Goal: Task Accomplishment & Management: Complete application form

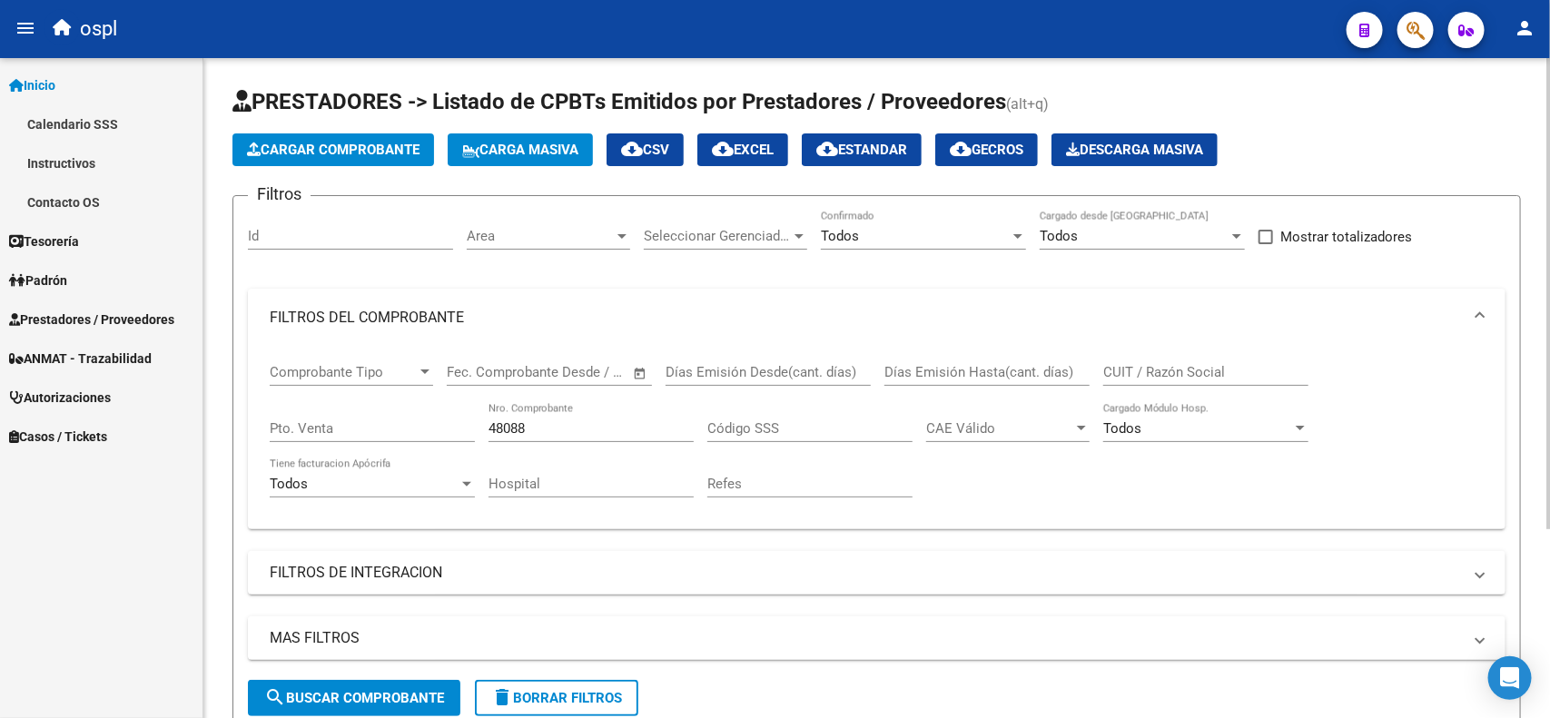
scroll to position [227, 0]
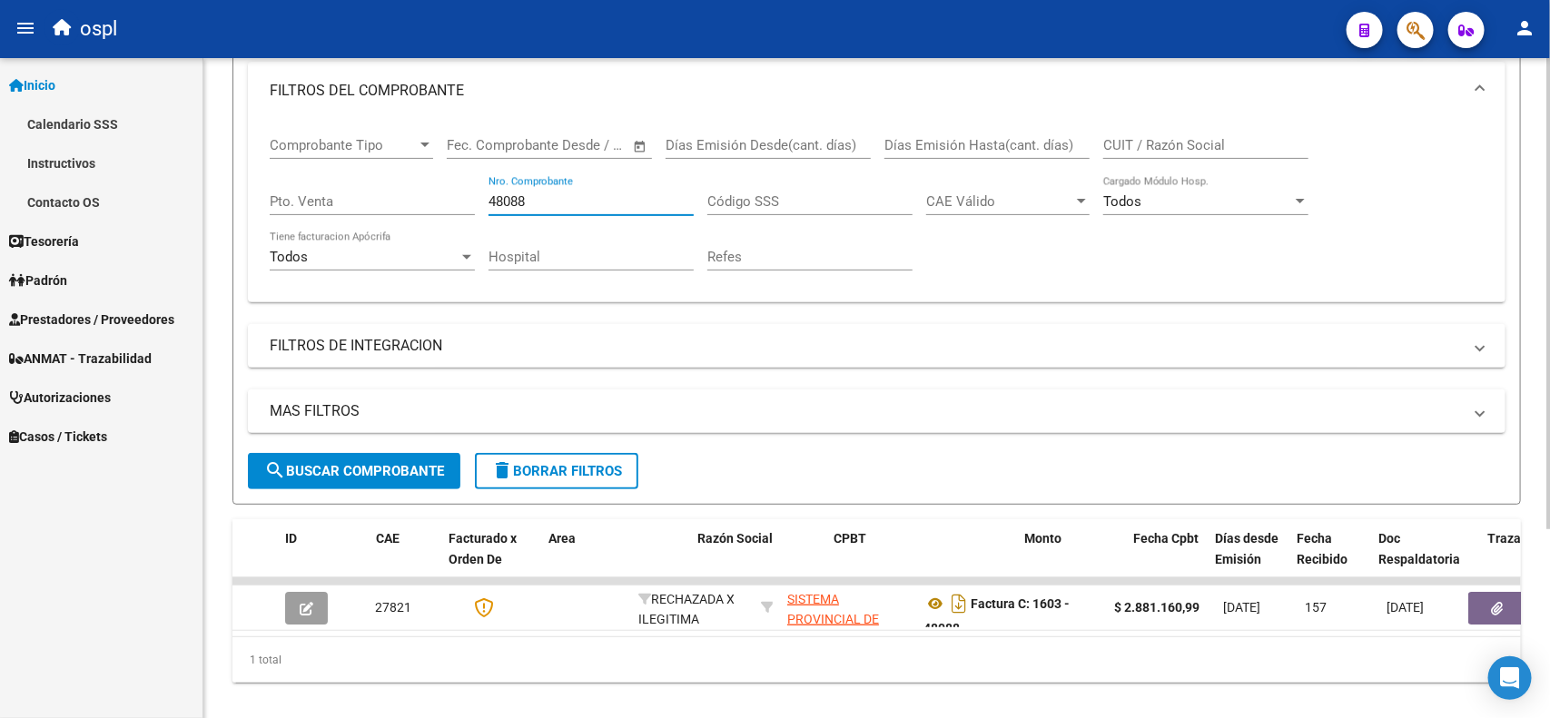
drag, startPoint x: 550, startPoint y: 198, endPoint x: 459, endPoint y: 198, distance: 91.7
click at [459, 198] on div "Comprobante Tipo Comprobante Tipo Fecha inicio – Fecha fin Fec. Comprobante Des…" at bounding box center [877, 204] width 1214 height 168
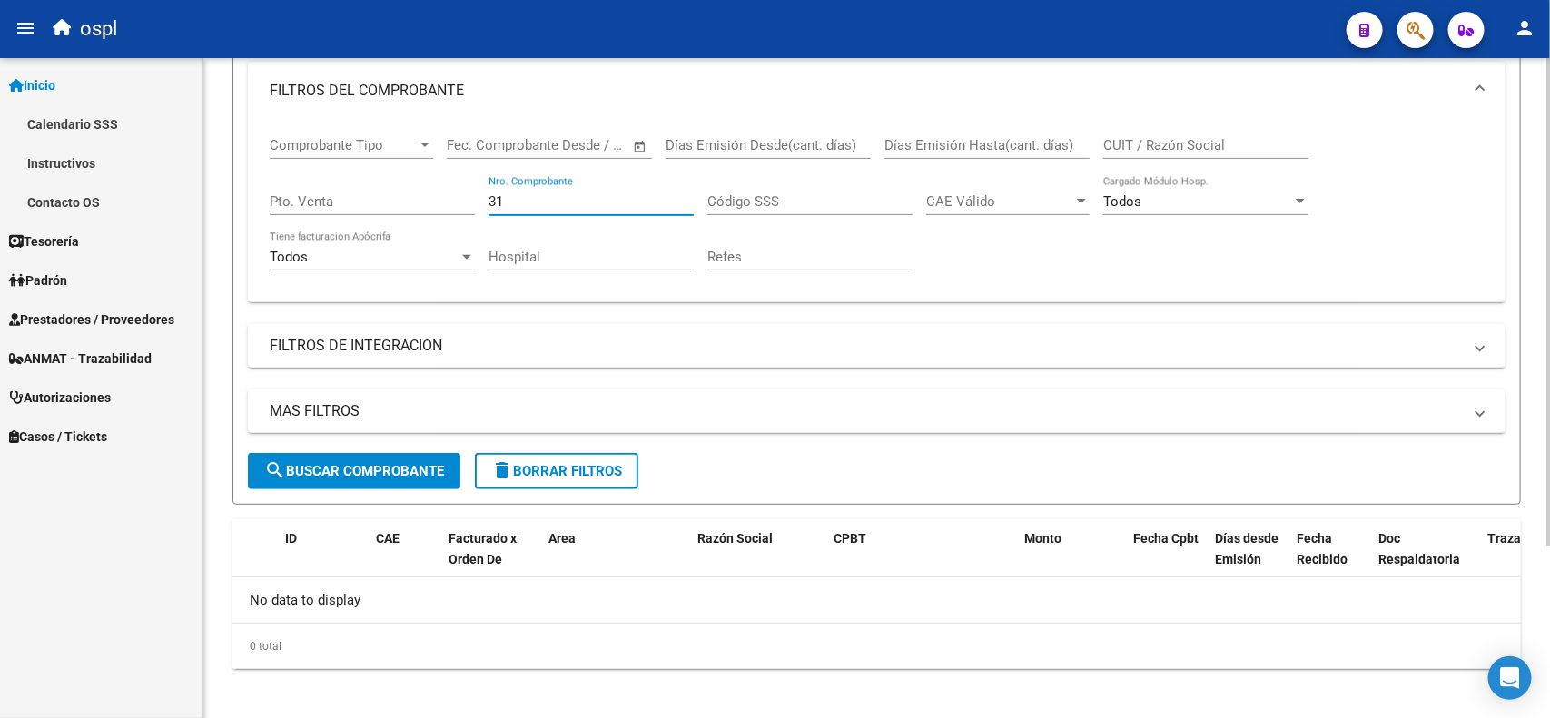
type input "3"
click at [529, 200] on input "28171" at bounding box center [591, 201] width 205 height 16
type input "2"
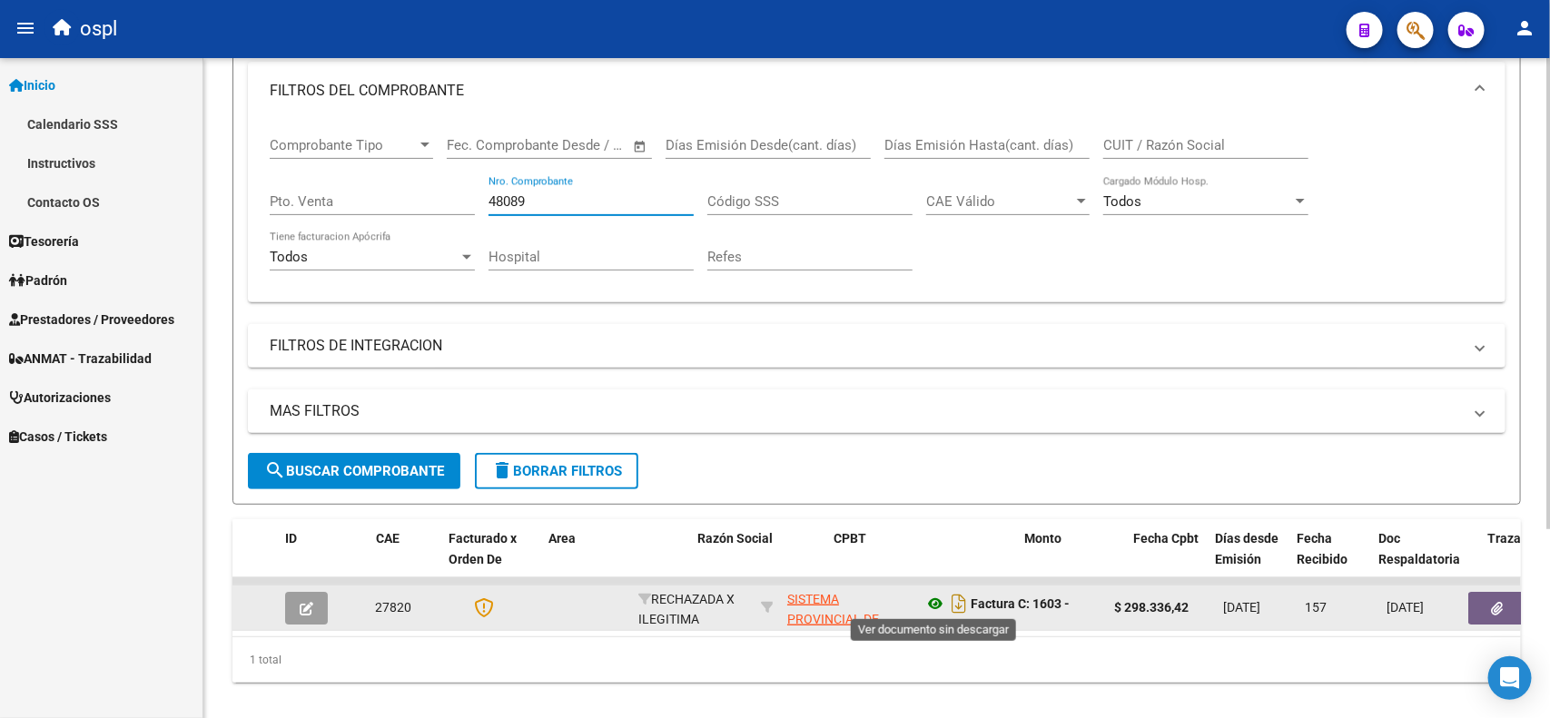
click at [936, 605] on icon at bounding box center [936, 604] width 24 height 22
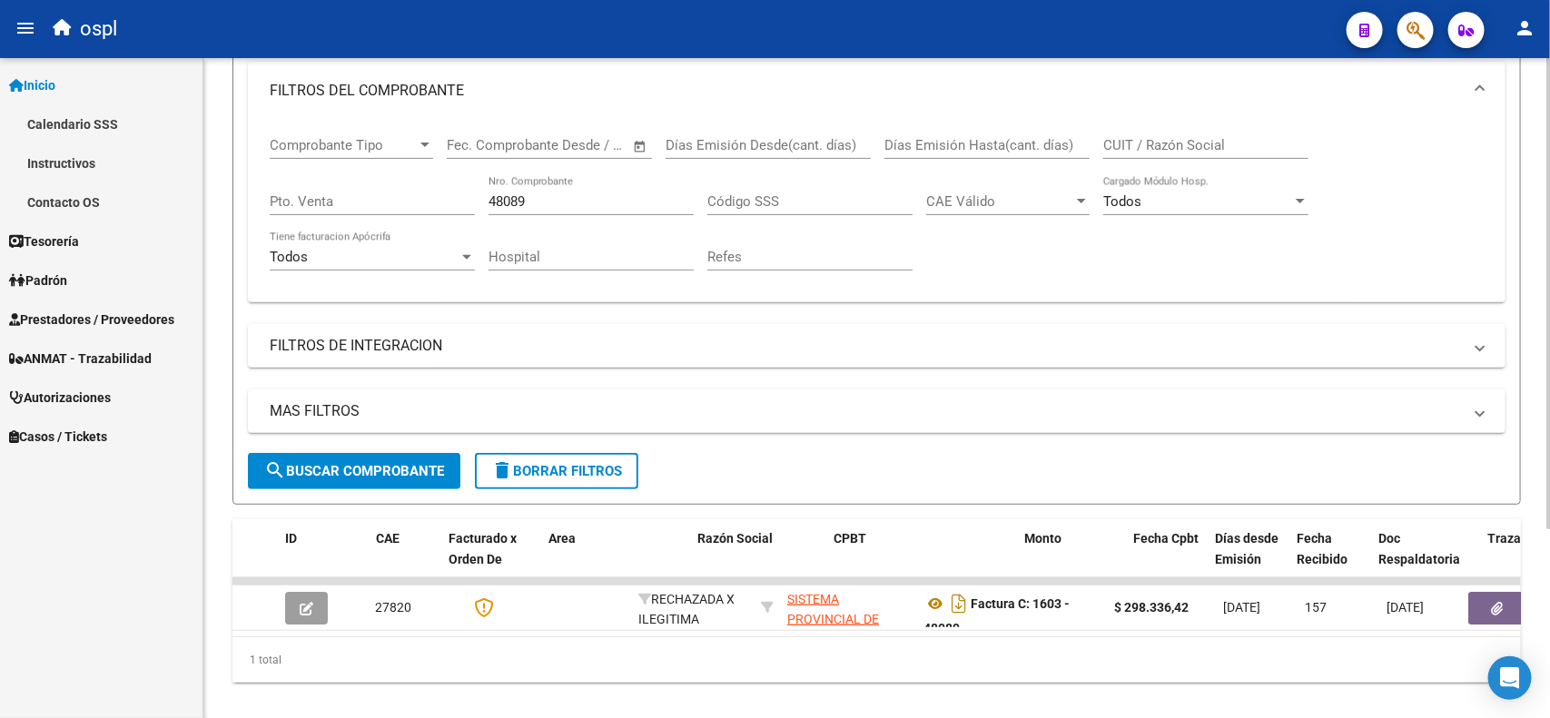
click at [618, 204] on input "48089" at bounding box center [591, 201] width 205 height 16
type input "4"
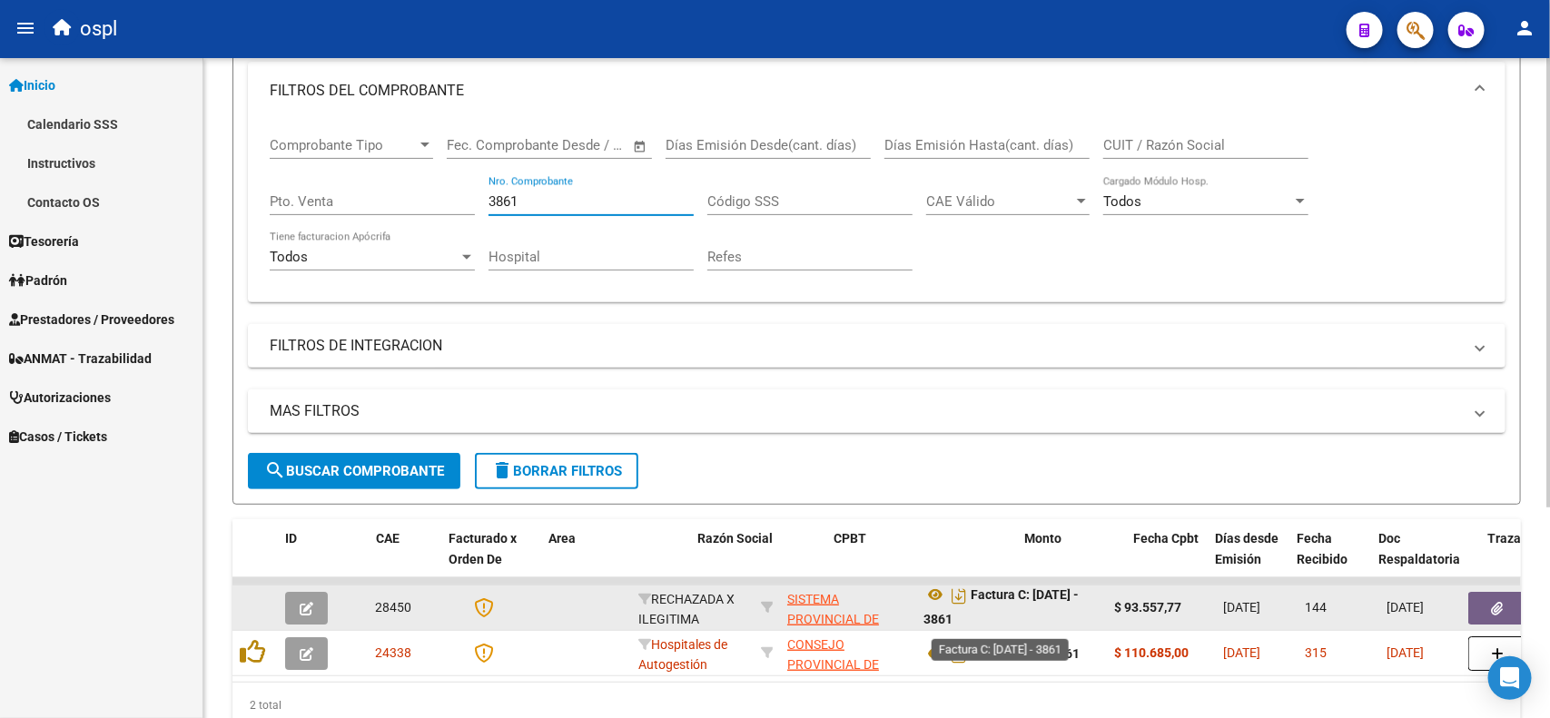
scroll to position [10, 0]
click at [935, 590] on icon at bounding box center [936, 594] width 24 height 22
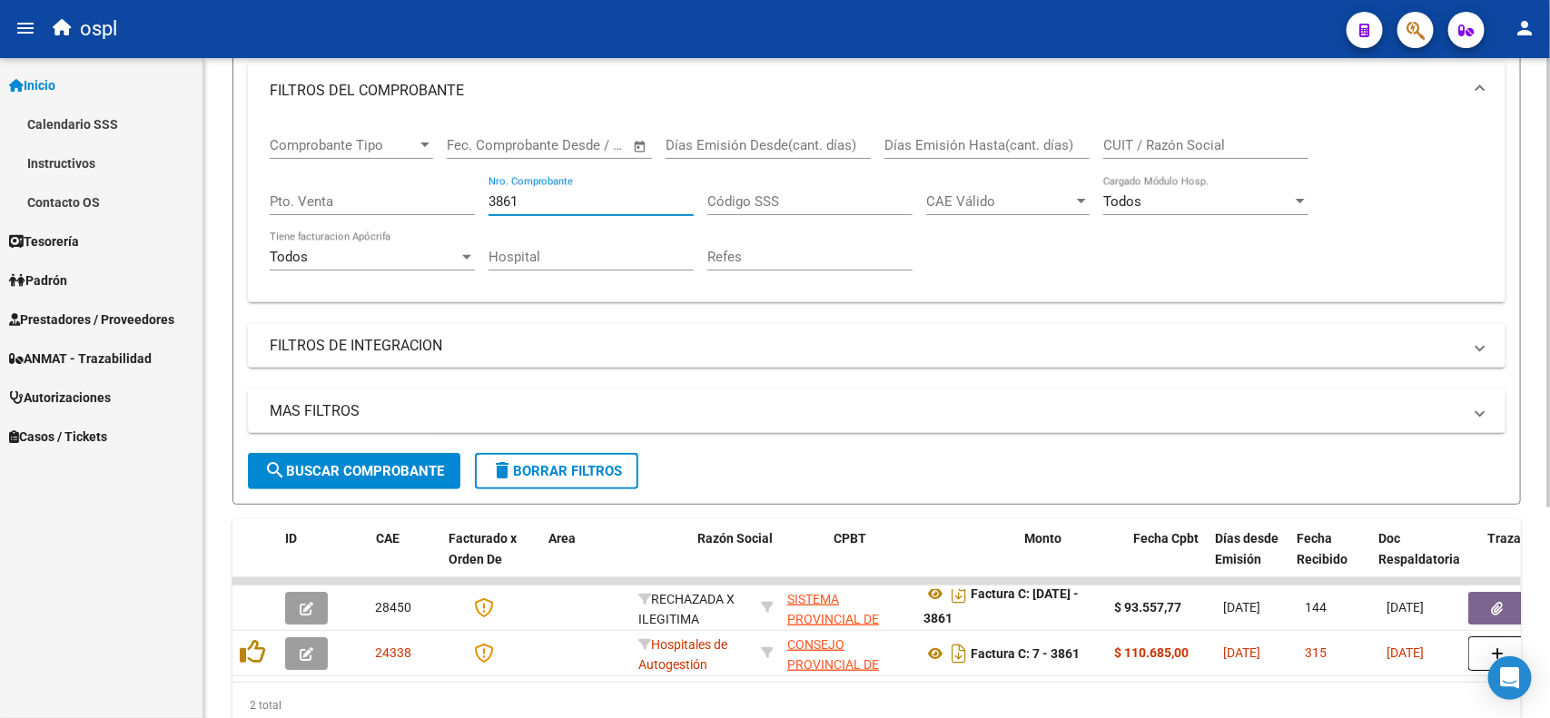
drag, startPoint x: 539, startPoint y: 193, endPoint x: 350, endPoint y: 197, distance: 188.9
click at [350, 197] on div "Comprobante Tipo Comprobante Tipo Fecha inicio – Fecha fin Fec. Comprobante Des…" at bounding box center [877, 204] width 1214 height 168
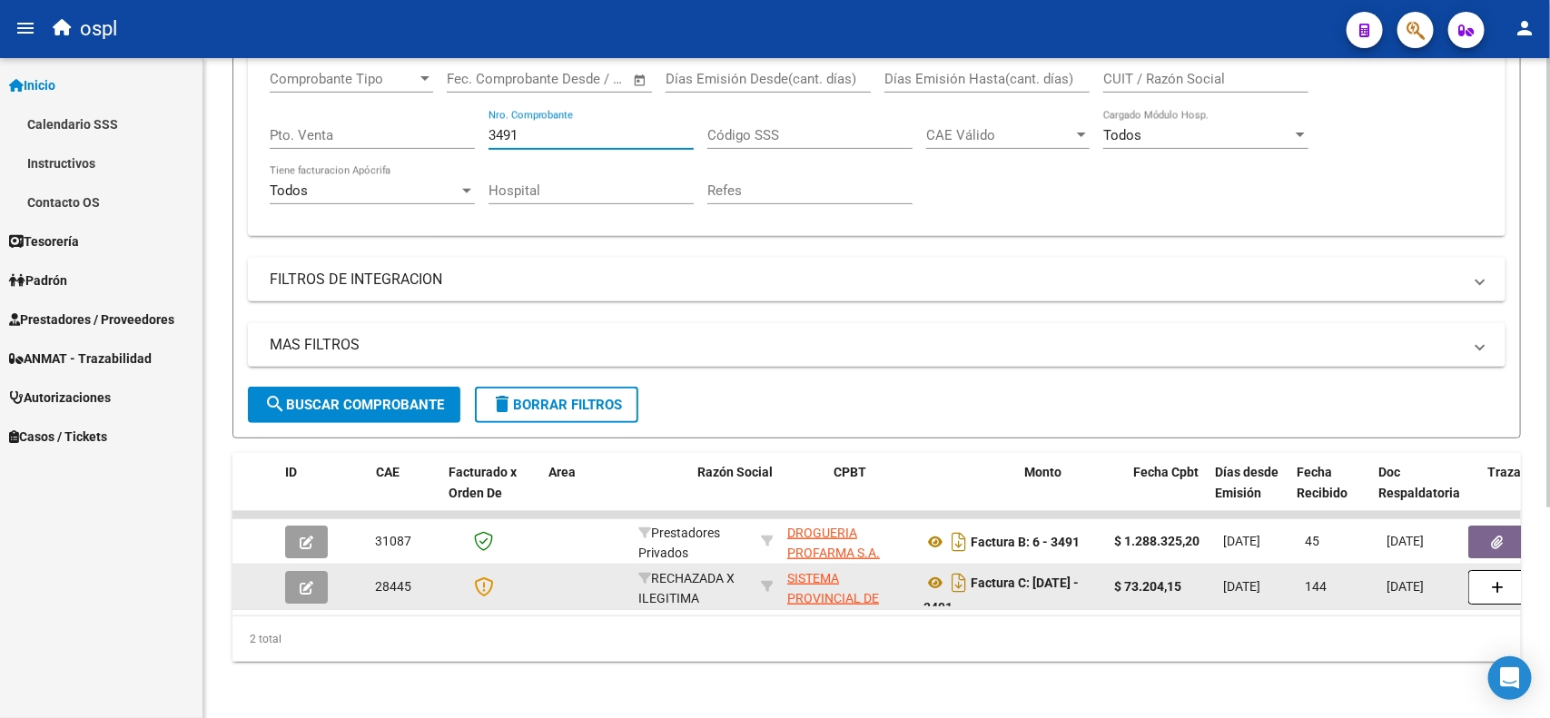
scroll to position [310, 0]
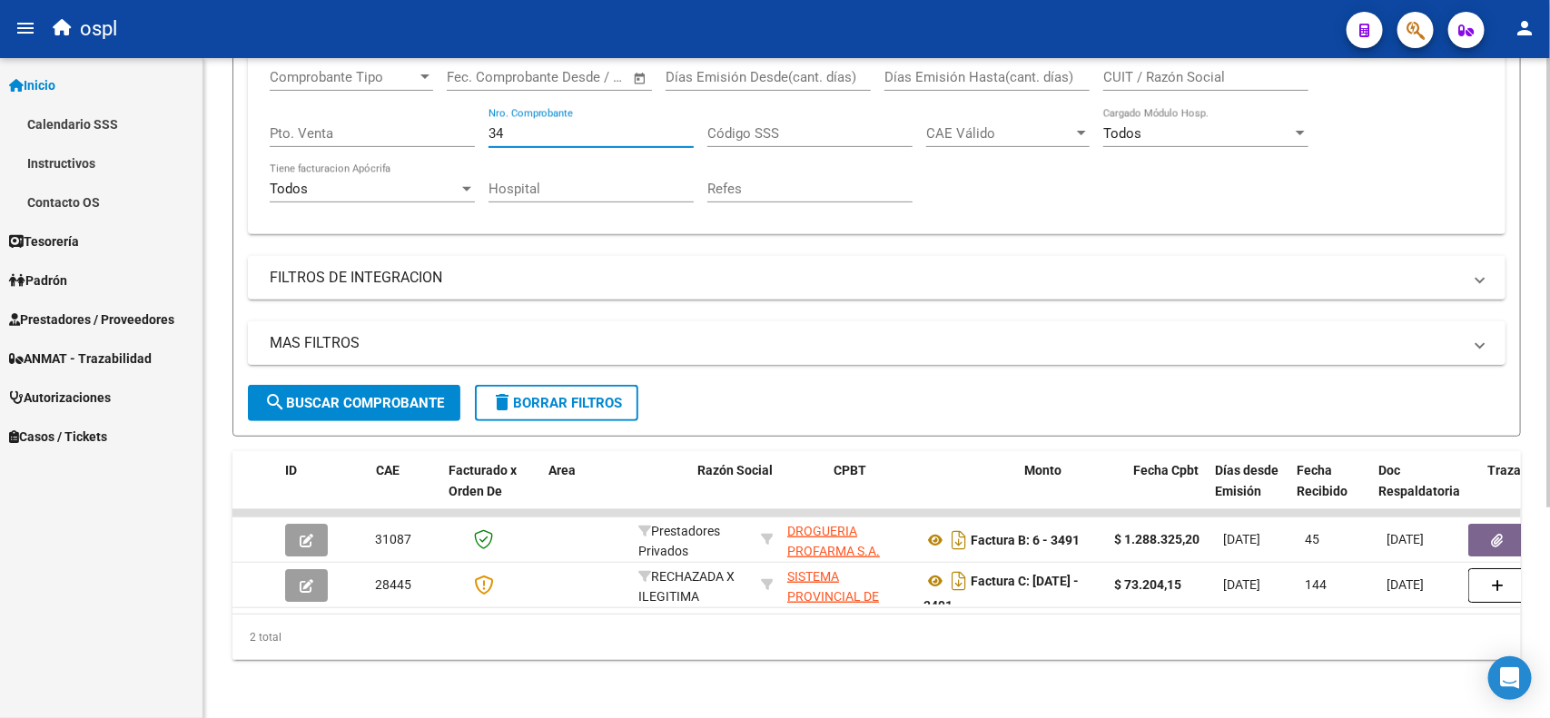
type input "3"
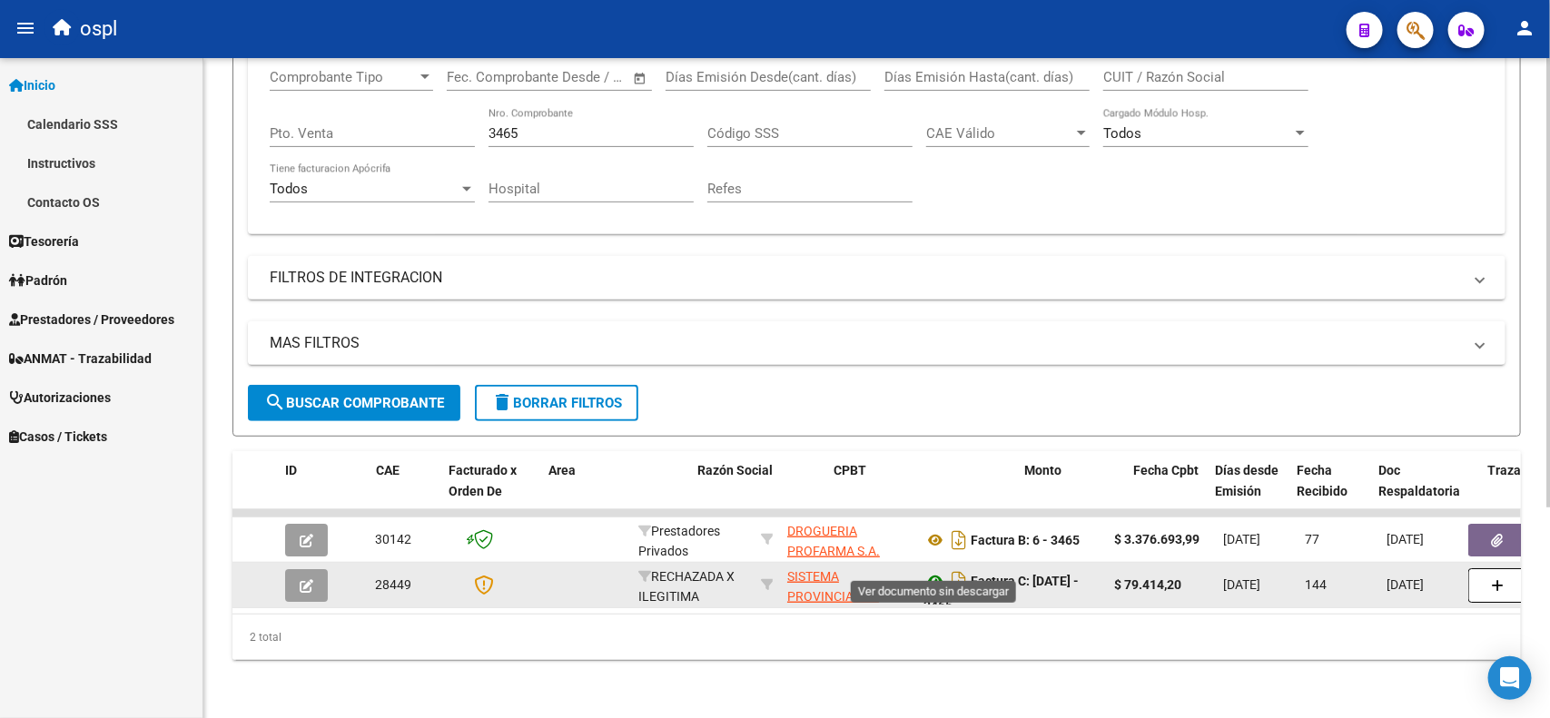
click at [937, 570] on icon at bounding box center [936, 581] width 24 height 22
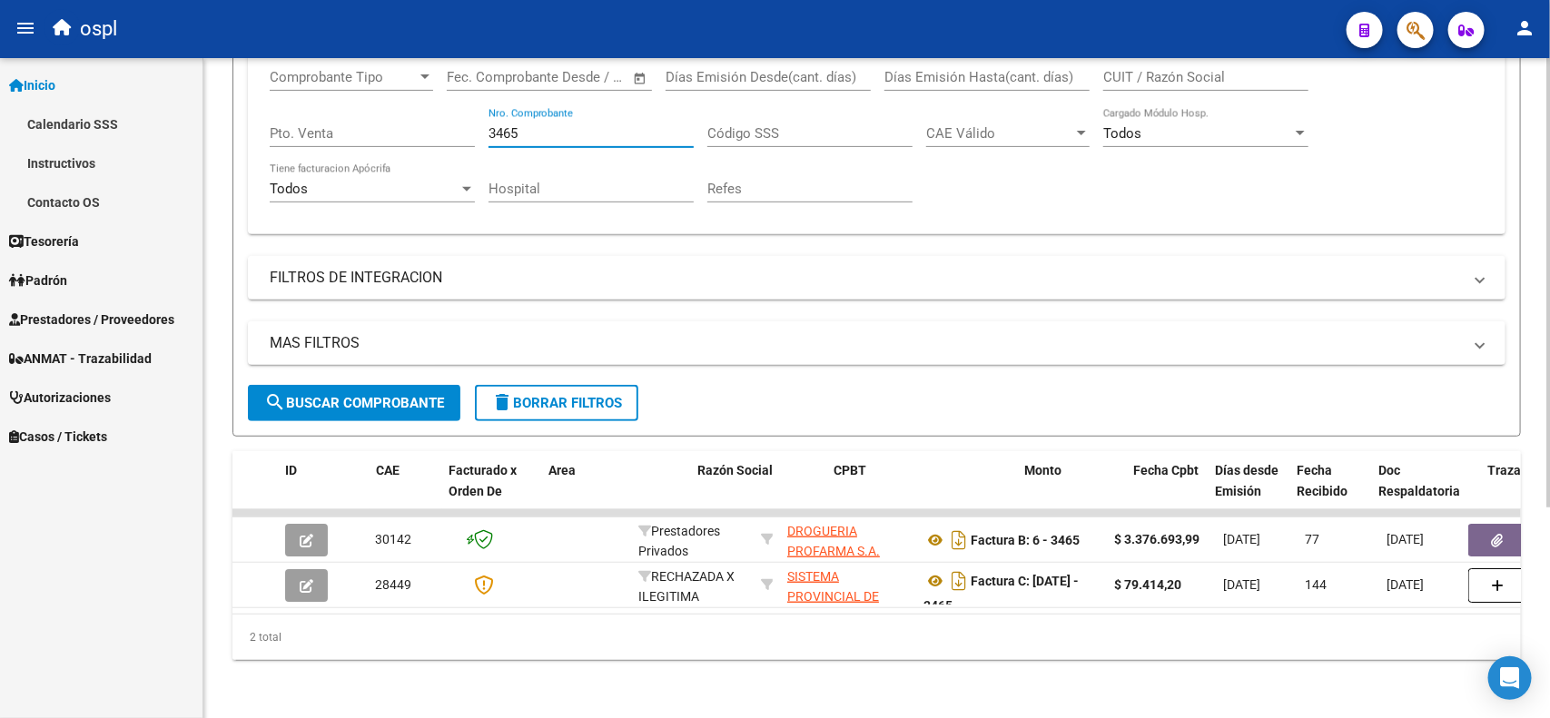
drag, startPoint x: 419, startPoint y: 119, endPoint x: 370, endPoint y: 120, distance: 49.0
click at [370, 120] on div "Comprobante Tipo Comprobante Tipo Fecha inicio – Fecha fin Fec. Comprobante Des…" at bounding box center [877, 136] width 1214 height 168
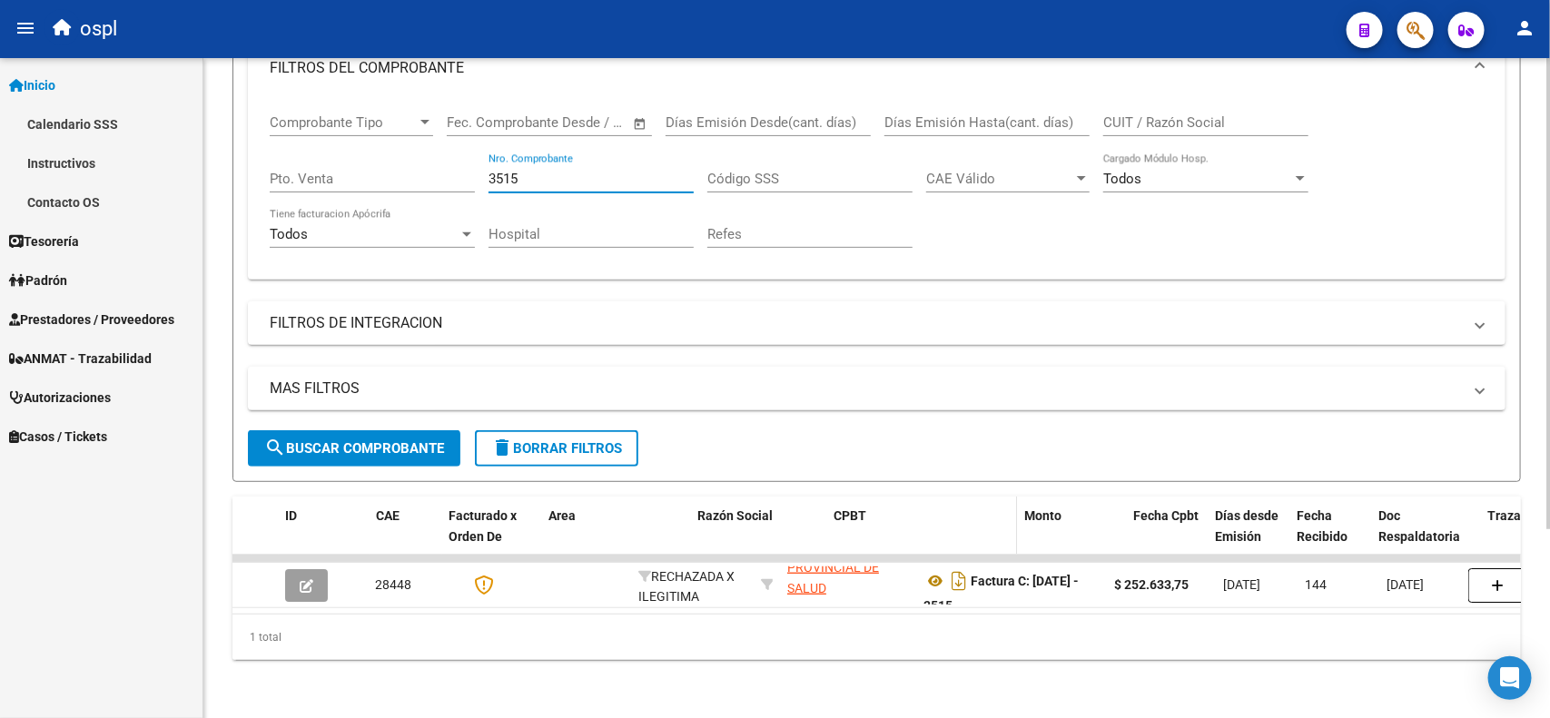
scroll to position [37, 0]
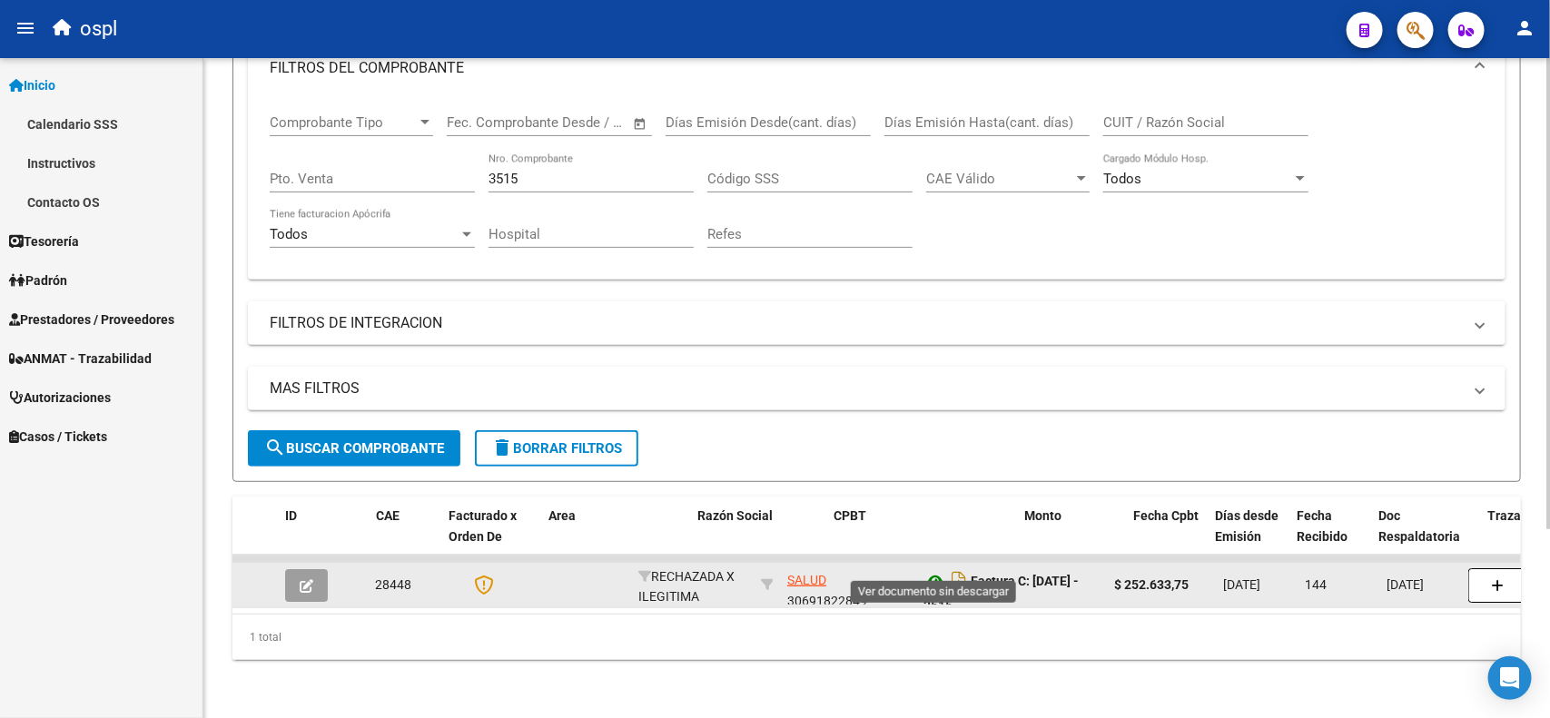
click at [932, 570] on icon at bounding box center [936, 581] width 24 height 22
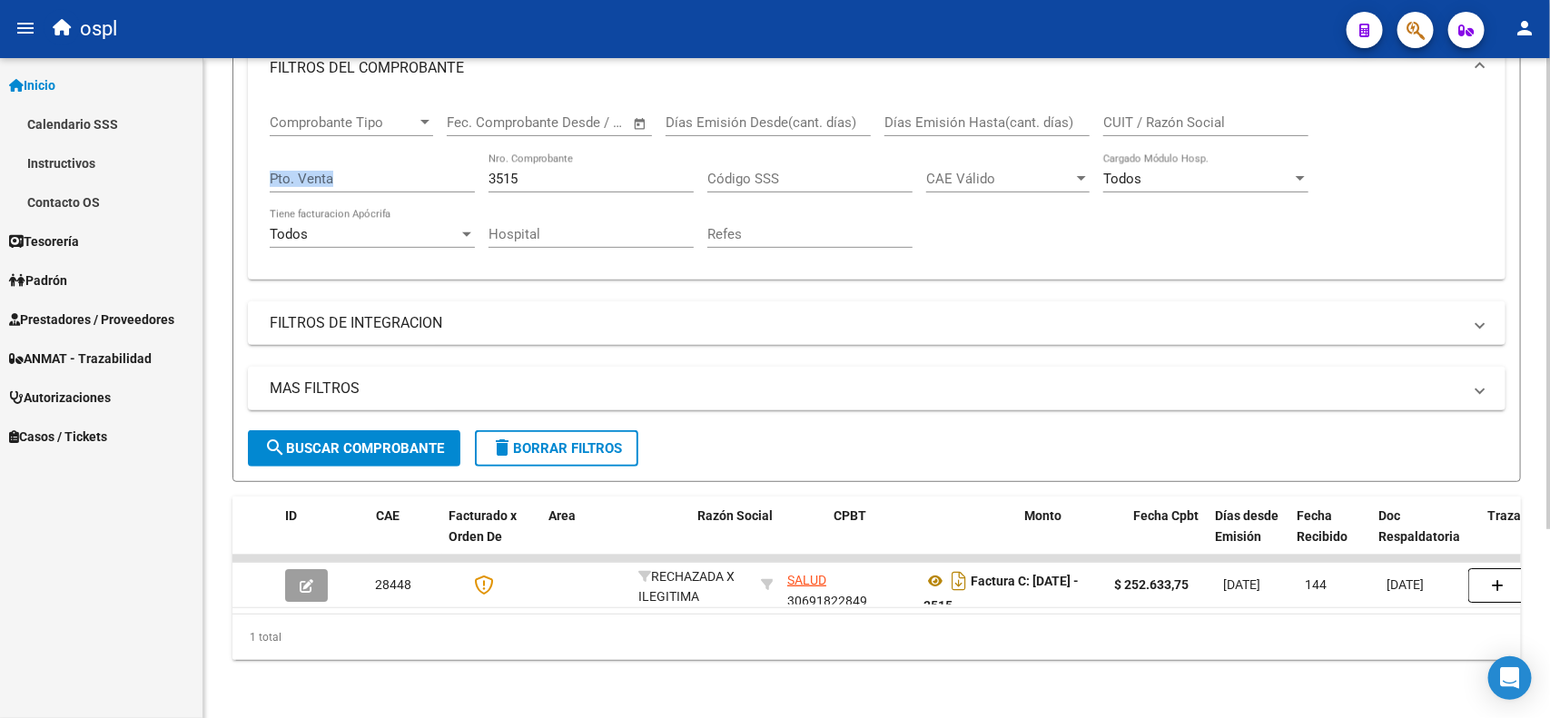
drag, startPoint x: 545, startPoint y: 152, endPoint x: 463, endPoint y: 154, distance: 81.8
click at [463, 154] on div "Comprobante Tipo Comprobante Tipo Fecha inicio – Fecha fin Fec. Comprobante Des…" at bounding box center [877, 181] width 1214 height 168
drag, startPoint x: 538, startPoint y: 166, endPoint x: 464, endPoint y: 160, distance: 73.8
click at [464, 160] on div "Comprobante Tipo Comprobante Tipo Fecha inicio – Fecha fin Fec. Comprobante Des…" at bounding box center [877, 181] width 1214 height 168
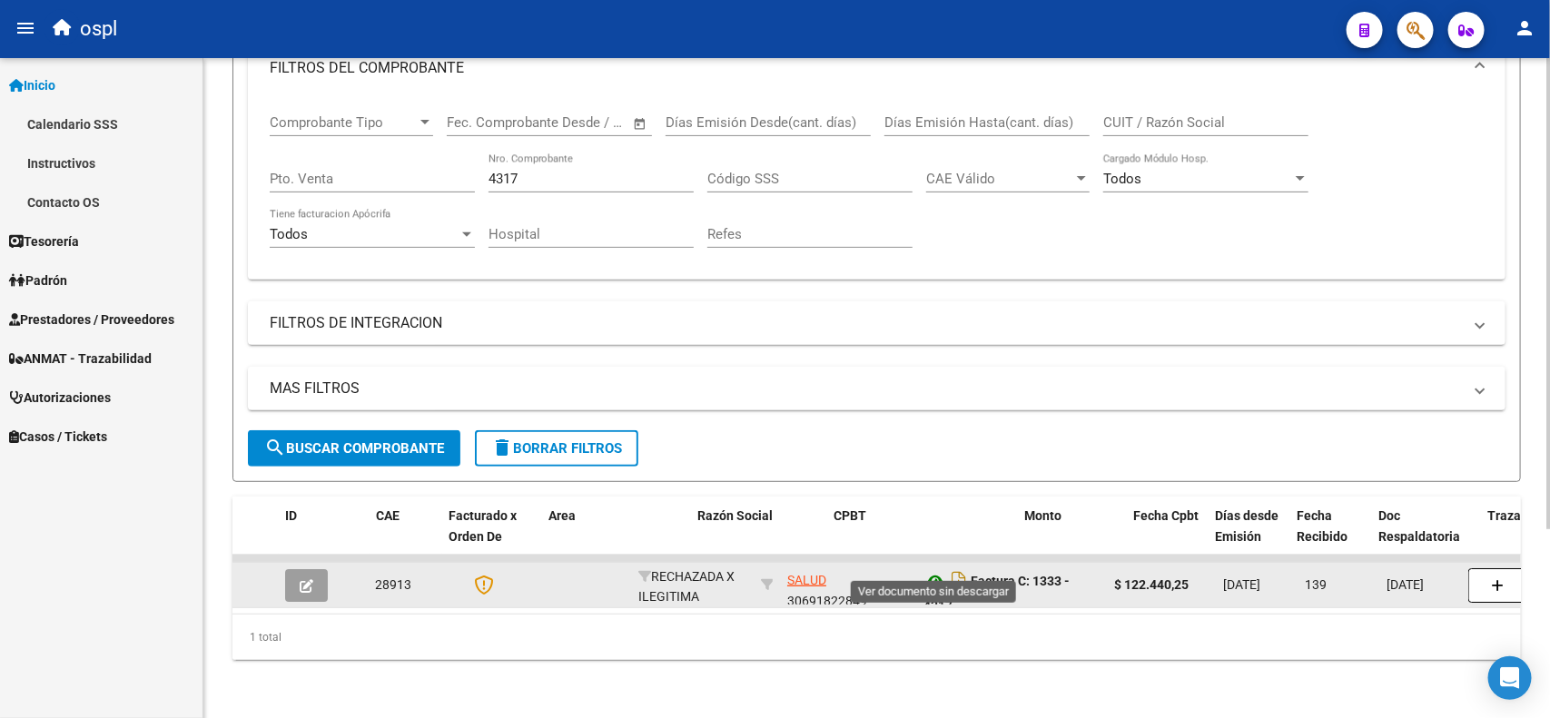
click at [936, 570] on icon at bounding box center [936, 581] width 24 height 22
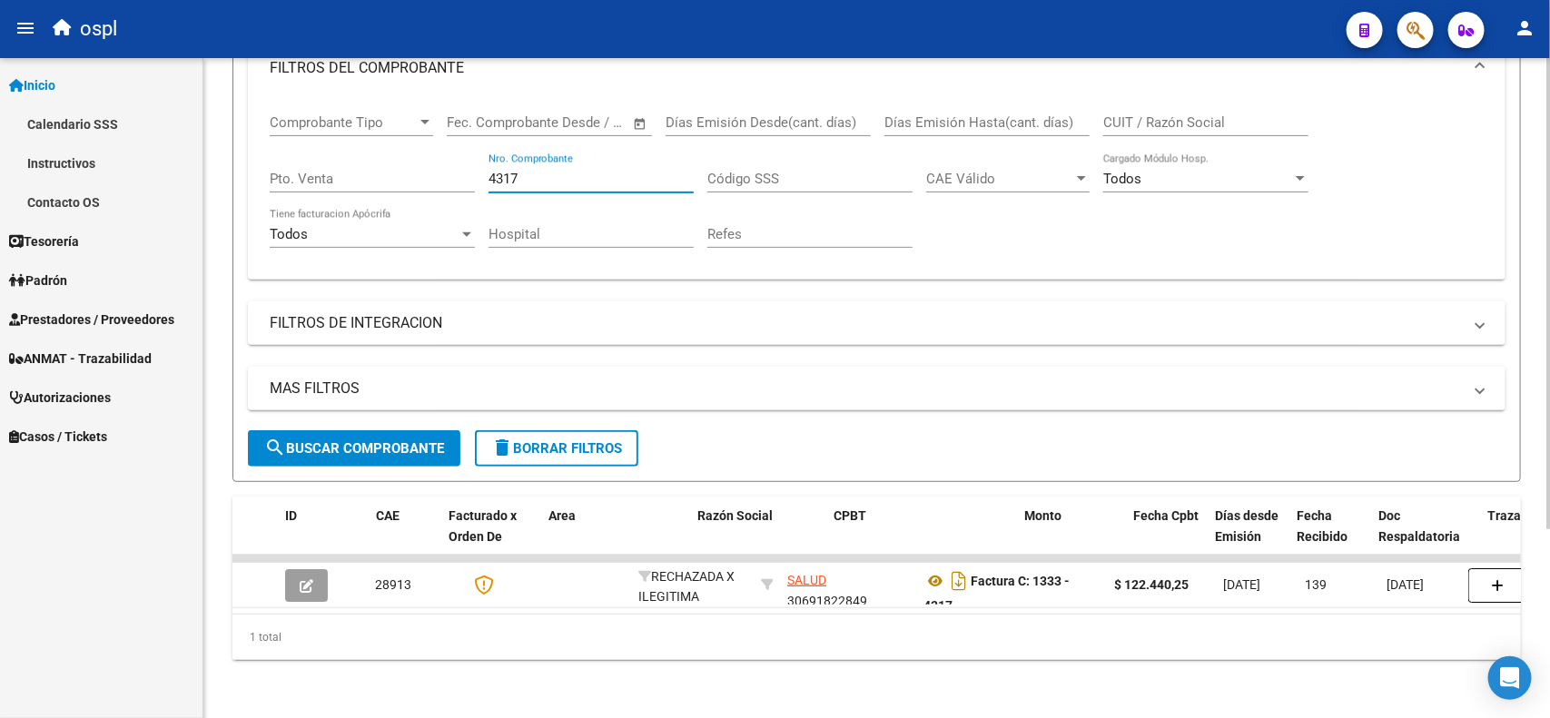
drag, startPoint x: 531, startPoint y: 160, endPoint x: 387, endPoint y: 92, distance: 159.6
click at [398, 133] on div "Comprobante Tipo Comprobante Tipo Fecha inicio – Fecha fin Fec. Comprobante Des…" at bounding box center [877, 181] width 1214 height 168
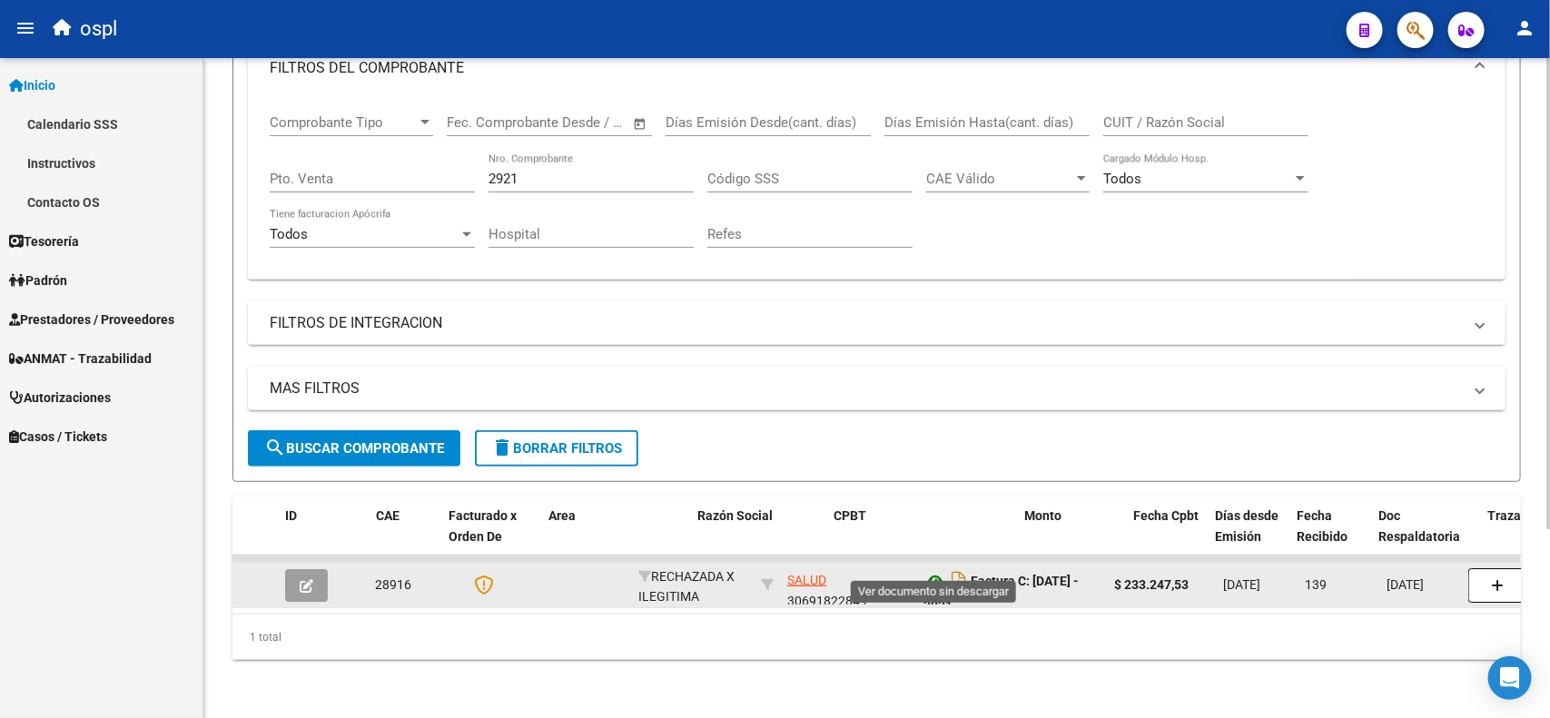
click at [938, 570] on icon at bounding box center [936, 581] width 24 height 22
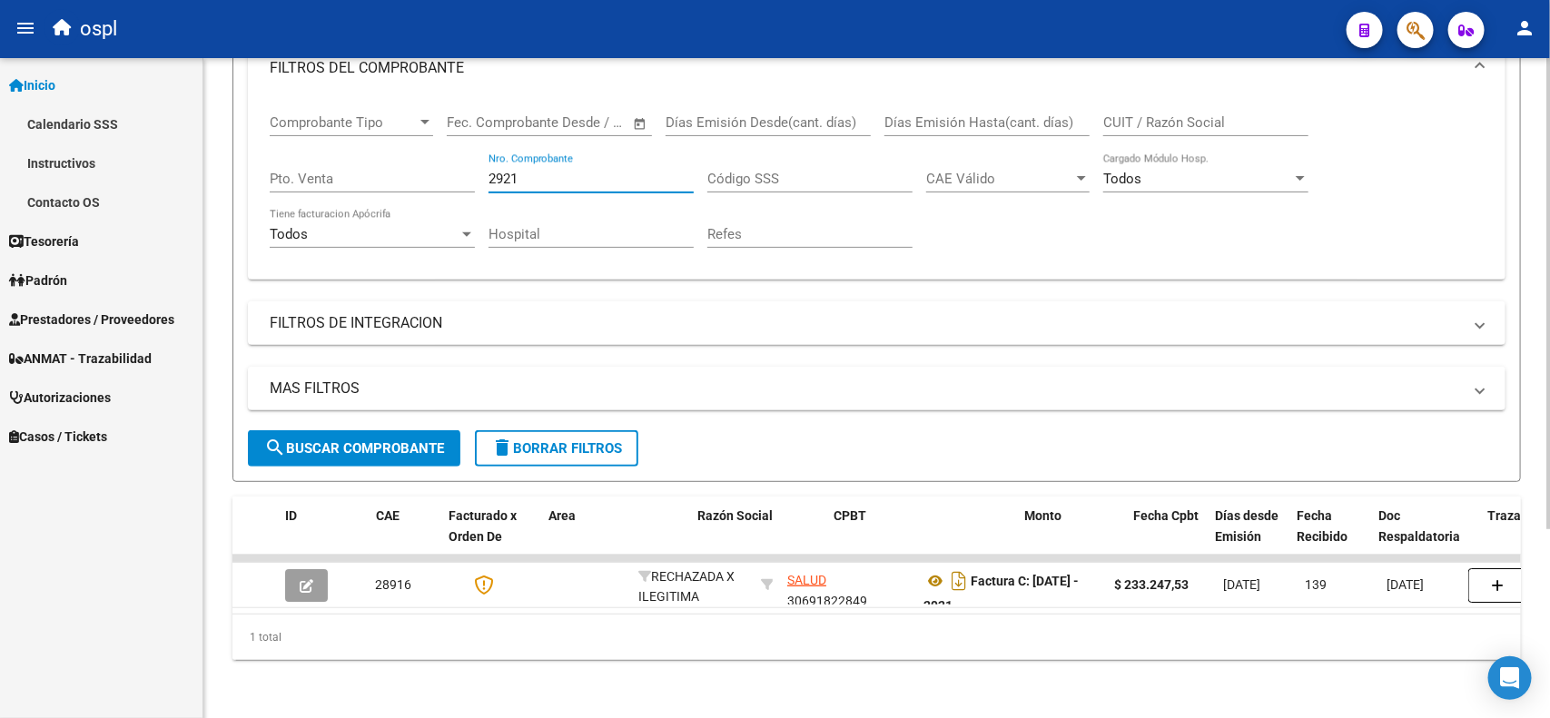
drag, startPoint x: 543, startPoint y: 162, endPoint x: 341, endPoint y: 161, distance: 201.6
click at [341, 161] on div "Comprobante Tipo Comprobante Tipo Fecha inicio – Fecha fin Fec. Comprobante Des…" at bounding box center [877, 181] width 1214 height 168
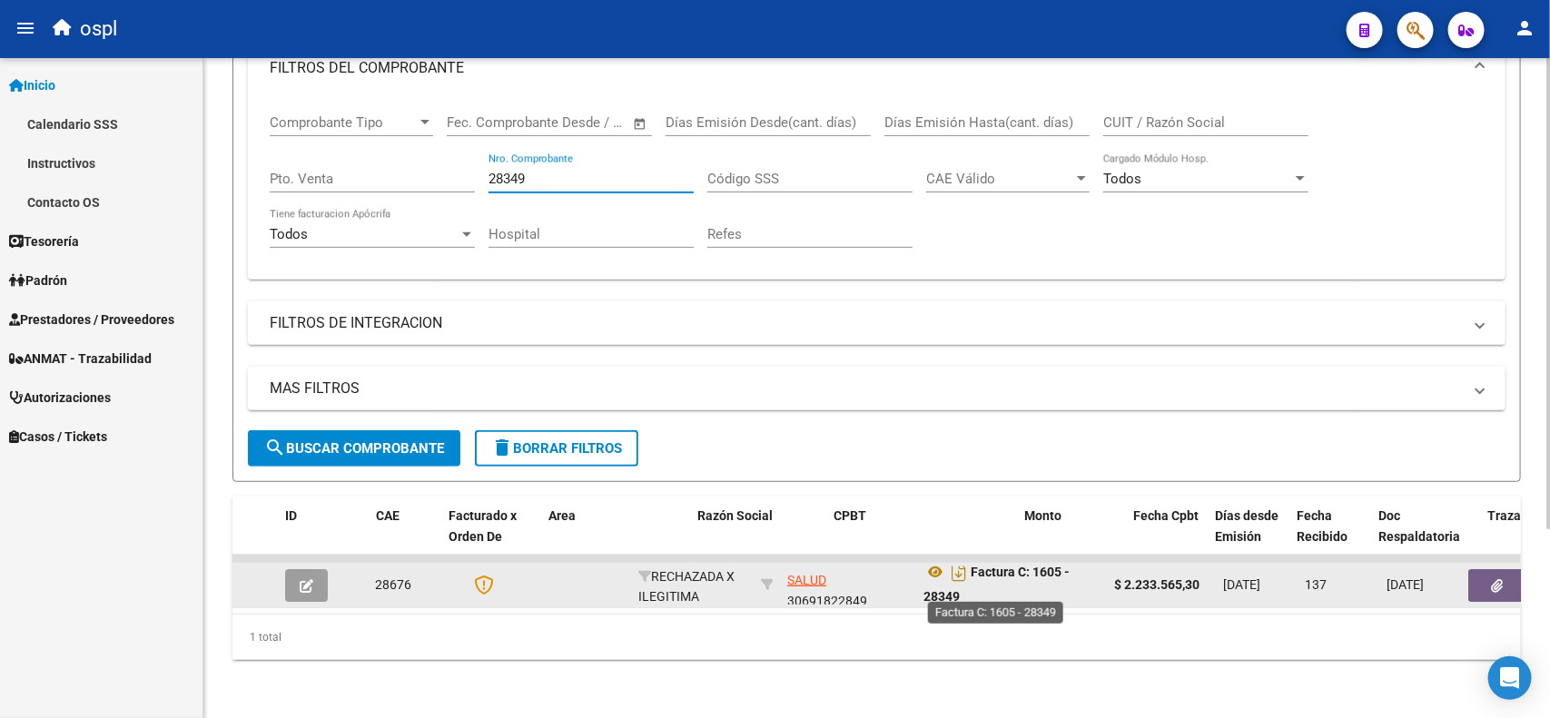
scroll to position [10, 0]
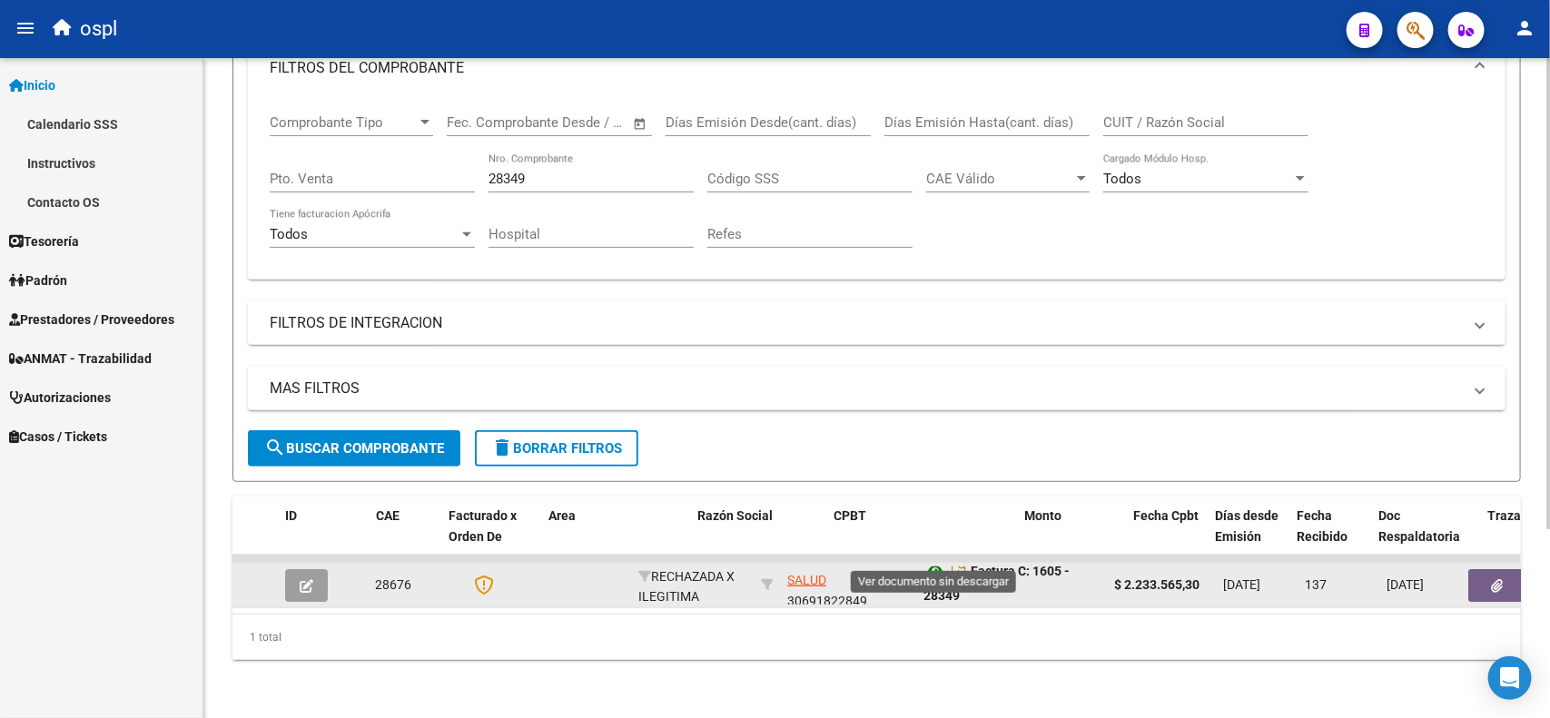
click at [929, 560] on icon at bounding box center [936, 571] width 24 height 22
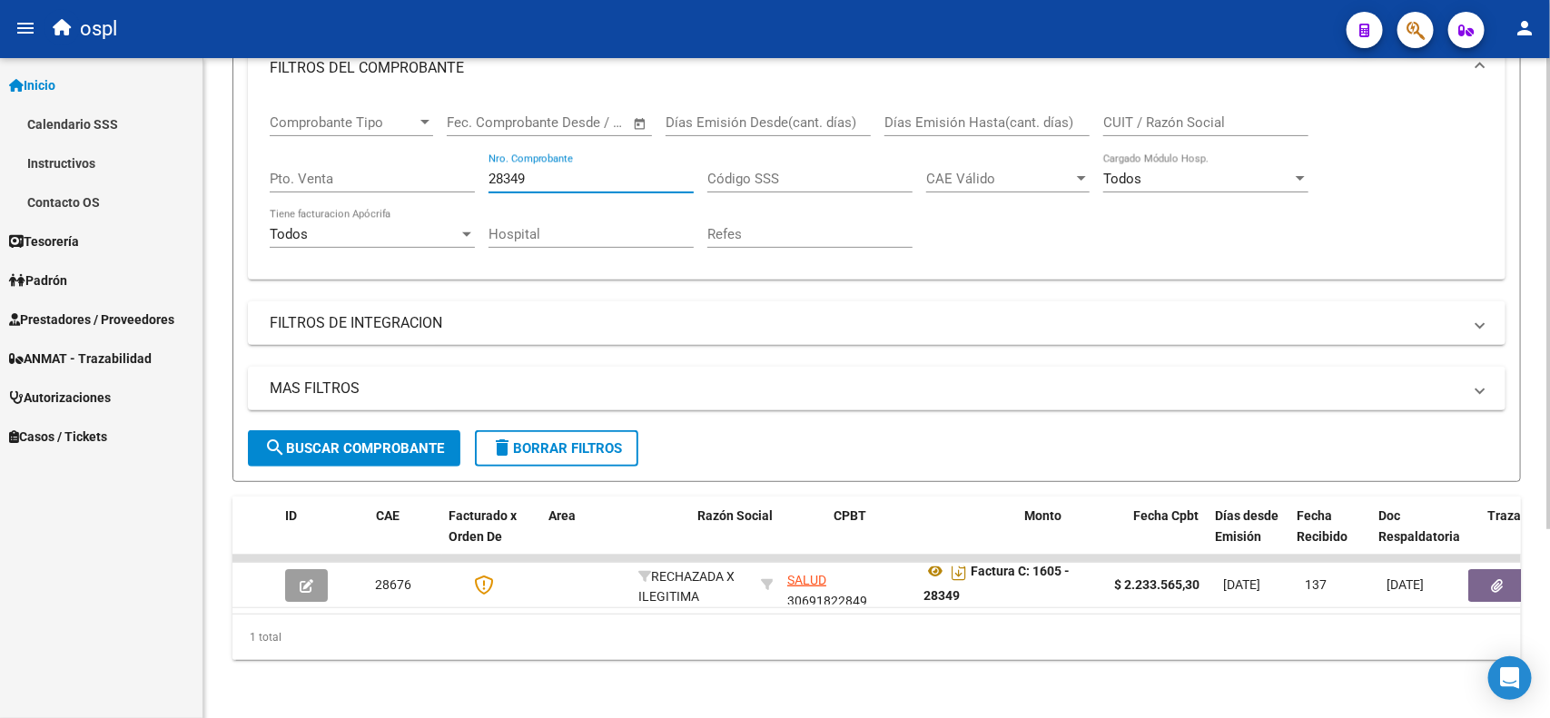
drag, startPoint x: 543, startPoint y: 157, endPoint x: 415, endPoint y: 162, distance: 128.1
click at [415, 162] on div "Comprobante Tipo Comprobante Tipo Fecha inicio – Fecha fin Fec. Comprobante Des…" at bounding box center [877, 181] width 1214 height 168
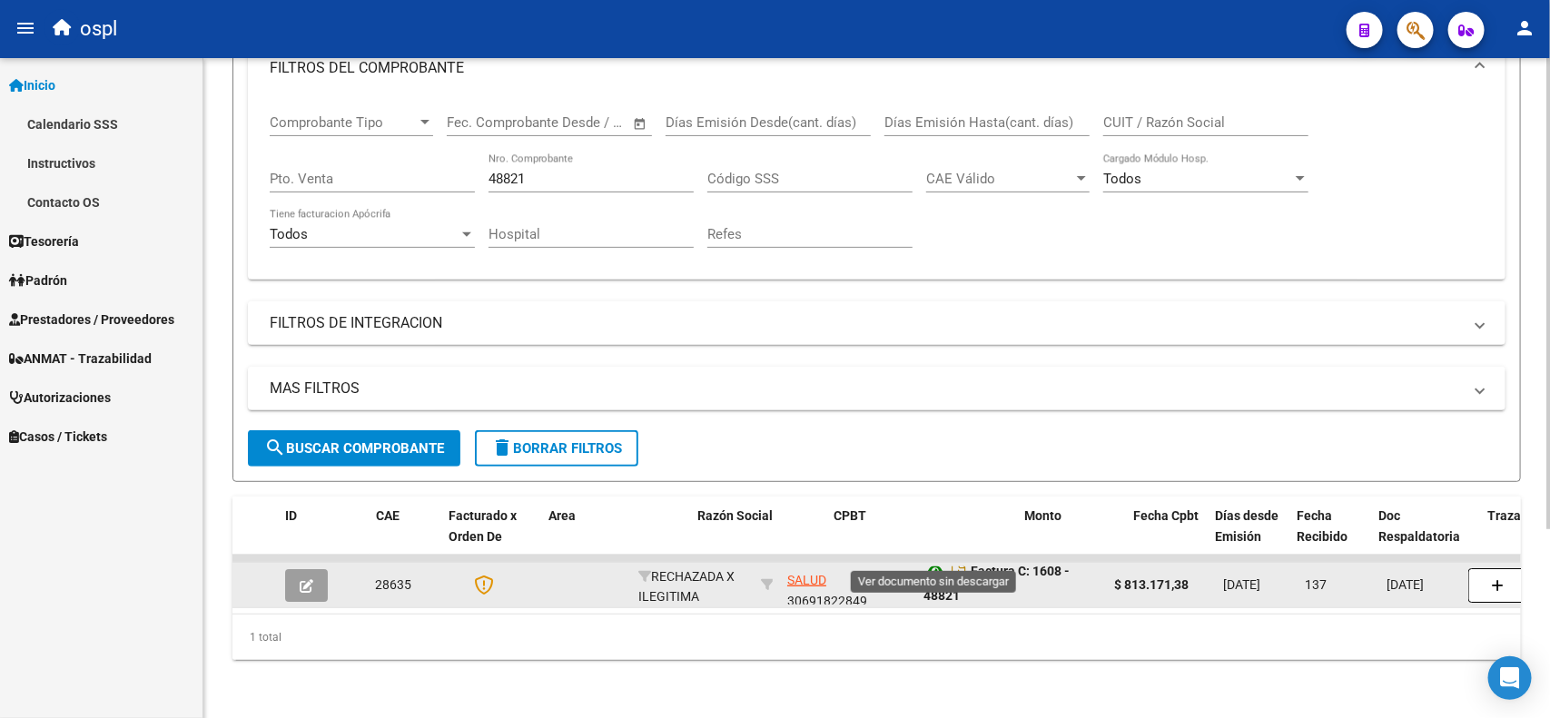
click at [933, 560] on icon at bounding box center [936, 571] width 24 height 22
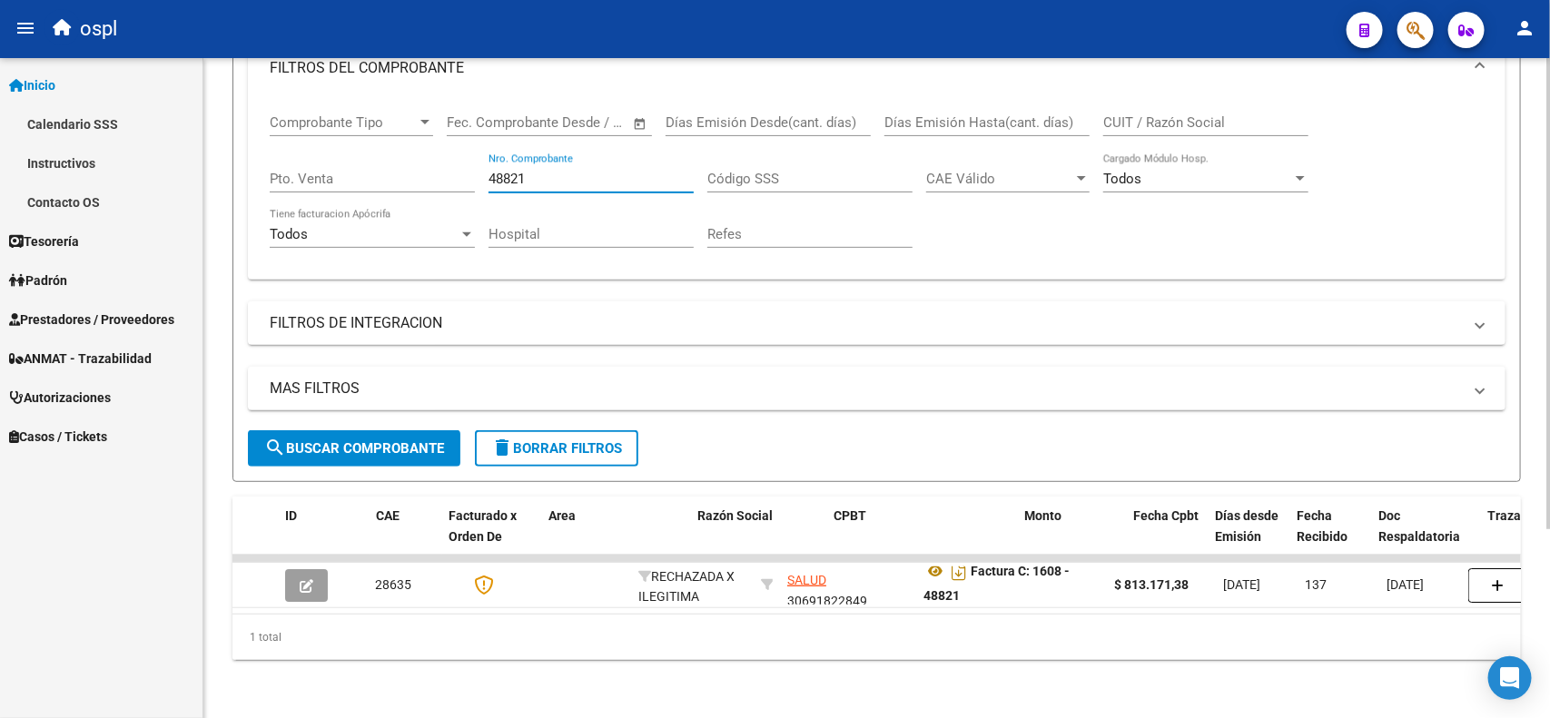
drag, startPoint x: 546, startPoint y: 161, endPoint x: 389, endPoint y: 164, distance: 157.1
click at [389, 164] on div "Comprobante Tipo Comprobante Tipo Fecha inicio – Fecha fin Fec. Comprobante Des…" at bounding box center [877, 181] width 1214 height 168
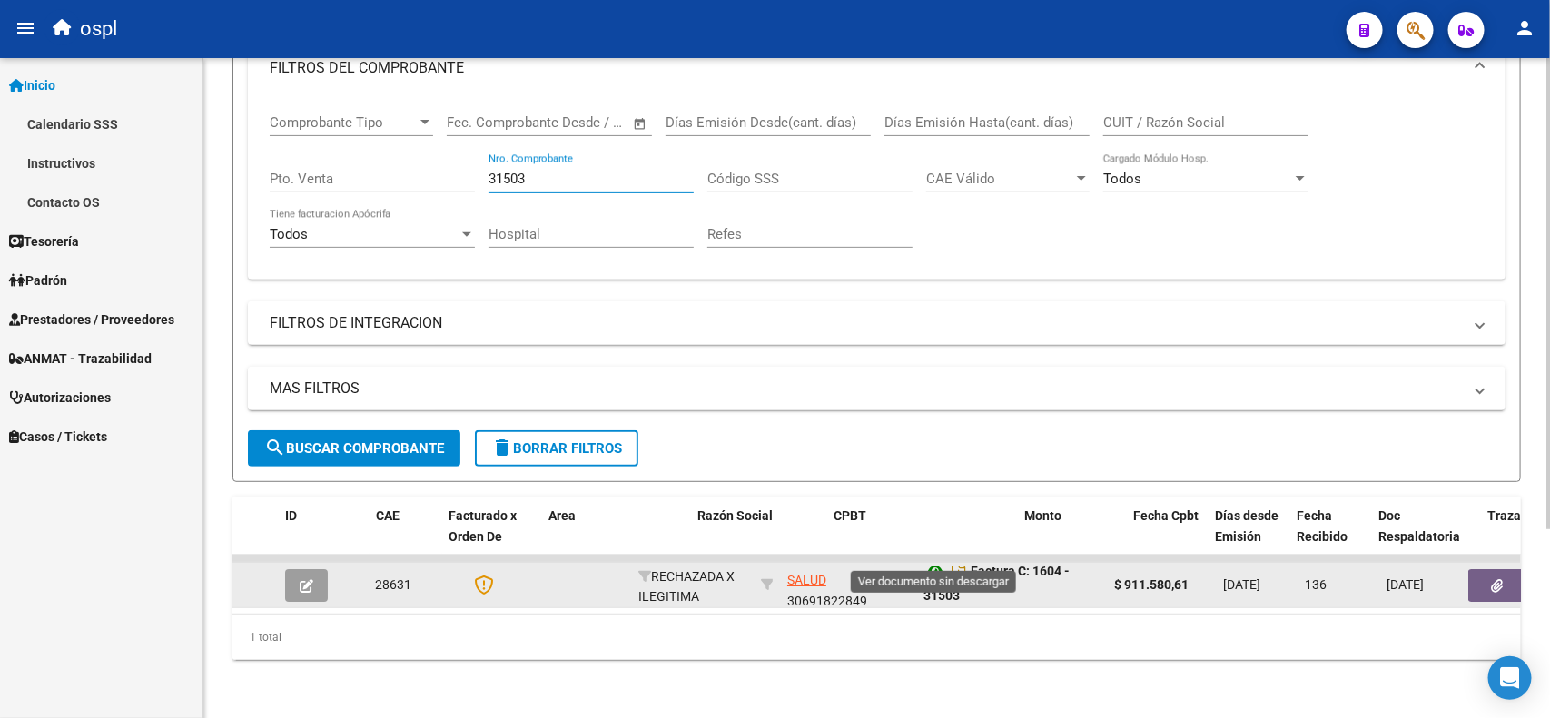
click at [924, 560] on icon at bounding box center [936, 571] width 24 height 22
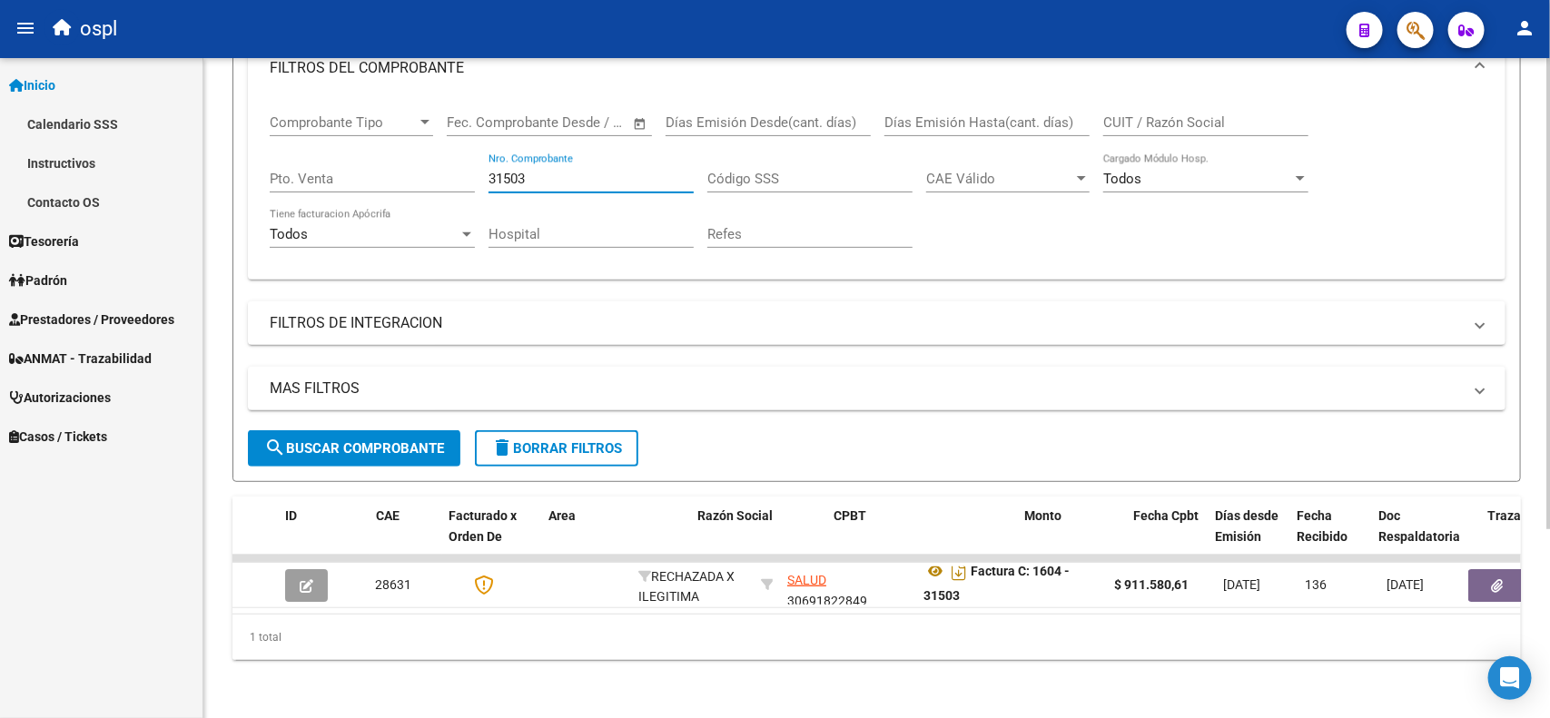
click at [556, 171] on input "31503" at bounding box center [591, 179] width 205 height 16
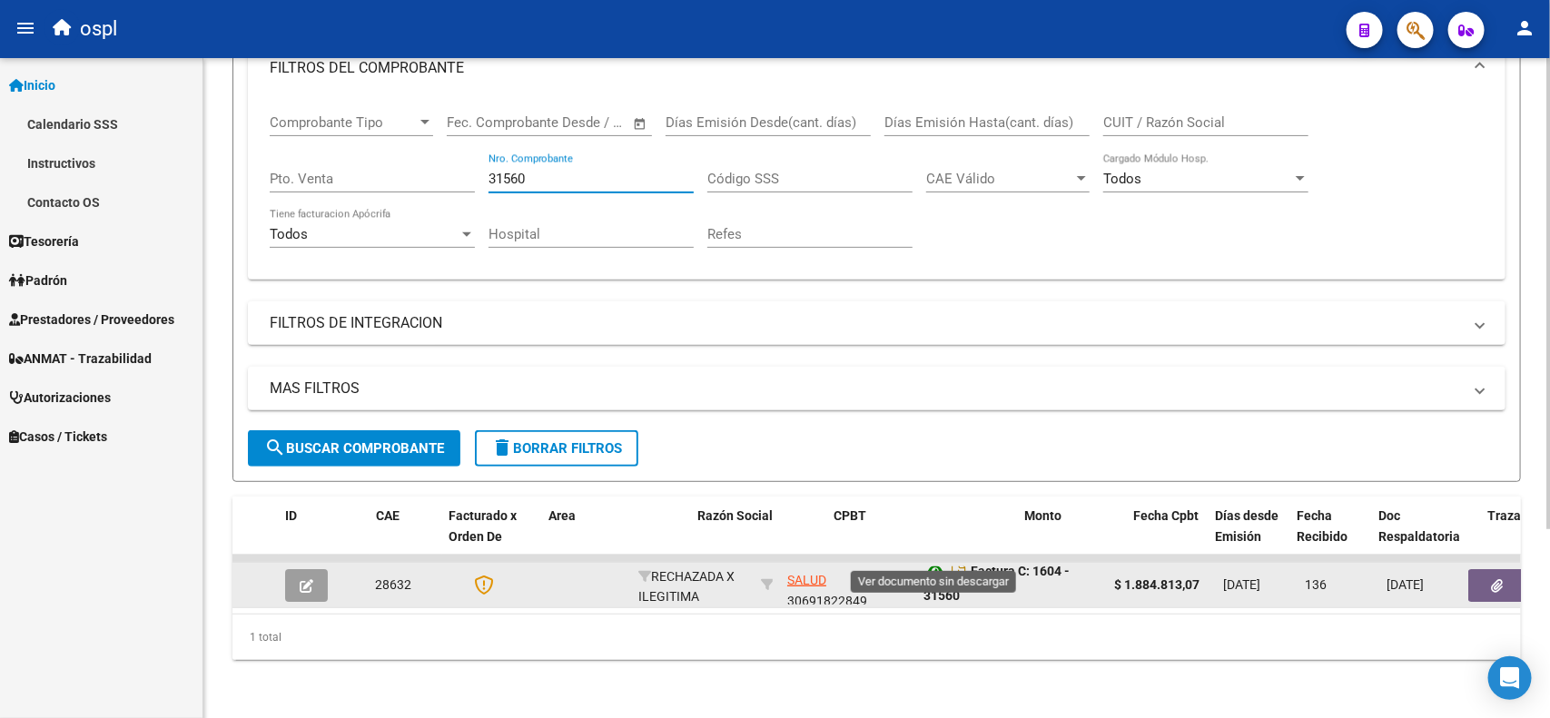
click at [931, 560] on icon at bounding box center [936, 571] width 24 height 22
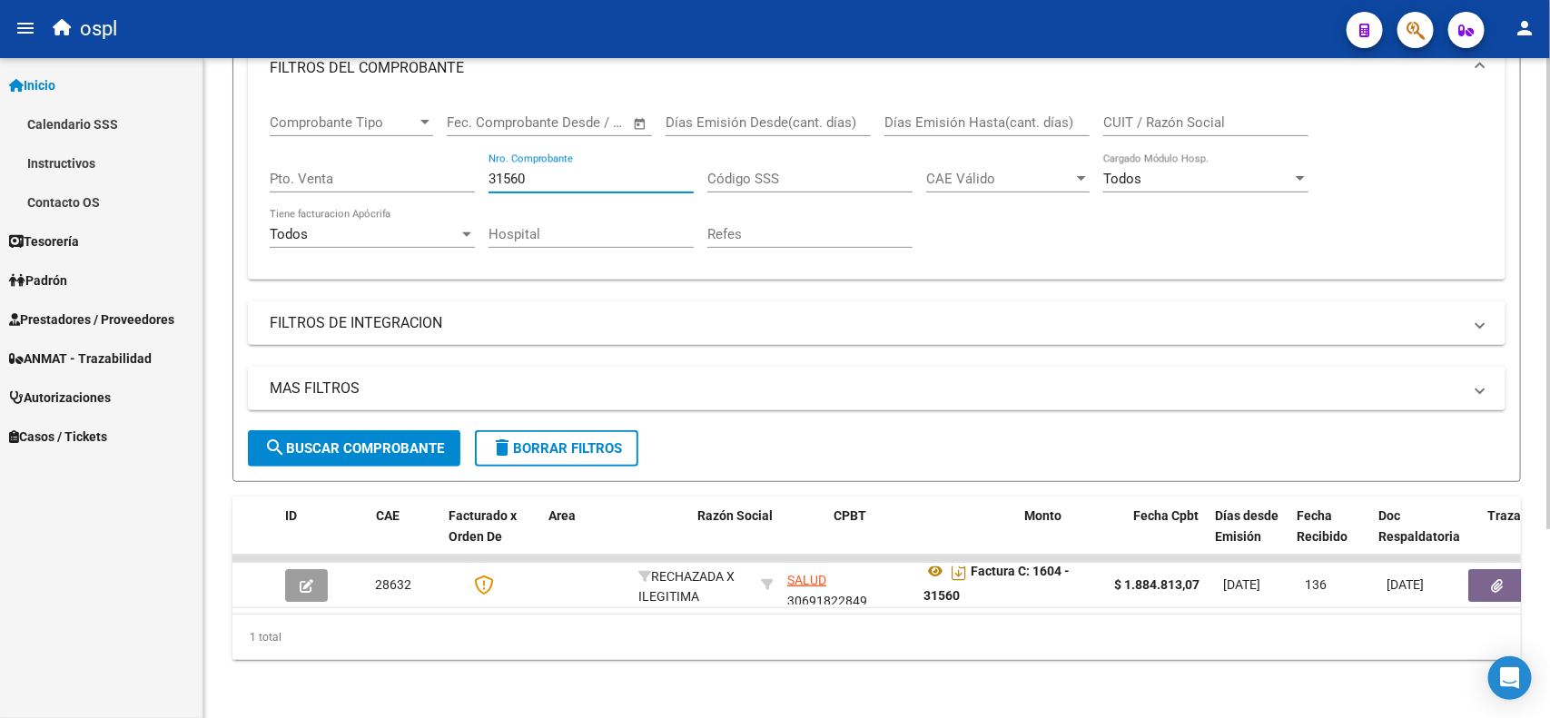
drag, startPoint x: 499, startPoint y: 159, endPoint x: 409, endPoint y: 159, distance: 90.8
click at [409, 159] on div "Comprobante Tipo Comprobante Tipo Fecha inicio – Fecha fin Fec. Comprobante Des…" at bounding box center [877, 181] width 1214 height 168
type input "60"
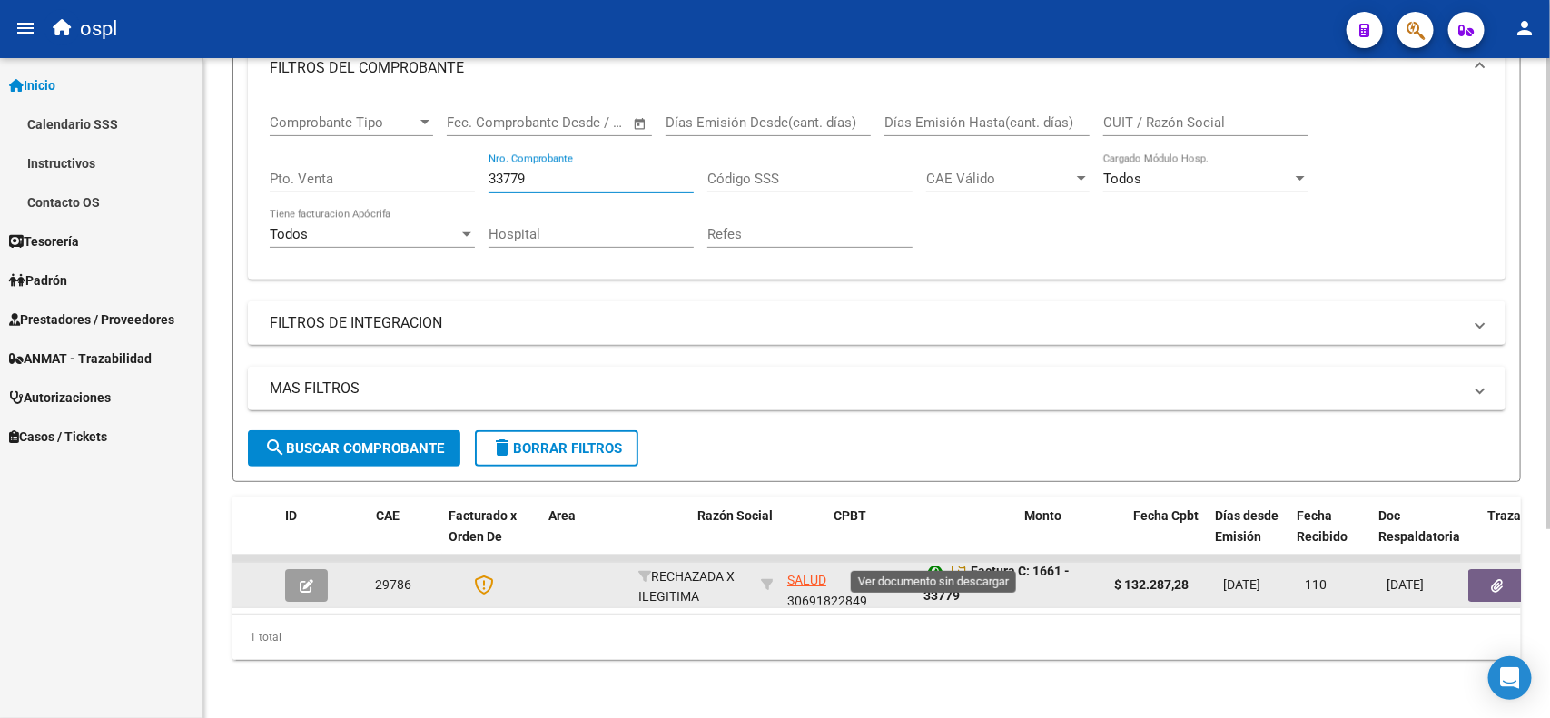
click at [938, 560] on icon at bounding box center [936, 571] width 24 height 22
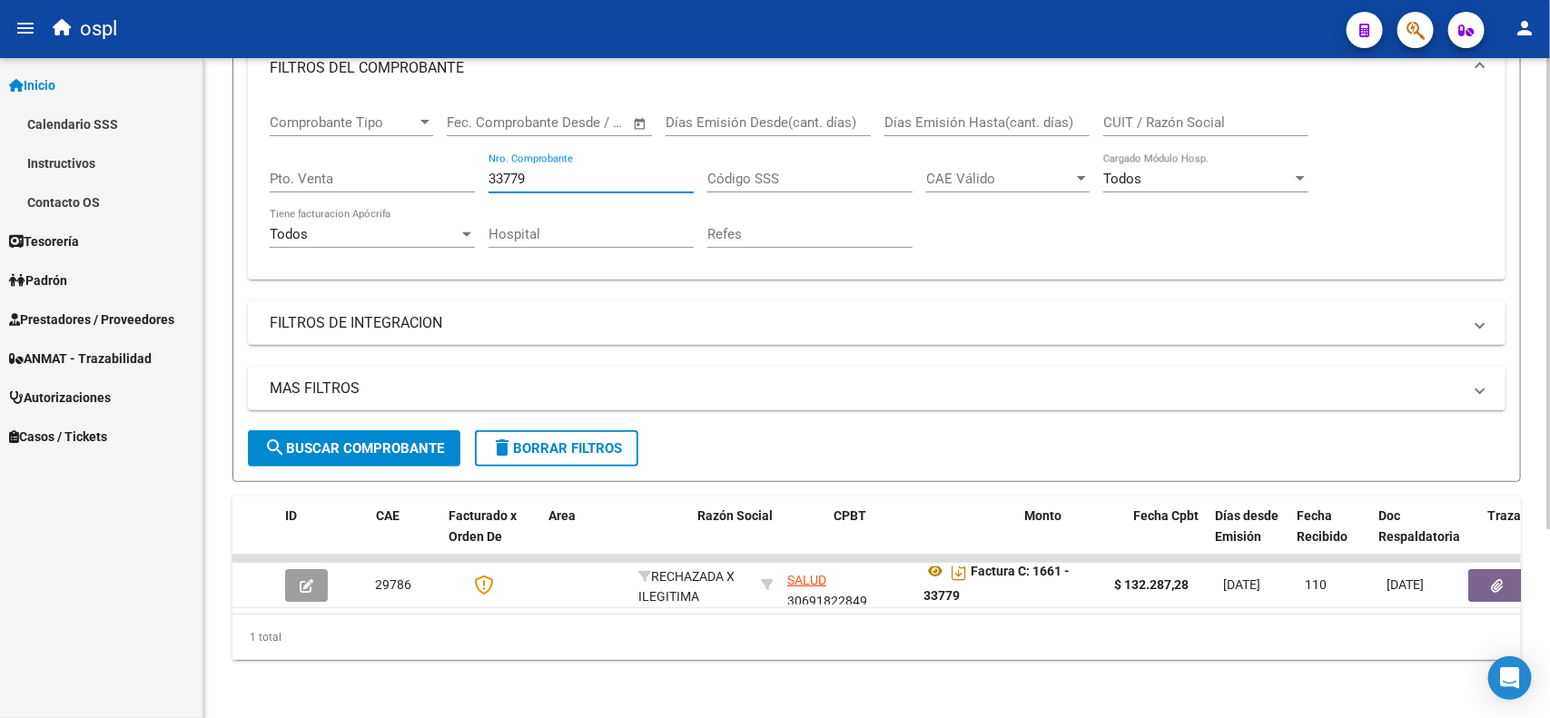
drag, startPoint x: 566, startPoint y: 159, endPoint x: 378, endPoint y: 157, distance: 188.0
click at [378, 157] on div "Comprobante Tipo Comprobante Tipo Fecha inicio – Fecha fin Fec. Comprobante Des…" at bounding box center [877, 181] width 1214 height 168
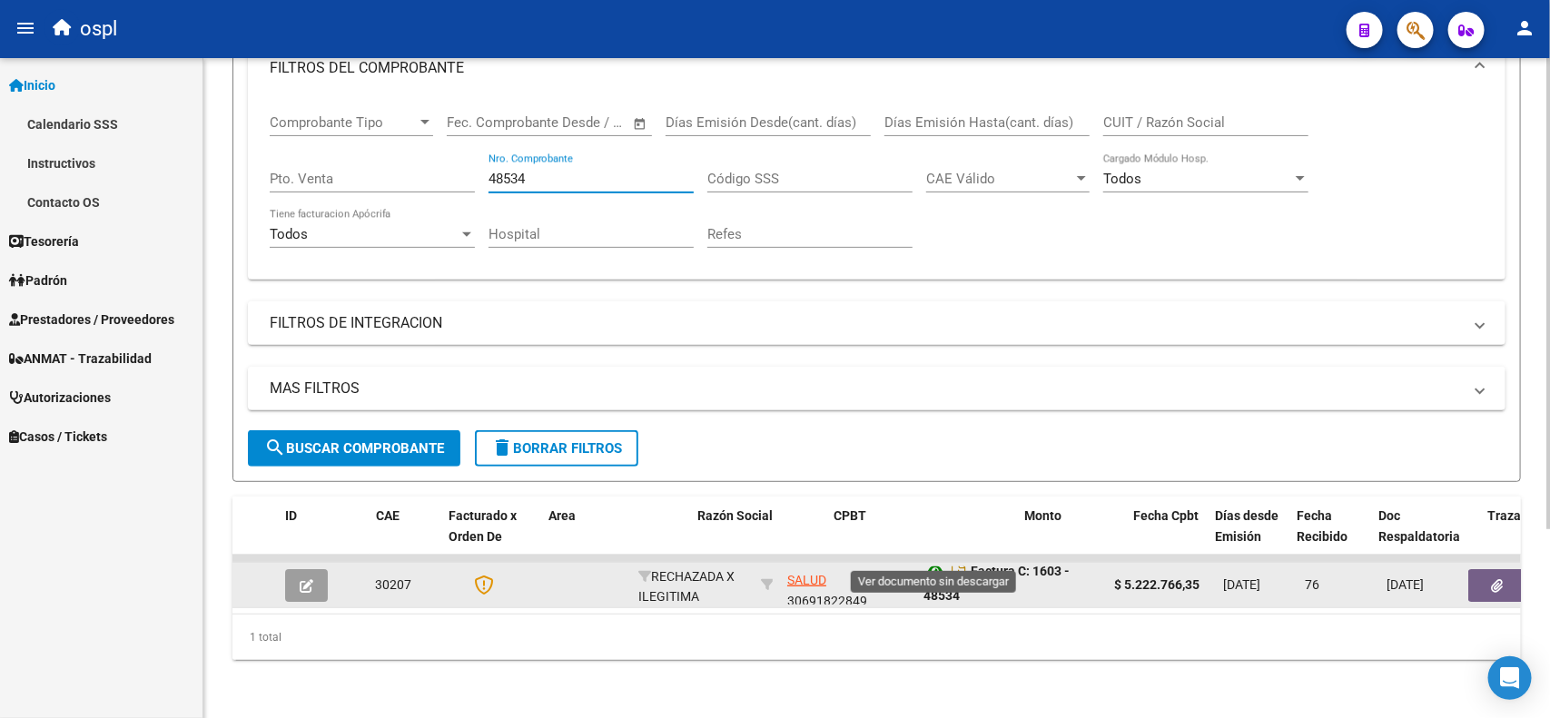
click at [933, 560] on icon at bounding box center [936, 571] width 24 height 22
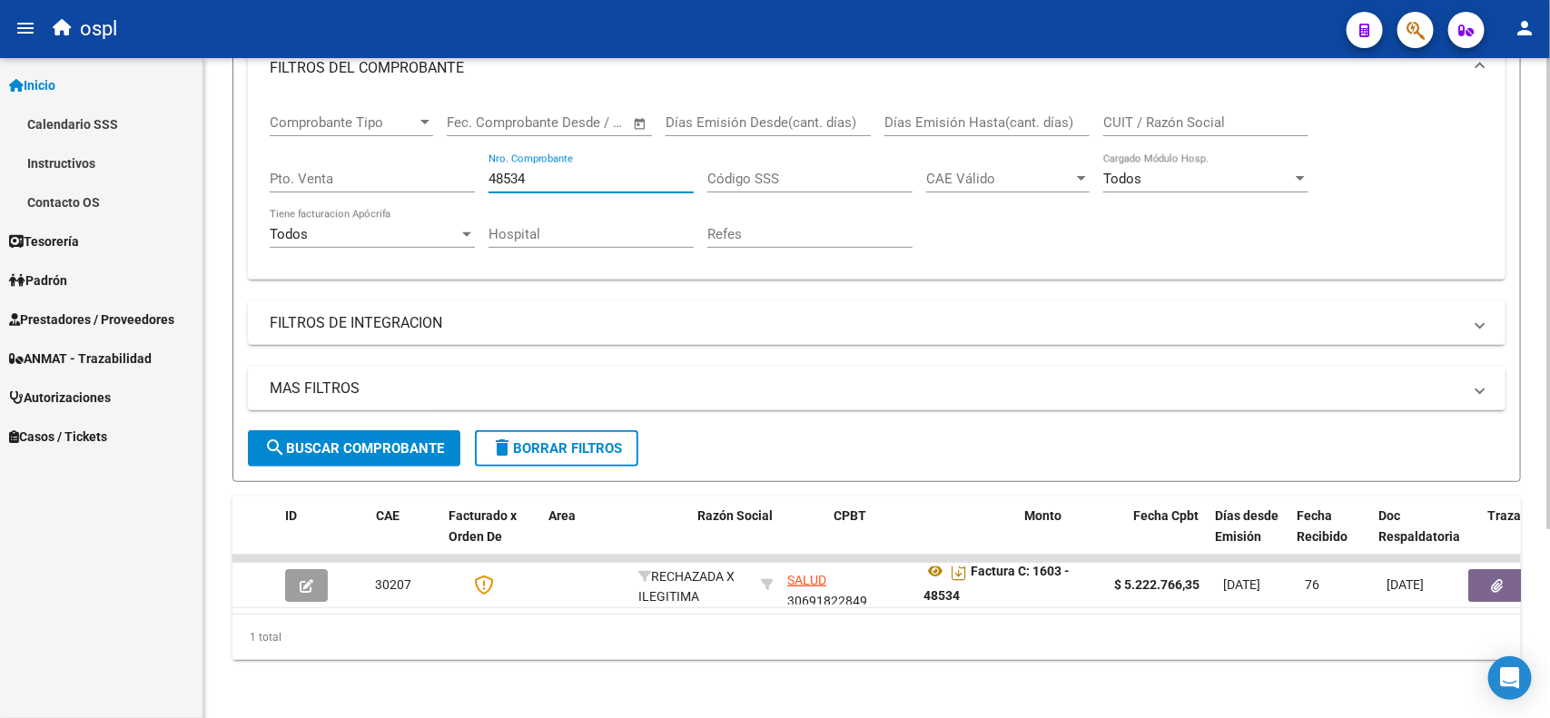
drag, startPoint x: 559, startPoint y: 160, endPoint x: 455, endPoint y: 150, distance: 104.9
click at [455, 150] on div "Comprobante Tipo Comprobante Tipo Fecha inicio – Fecha fin Fec. Comprobante Des…" at bounding box center [877, 181] width 1214 height 168
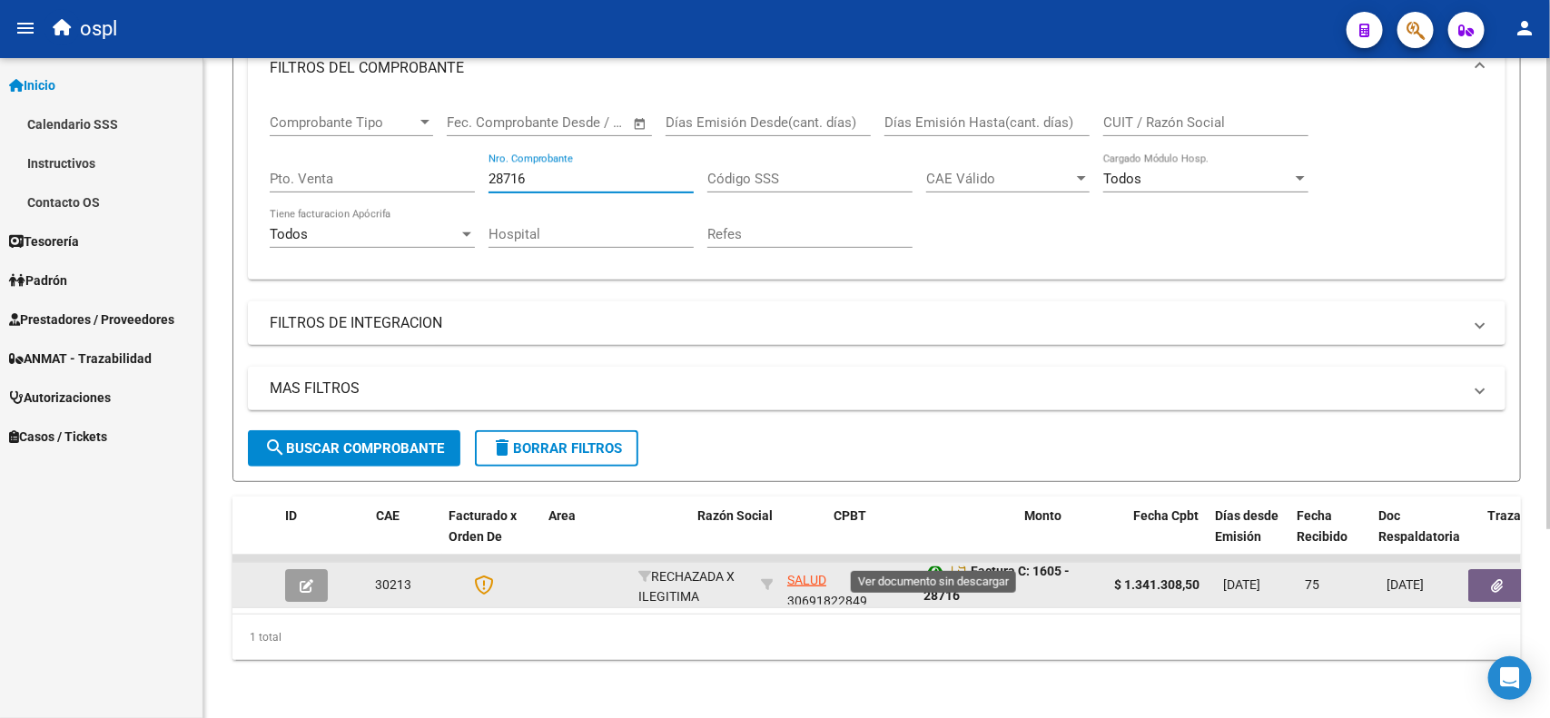
click at [932, 560] on icon at bounding box center [936, 571] width 24 height 22
click at [928, 560] on icon at bounding box center [936, 571] width 24 height 22
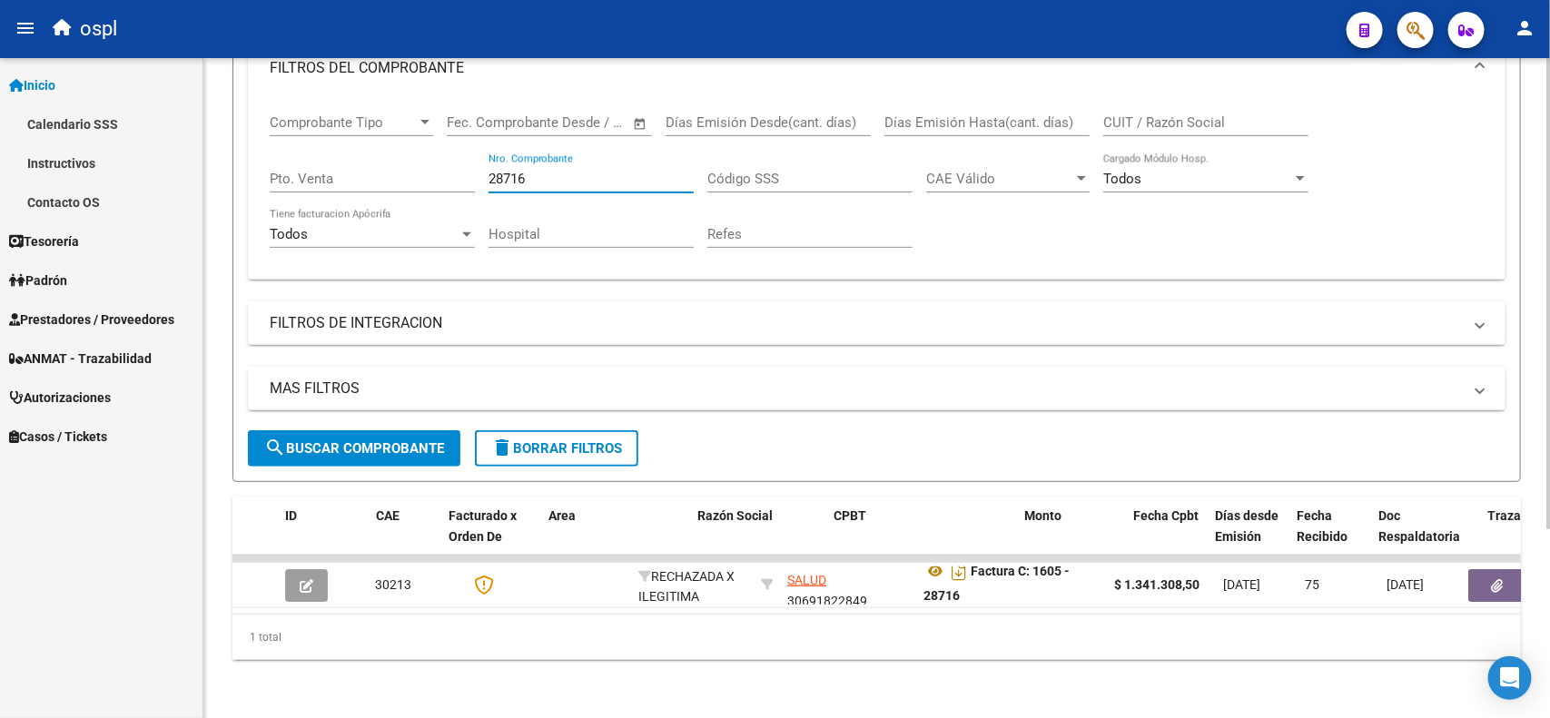
drag, startPoint x: 557, startPoint y: 161, endPoint x: 350, endPoint y: 155, distance: 207.1
click at [350, 155] on div "Comprobante Tipo Comprobante Tipo Fecha inicio – Fecha fin Fec. Comprobante Des…" at bounding box center [877, 181] width 1214 height 168
drag, startPoint x: 550, startPoint y: 163, endPoint x: 463, endPoint y: 159, distance: 87.3
click at [463, 159] on div "Comprobante Tipo Comprobante Tipo Fecha inicio – Fecha fin Fec. Comprobante Des…" at bounding box center [877, 181] width 1214 height 168
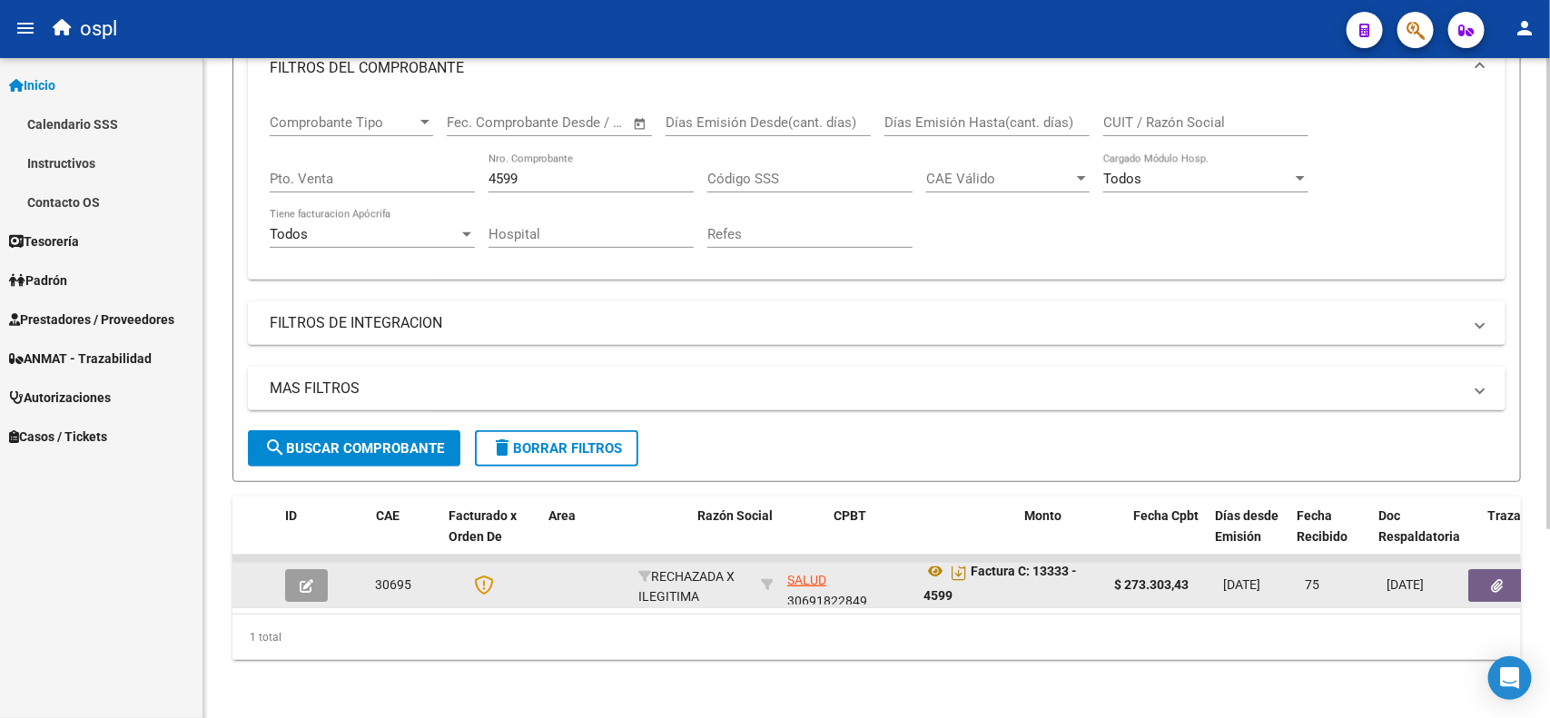
click at [936, 563] on datatable-body-cell "Factura C: 13333 - 4599" at bounding box center [1011, 585] width 191 height 44
click at [933, 560] on icon at bounding box center [936, 571] width 24 height 22
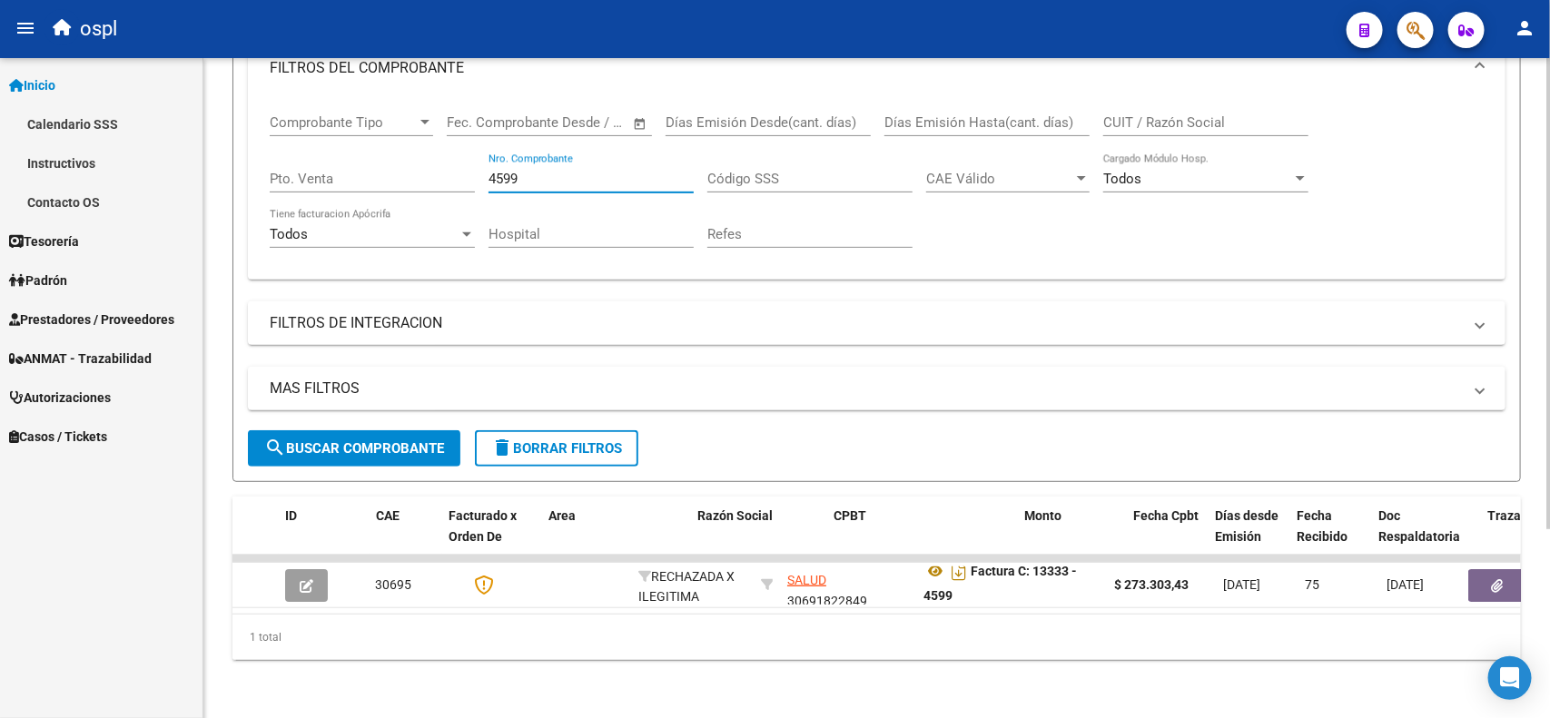
drag, startPoint x: 551, startPoint y: 166, endPoint x: 284, endPoint y: 168, distance: 267.0
click at [284, 168] on div "Comprobante Tipo Comprobante Tipo Fecha inicio – Fecha fin Fec. Comprobante Des…" at bounding box center [877, 181] width 1214 height 168
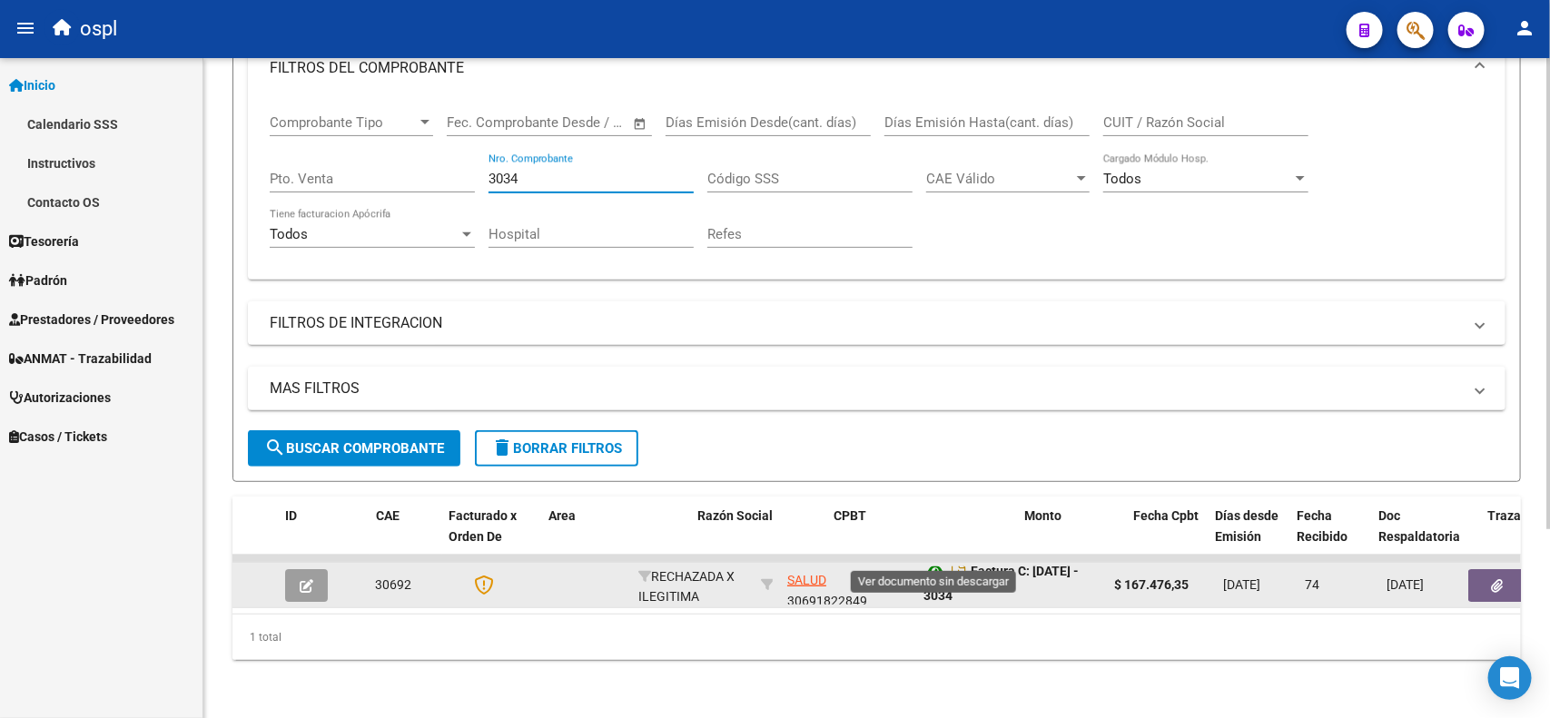
click at [927, 560] on icon at bounding box center [936, 571] width 24 height 22
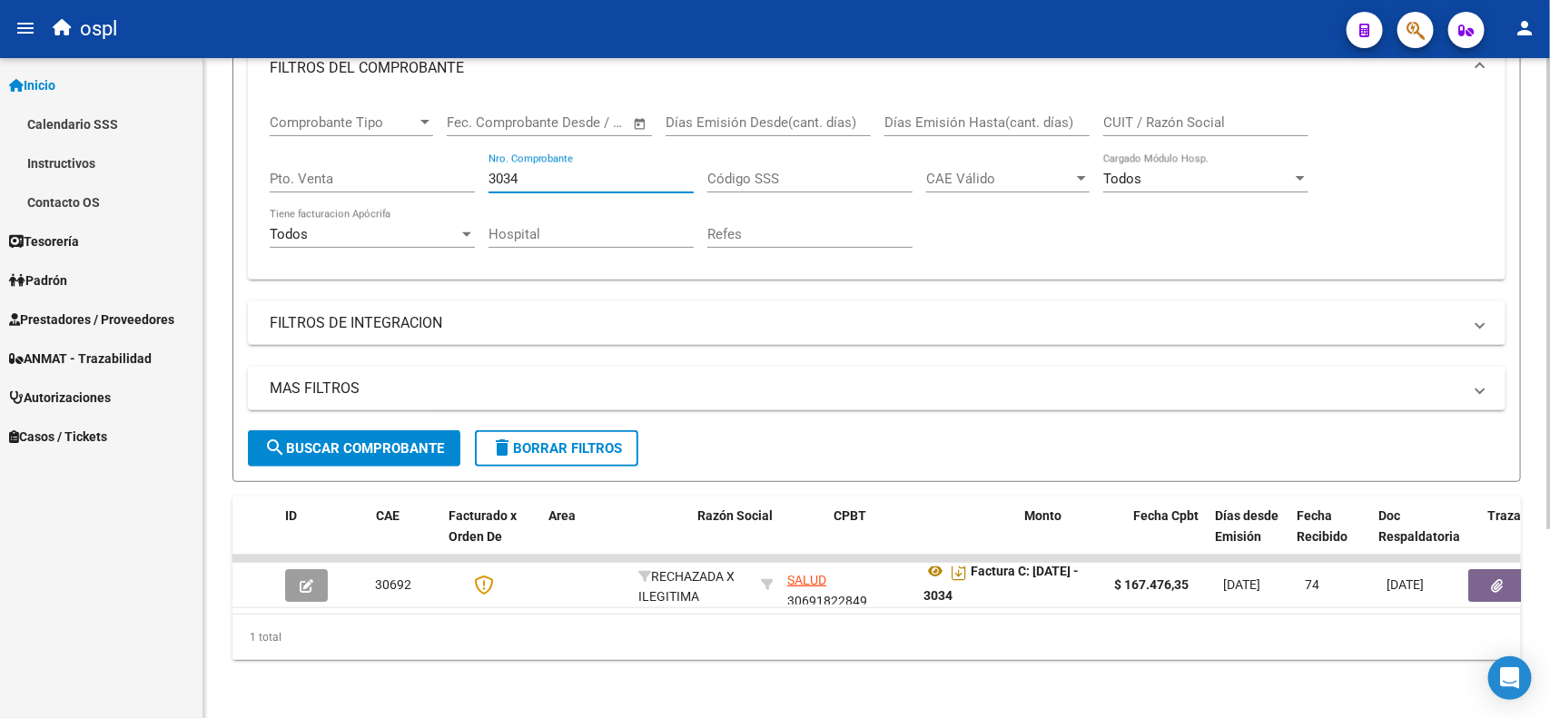
drag, startPoint x: 570, startPoint y: 161, endPoint x: 422, endPoint y: 160, distance: 148.0
click at [428, 163] on div "Comprobante Tipo Comprobante Tipo Fecha inicio – Fecha fin Fec. Comprobante Des…" at bounding box center [877, 181] width 1214 height 168
type input "4"
drag, startPoint x: 560, startPoint y: 159, endPoint x: 413, endPoint y: 159, distance: 147.1
click at [413, 159] on div "Comprobante Tipo Comprobante Tipo Fecha inicio – Fecha fin Fec. Comprobante Des…" at bounding box center [877, 181] width 1214 height 168
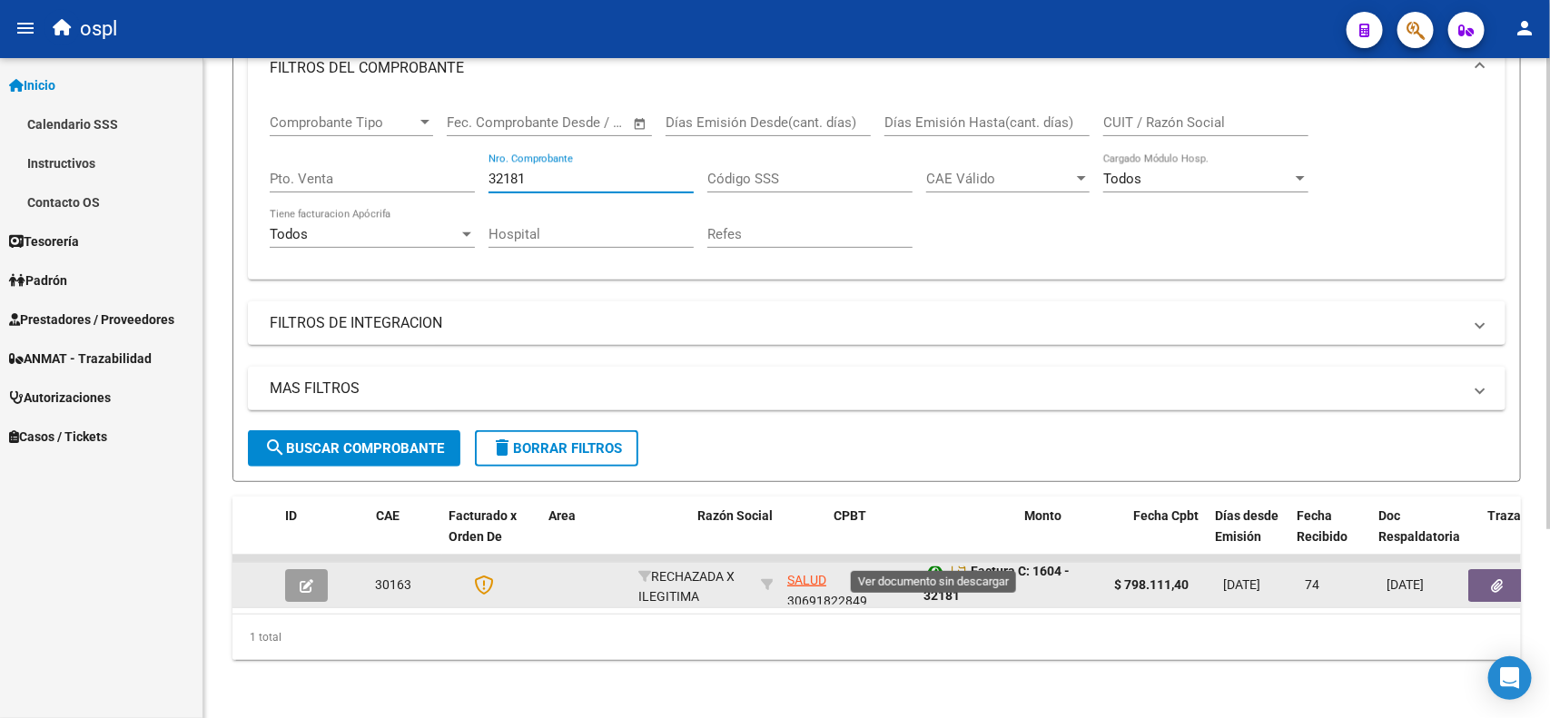
click at [936, 560] on icon at bounding box center [936, 571] width 24 height 22
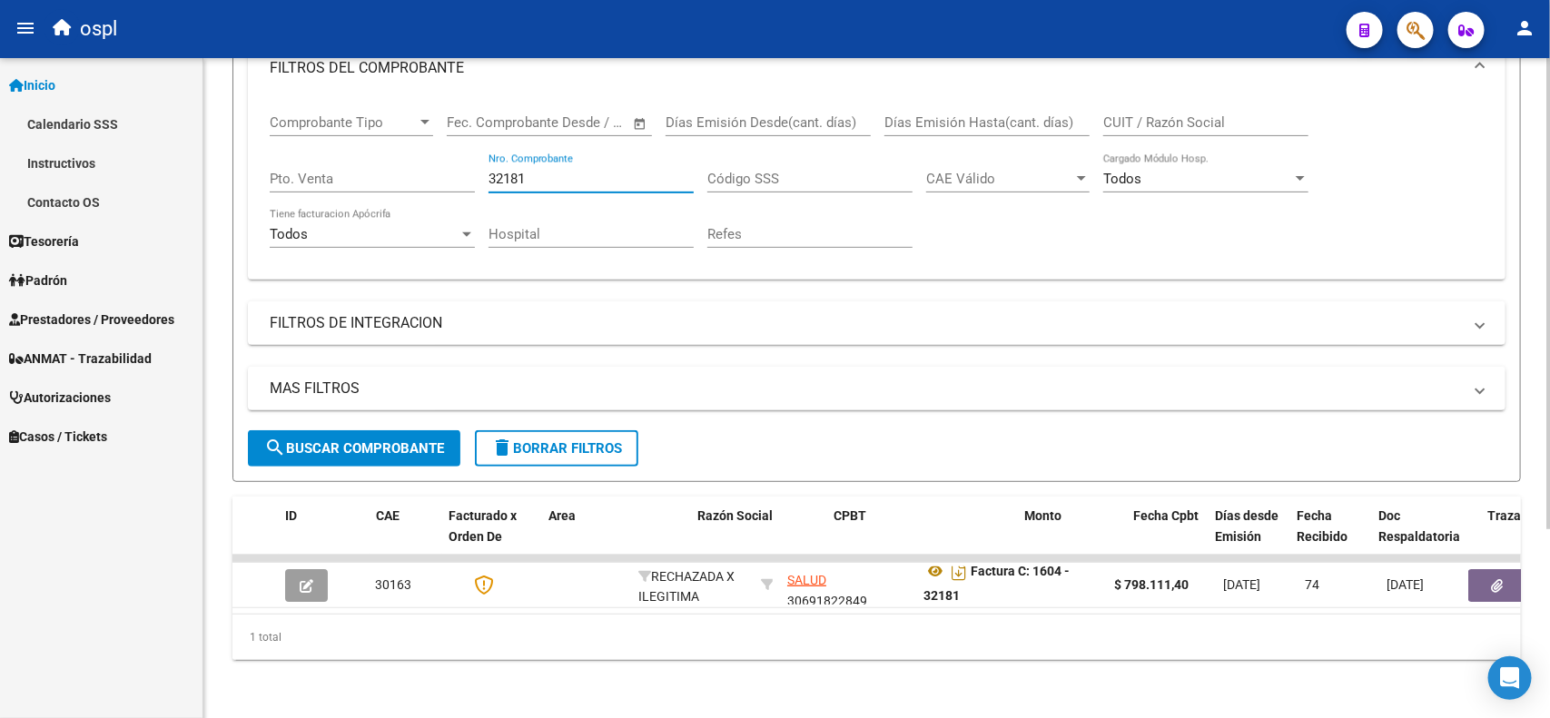
drag, startPoint x: 545, startPoint y: 161, endPoint x: 377, endPoint y: 161, distance: 168.0
click at [377, 161] on div "Comprobante Tipo Comprobante Tipo Fecha inicio – Fecha fin Fec. Comprobante Des…" at bounding box center [877, 181] width 1214 height 168
drag, startPoint x: 563, startPoint y: 163, endPoint x: 459, endPoint y: 159, distance: 103.6
click at [459, 159] on div "Comprobante Tipo Comprobante Tipo Fecha inicio – Fecha fin Fec. Comprobante Des…" at bounding box center [877, 181] width 1214 height 168
drag, startPoint x: 563, startPoint y: 160, endPoint x: 361, endPoint y: 115, distance: 206.5
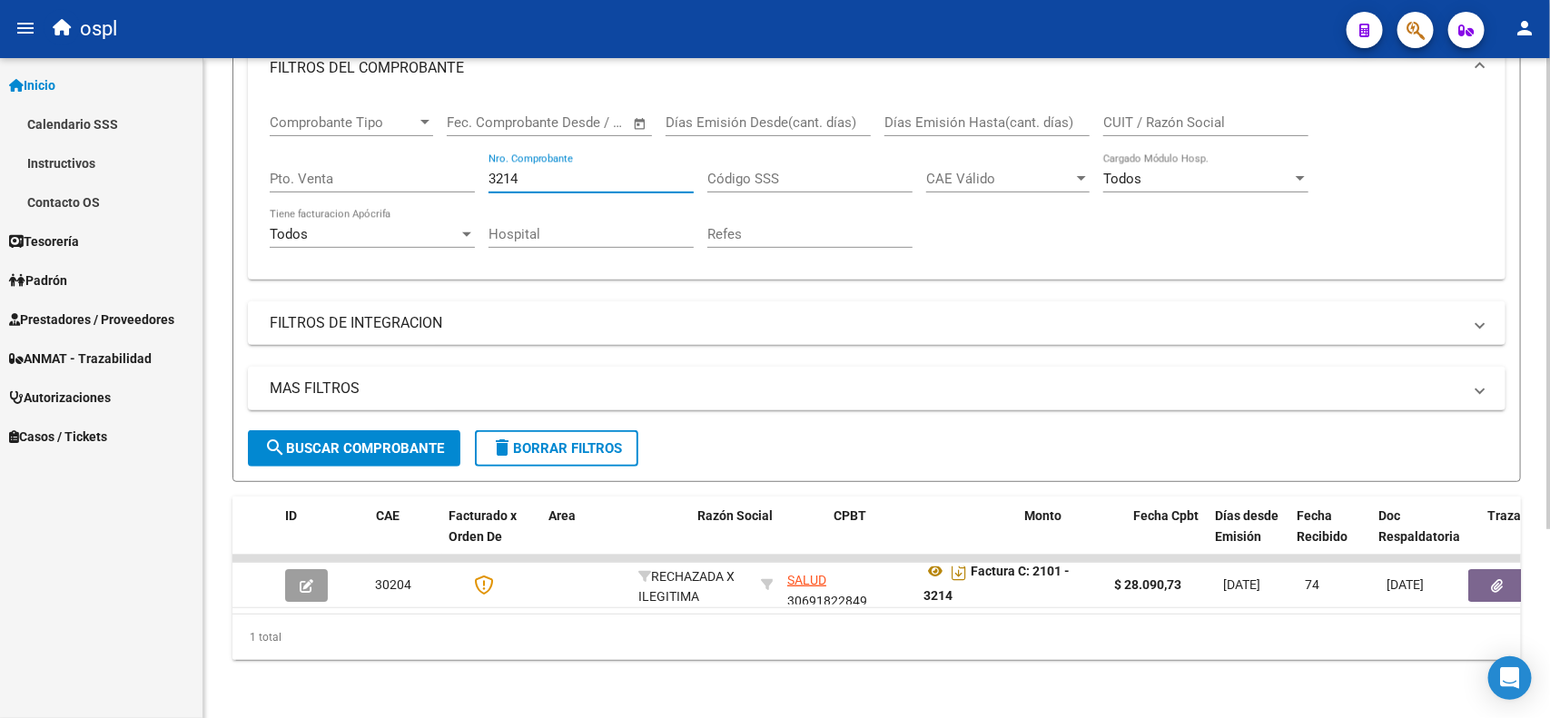
click at [381, 142] on div "Comprobante Tipo Comprobante Tipo Fecha inicio – Fecha fin Fec. Comprobante Des…" at bounding box center [877, 181] width 1214 height 168
drag, startPoint x: 568, startPoint y: 157, endPoint x: 410, endPoint y: 154, distance: 158.0
click at [410, 154] on div "Comprobante Tipo Comprobante Tipo Fecha inicio – Fecha fin Fec. Comprobante Des…" at bounding box center [877, 181] width 1214 height 168
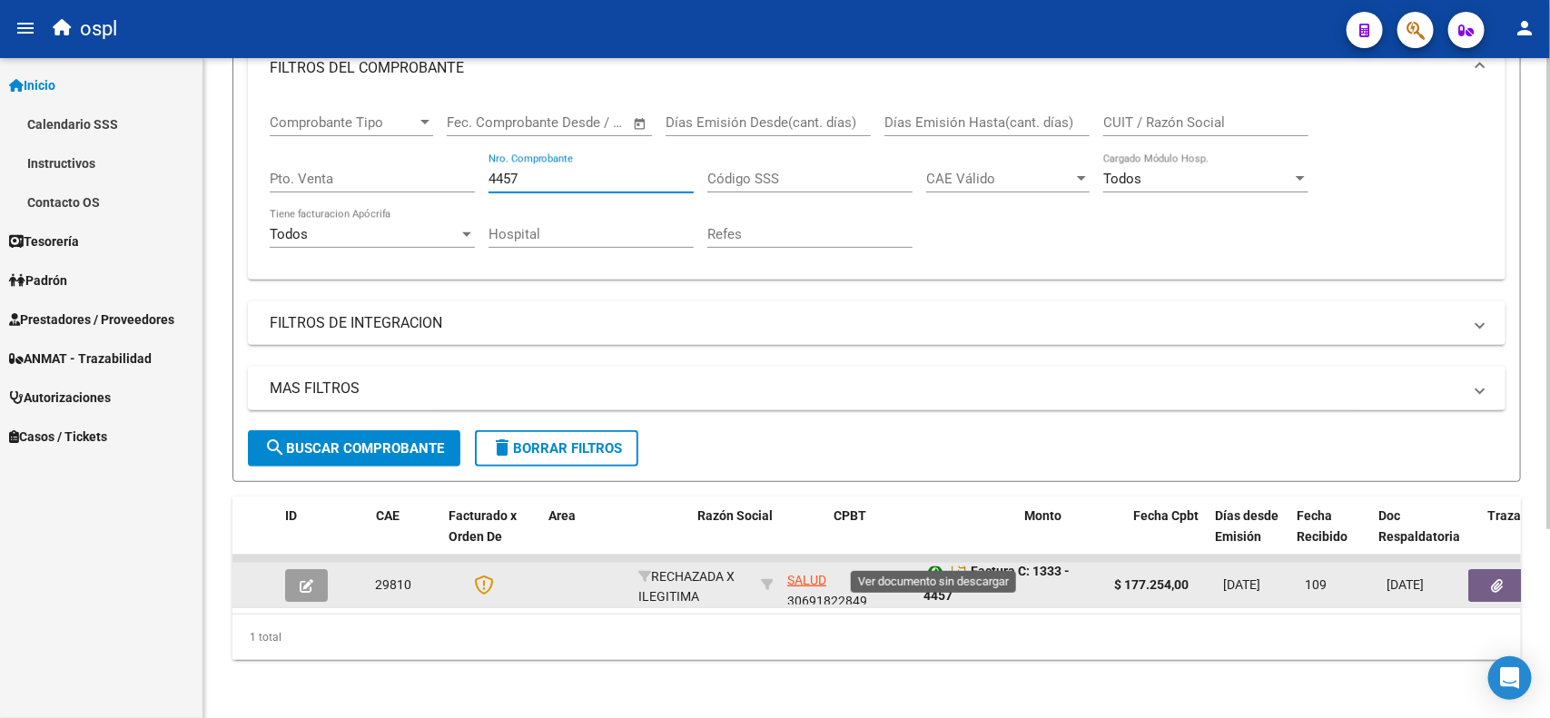
click at [929, 560] on icon at bounding box center [936, 571] width 24 height 22
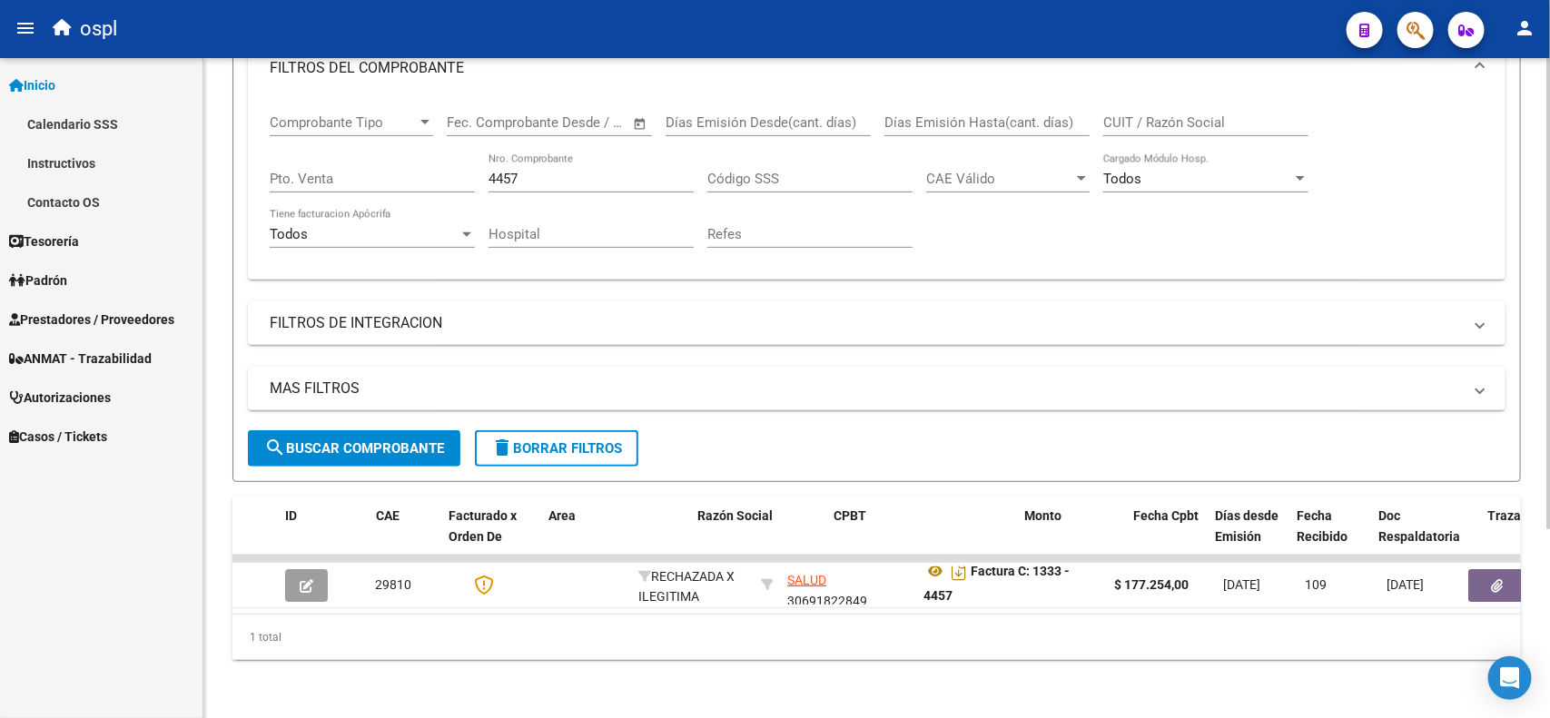
click at [542, 163] on div "4457 Nro. Comprobante" at bounding box center [591, 172] width 205 height 39
drag, startPoint x: 542, startPoint y: 163, endPoint x: 440, endPoint y: 151, distance: 102.5
click at [443, 155] on div "Comprobante Tipo Comprobante Tipo Fecha inicio – Fecha fin Fec. Comprobante Des…" at bounding box center [877, 181] width 1214 height 168
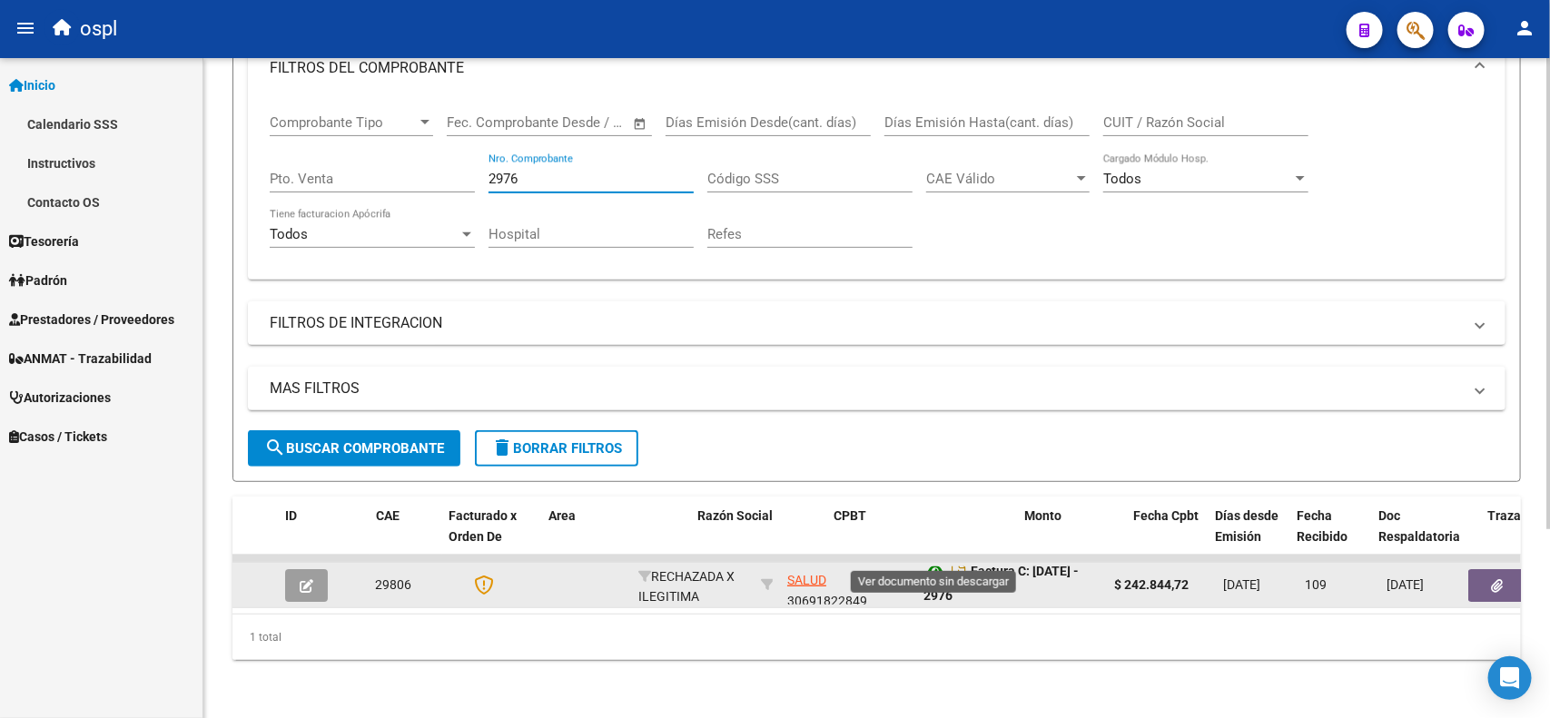
click at [936, 560] on icon at bounding box center [936, 571] width 24 height 22
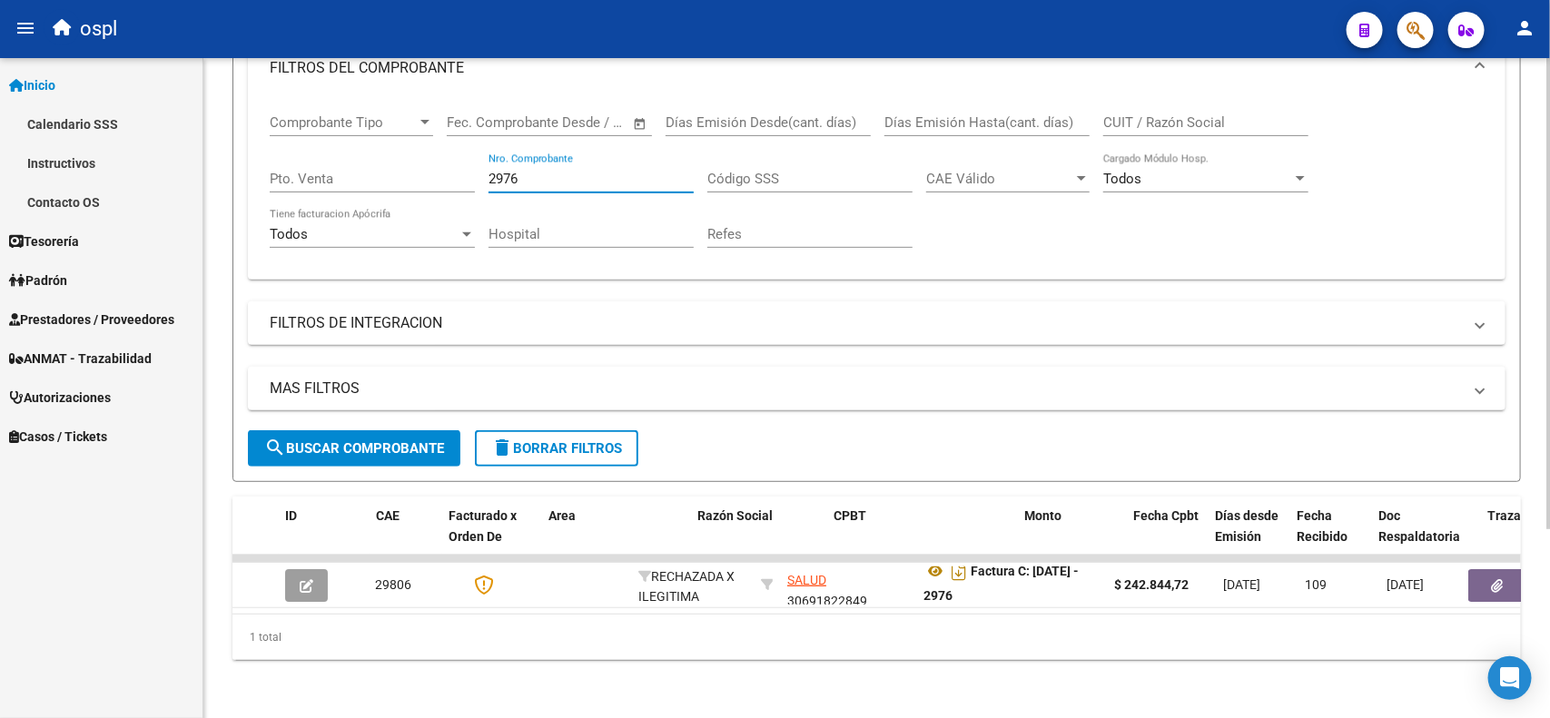
drag, startPoint x: 579, startPoint y: 157, endPoint x: 391, endPoint y: 157, distance: 188.0
click at [391, 157] on div "Comprobante Tipo Comprobante Tipo Fecha inicio – Fecha fin Fec. Comprobante Des…" at bounding box center [877, 181] width 1214 height 168
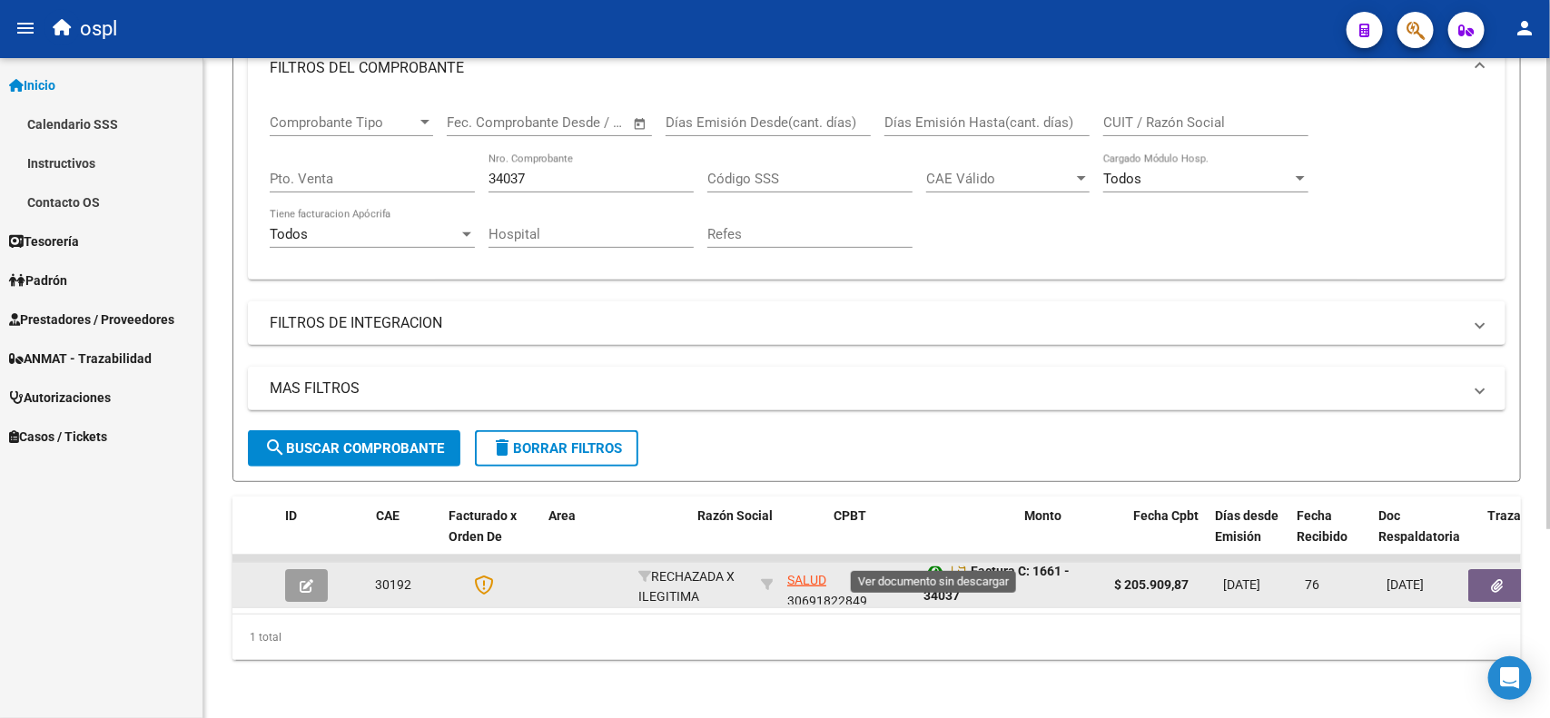
click at [928, 560] on icon at bounding box center [936, 571] width 24 height 22
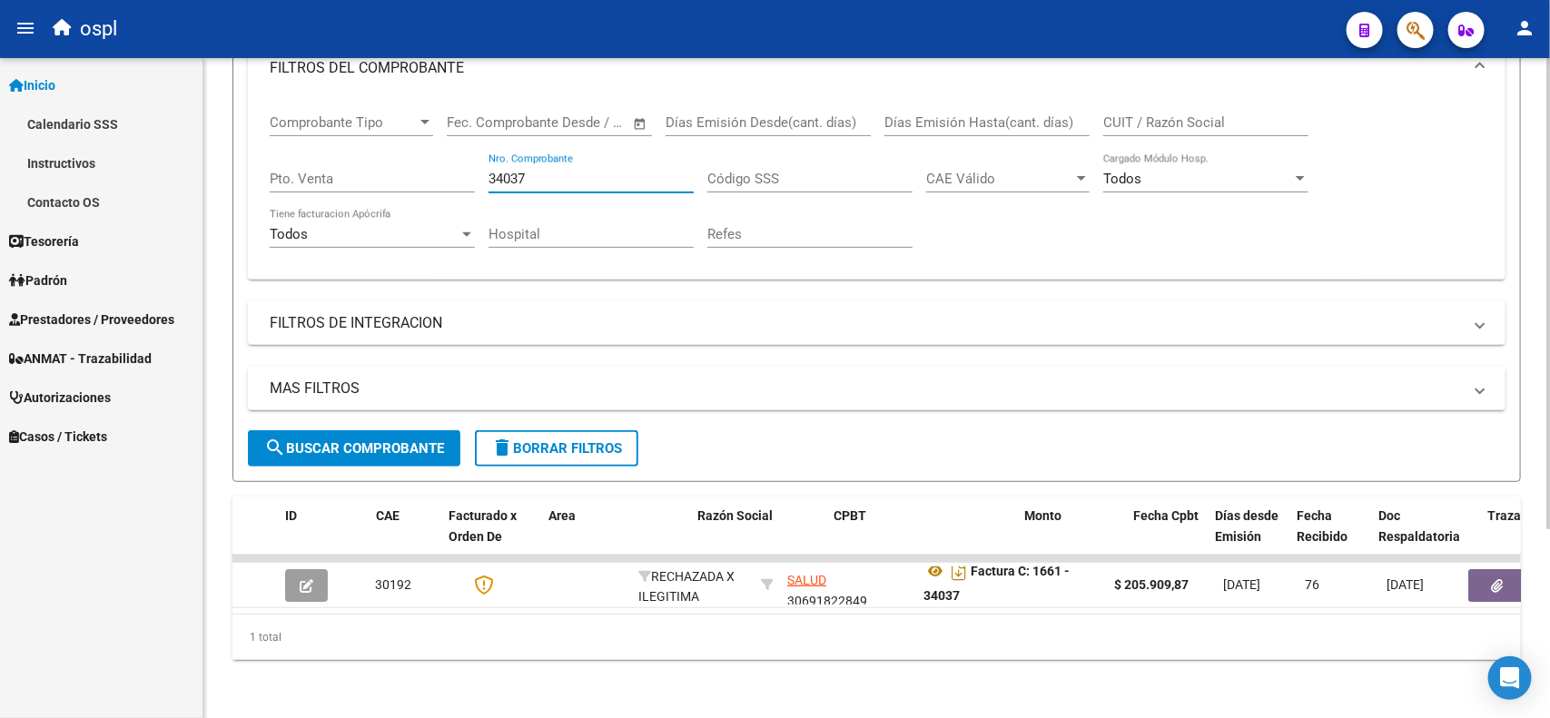
drag, startPoint x: 551, startPoint y: 160, endPoint x: 402, endPoint y: 162, distance: 148.9
click at [402, 162] on div "Comprobante Tipo Comprobante Tipo Fecha inicio – Fecha fin Fec. Comprobante Des…" at bounding box center [877, 181] width 1214 height 168
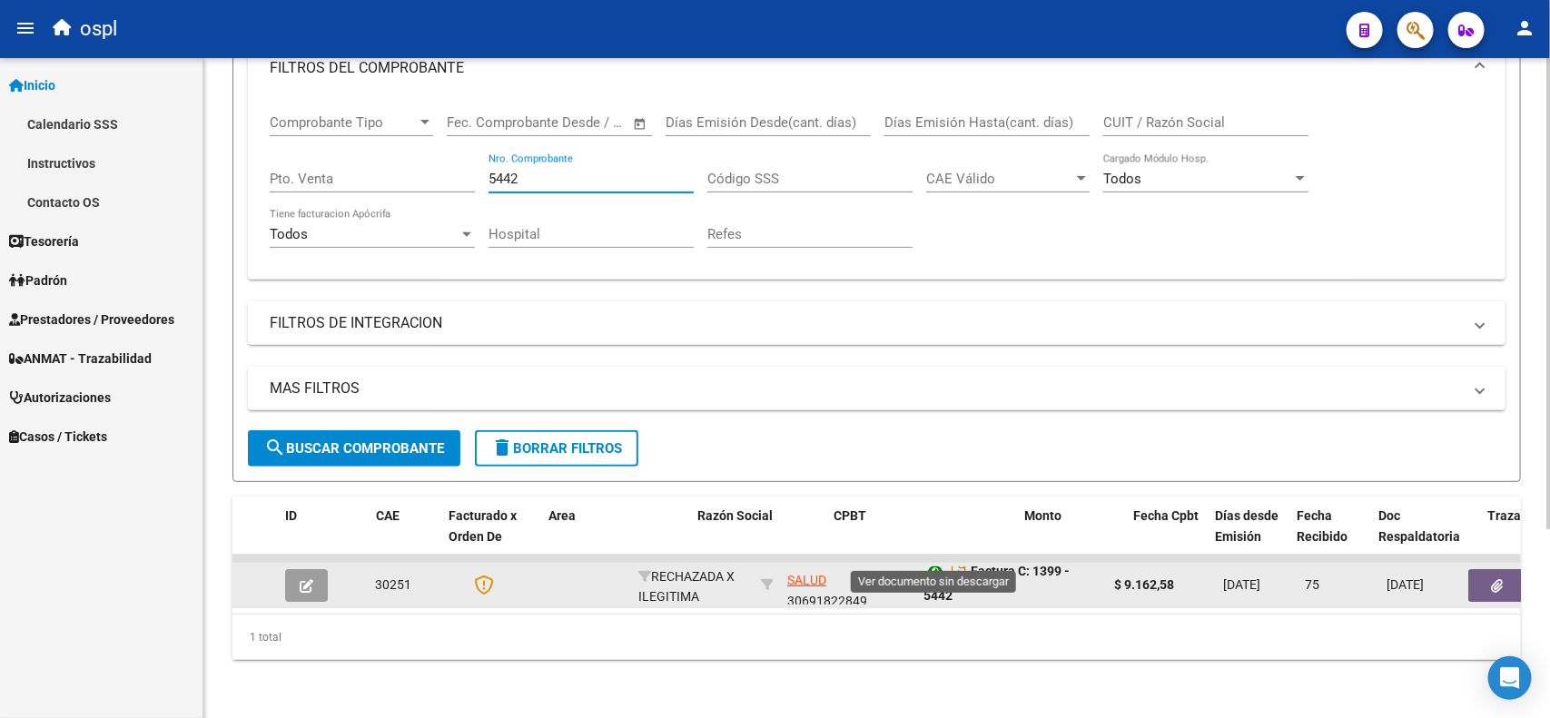
click at [929, 560] on icon at bounding box center [936, 571] width 24 height 22
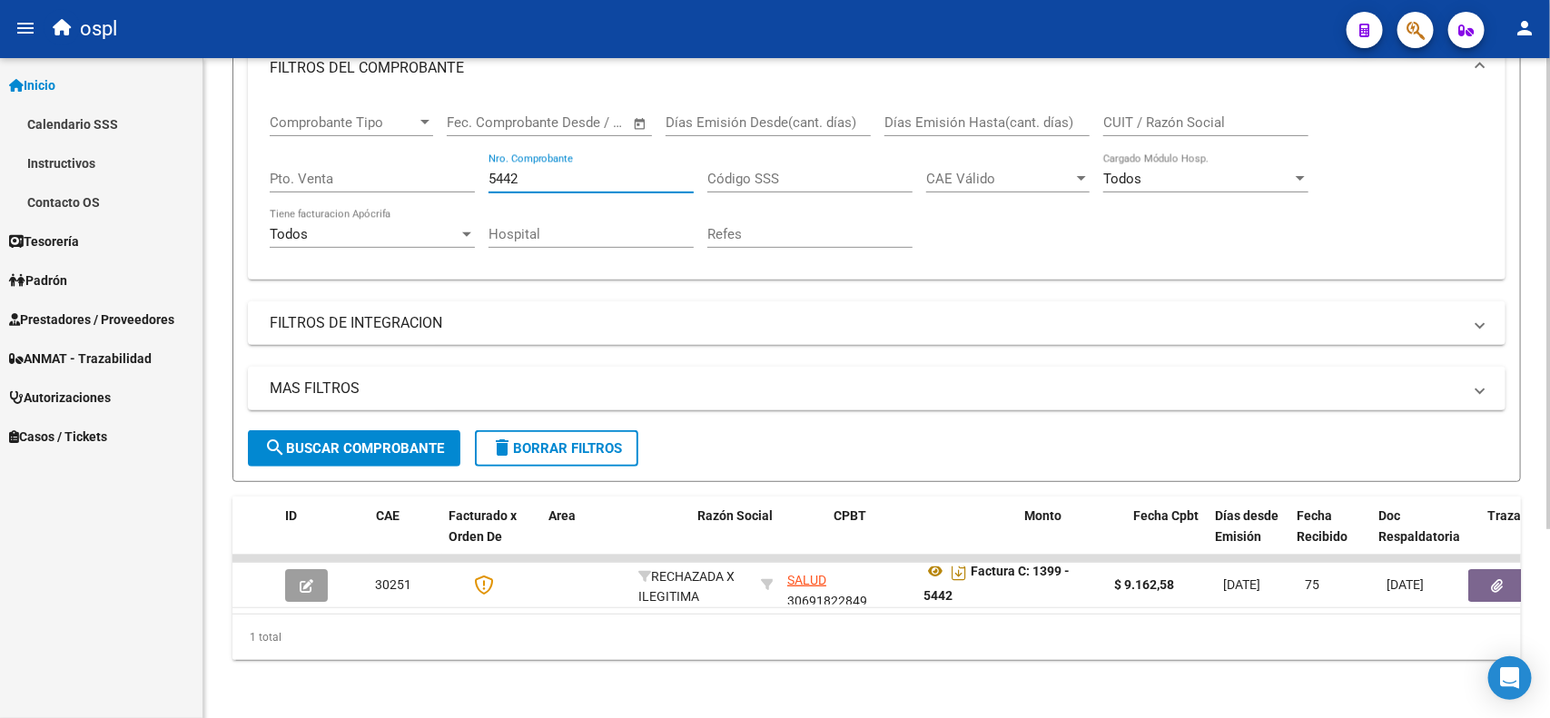
drag, startPoint x: 559, startPoint y: 163, endPoint x: 390, endPoint y: 163, distance: 168.9
click at [390, 163] on div "Comprobante Tipo Comprobante Tipo Fecha inicio – Fecha fin Fec. Comprobante Des…" at bounding box center [877, 181] width 1214 height 168
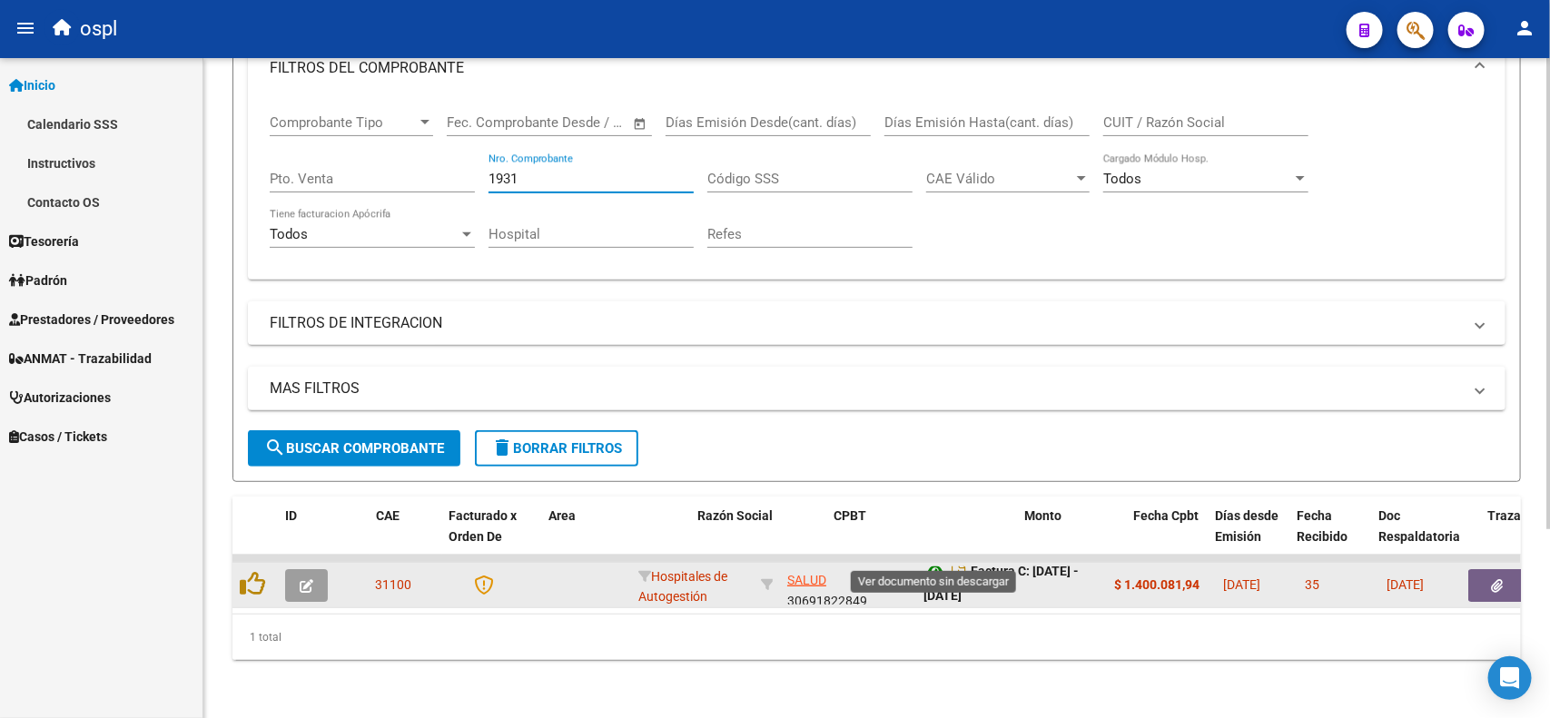
click at [933, 560] on icon at bounding box center [936, 571] width 24 height 22
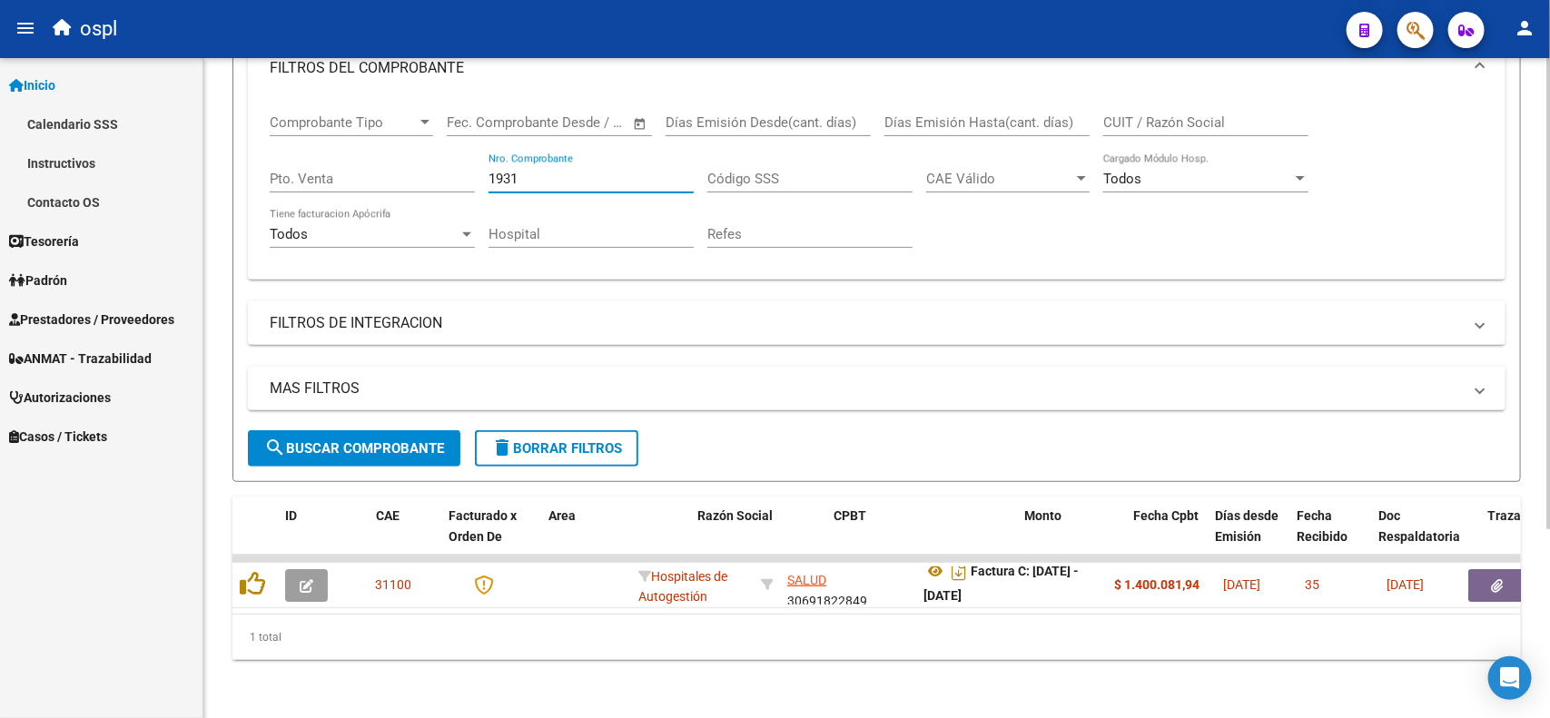
drag, startPoint x: 600, startPoint y: 163, endPoint x: 427, endPoint y: 155, distance: 173.6
click at [427, 155] on div "Comprobante Tipo Comprobante Tipo Fecha inicio – Fecha fin Fec. Comprobante Des…" at bounding box center [877, 181] width 1214 height 168
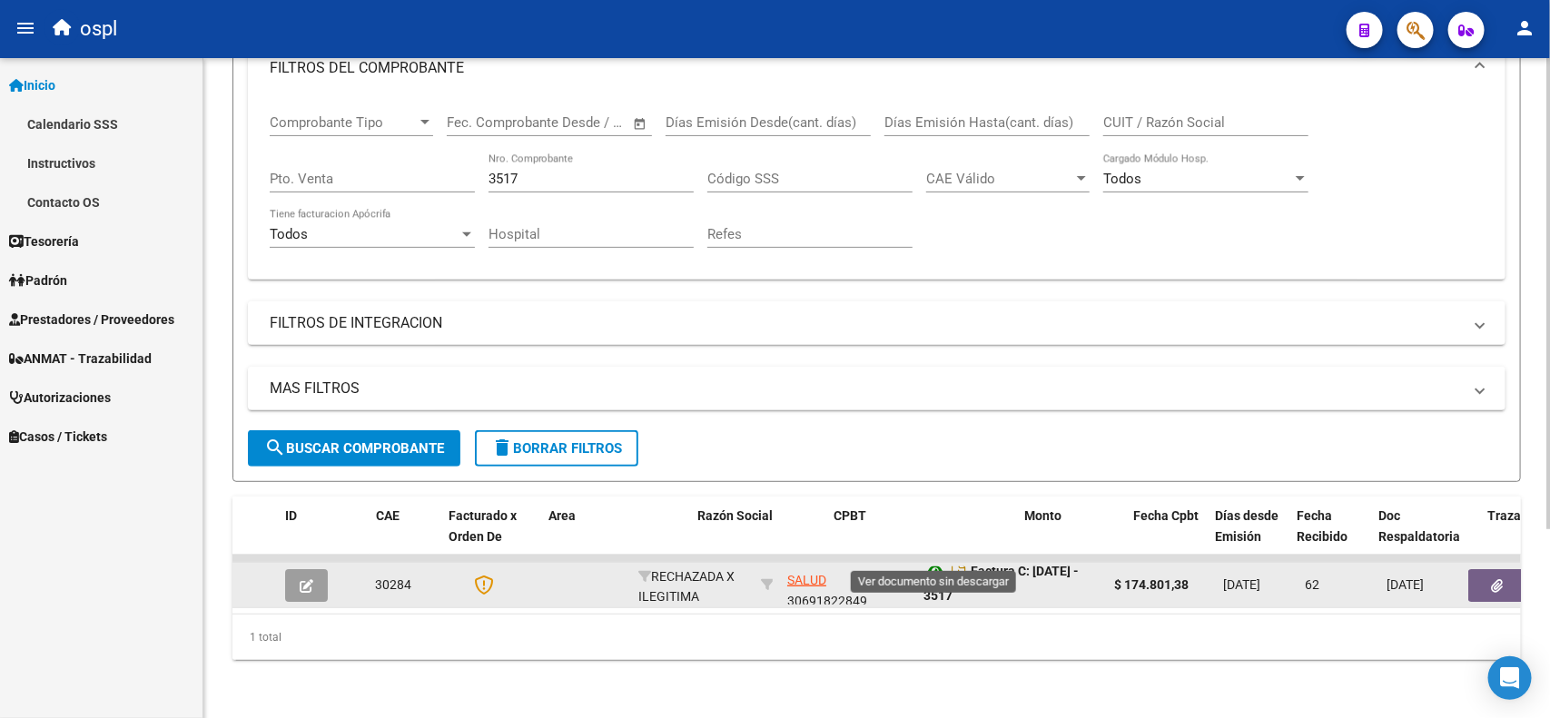
click at [933, 560] on icon at bounding box center [936, 571] width 24 height 22
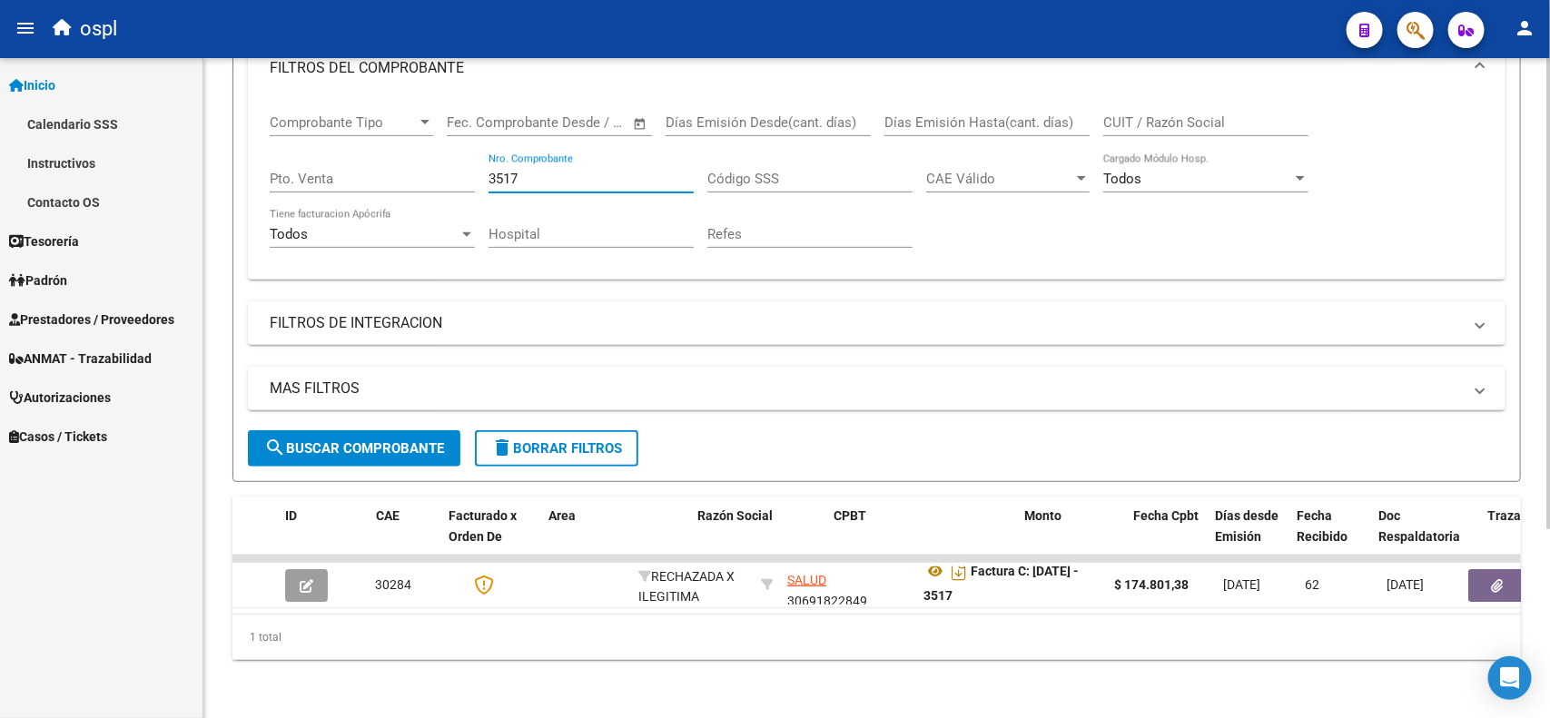
drag, startPoint x: 539, startPoint y: 162, endPoint x: 410, endPoint y: 133, distance: 132.0
click at [416, 153] on div "Comprobante Tipo Comprobante Tipo Fecha inicio – Fecha fin Fec. Comprobante Des…" at bounding box center [877, 181] width 1214 height 168
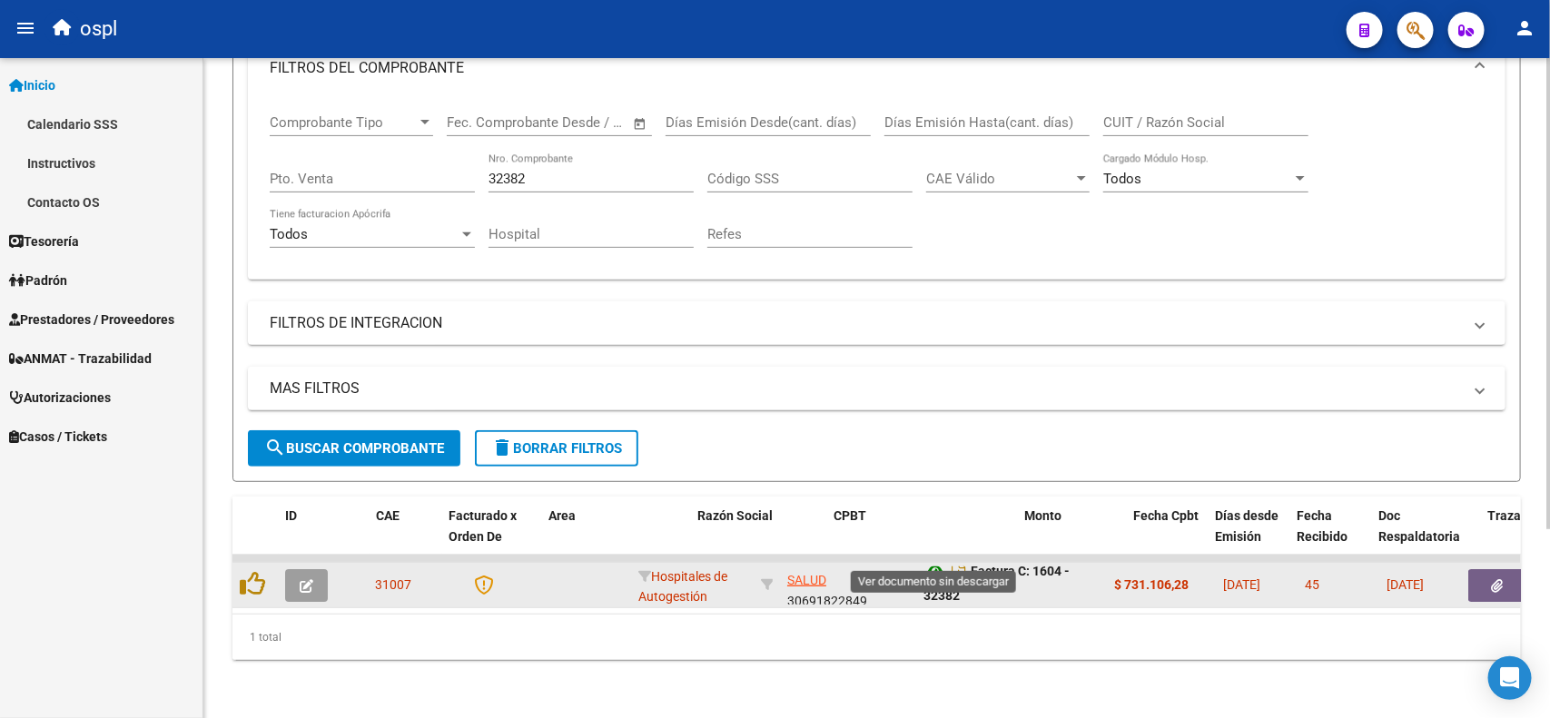
click at [933, 560] on icon at bounding box center [936, 571] width 24 height 22
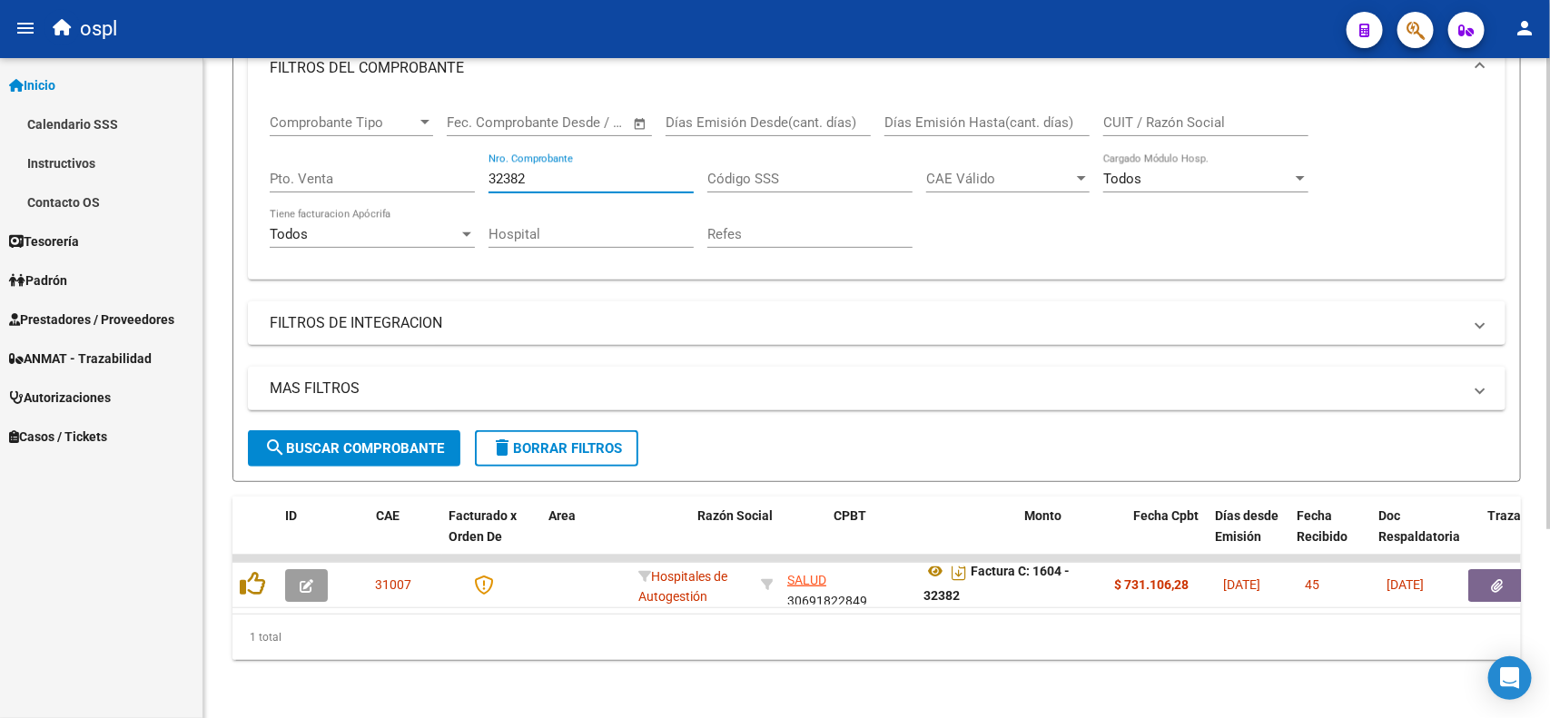
drag, startPoint x: 568, startPoint y: 165, endPoint x: 445, endPoint y: 150, distance: 124.5
click at [445, 150] on div "Comprobante Tipo Comprobante Tipo Fecha inicio – Fecha fin Fec. Comprobante Des…" at bounding box center [877, 181] width 1214 height 168
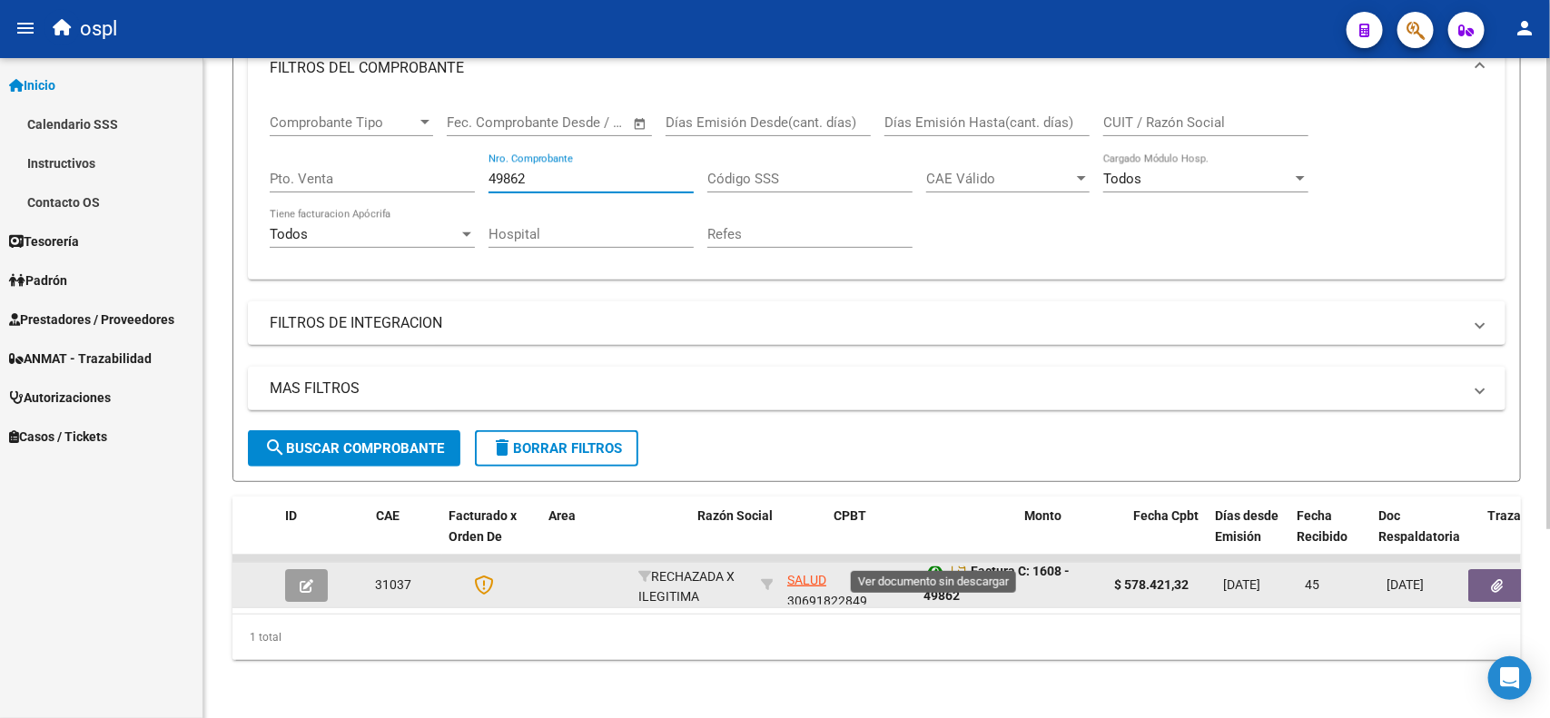
click at [933, 560] on icon at bounding box center [936, 571] width 24 height 22
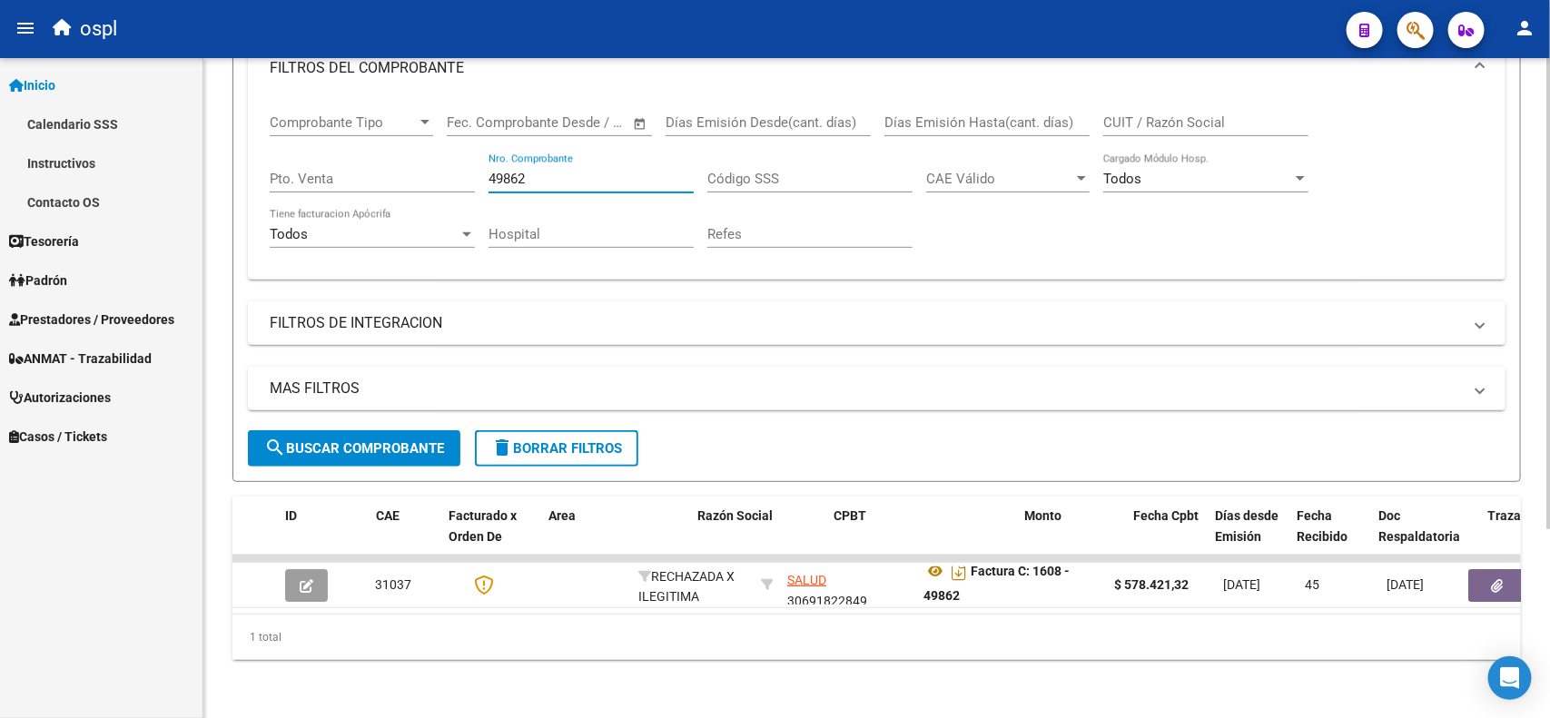
drag, startPoint x: 539, startPoint y: 164, endPoint x: 450, endPoint y: 157, distance: 89.3
click at [452, 159] on div "Comprobante Tipo Comprobante Tipo Fecha inicio – Fecha fin Fec. Comprobante Des…" at bounding box center [877, 181] width 1214 height 168
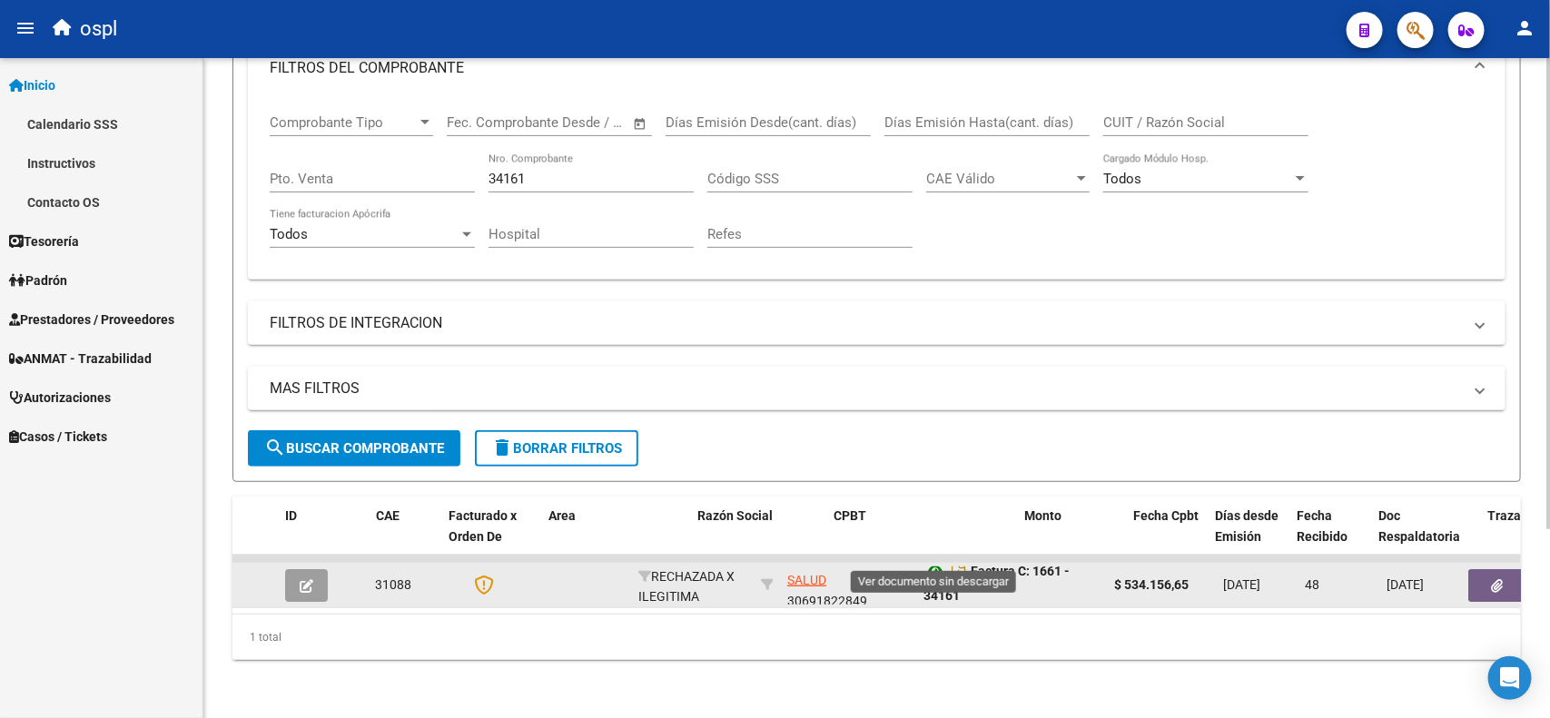
click at [942, 560] on icon at bounding box center [936, 571] width 24 height 22
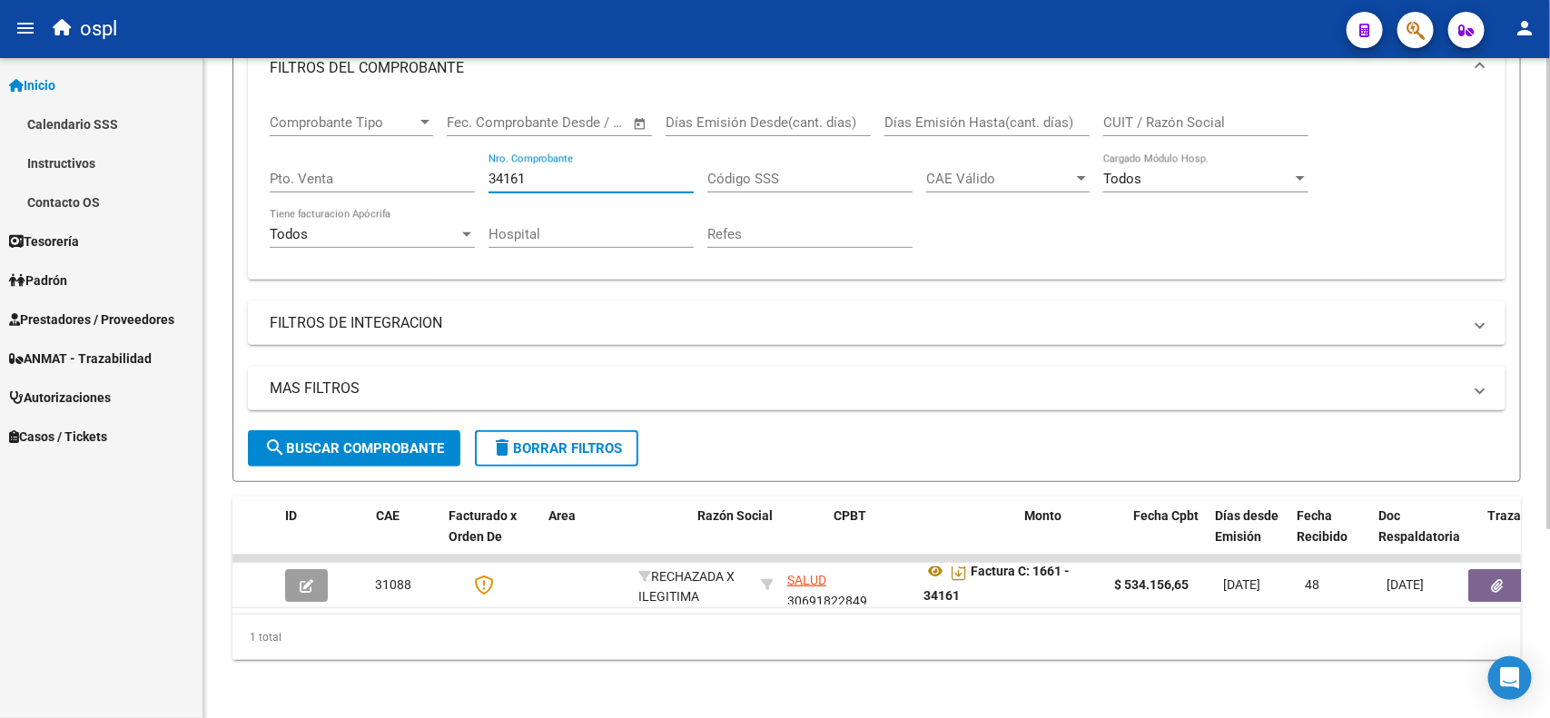
drag, startPoint x: 545, startPoint y: 157, endPoint x: 382, endPoint y: 164, distance: 162.7
click at [382, 164] on div "Comprobante Tipo Comprobante Tipo Fecha inicio – Fecha fin Fec. Comprobante Des…" at bounding box center [877, 181] width 1214 height 168
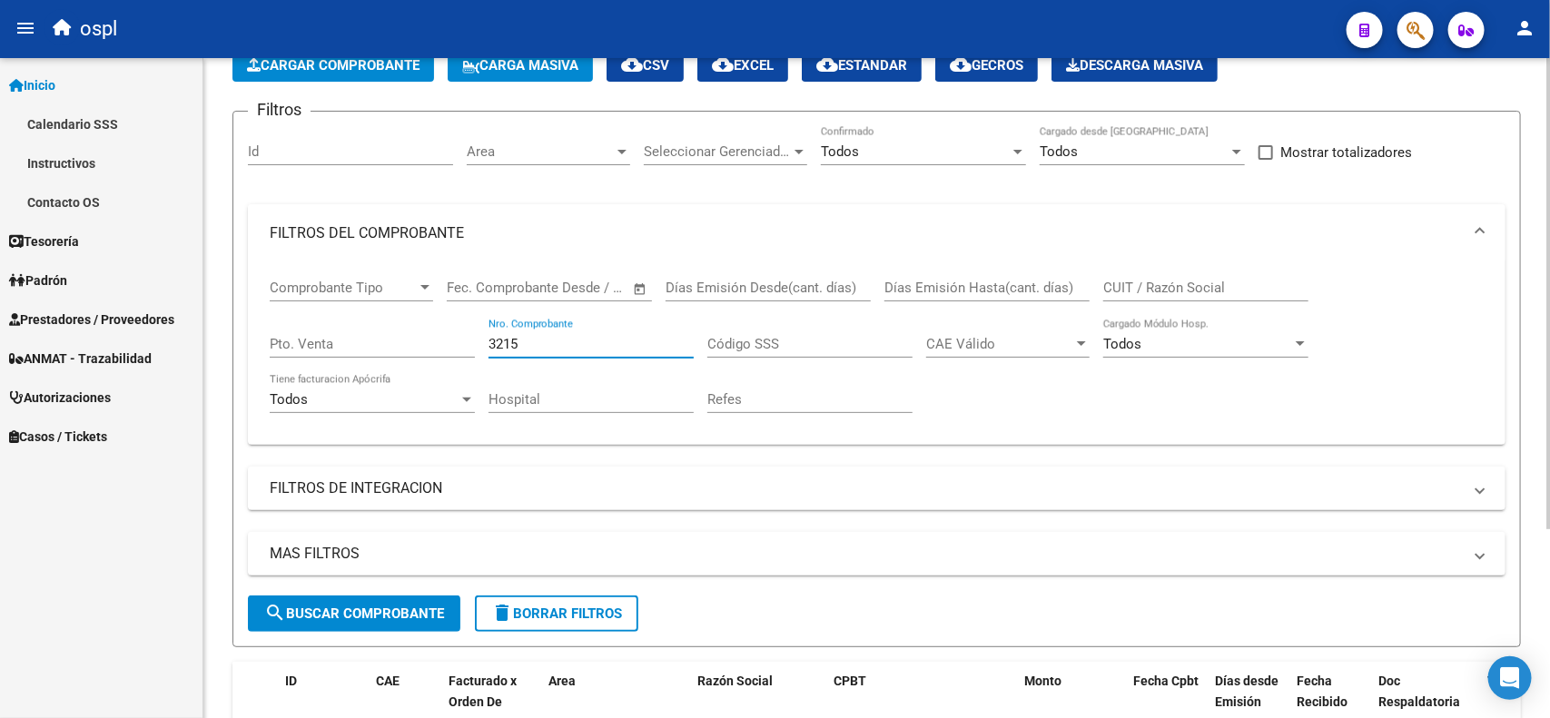
scroll to position [37, 0]
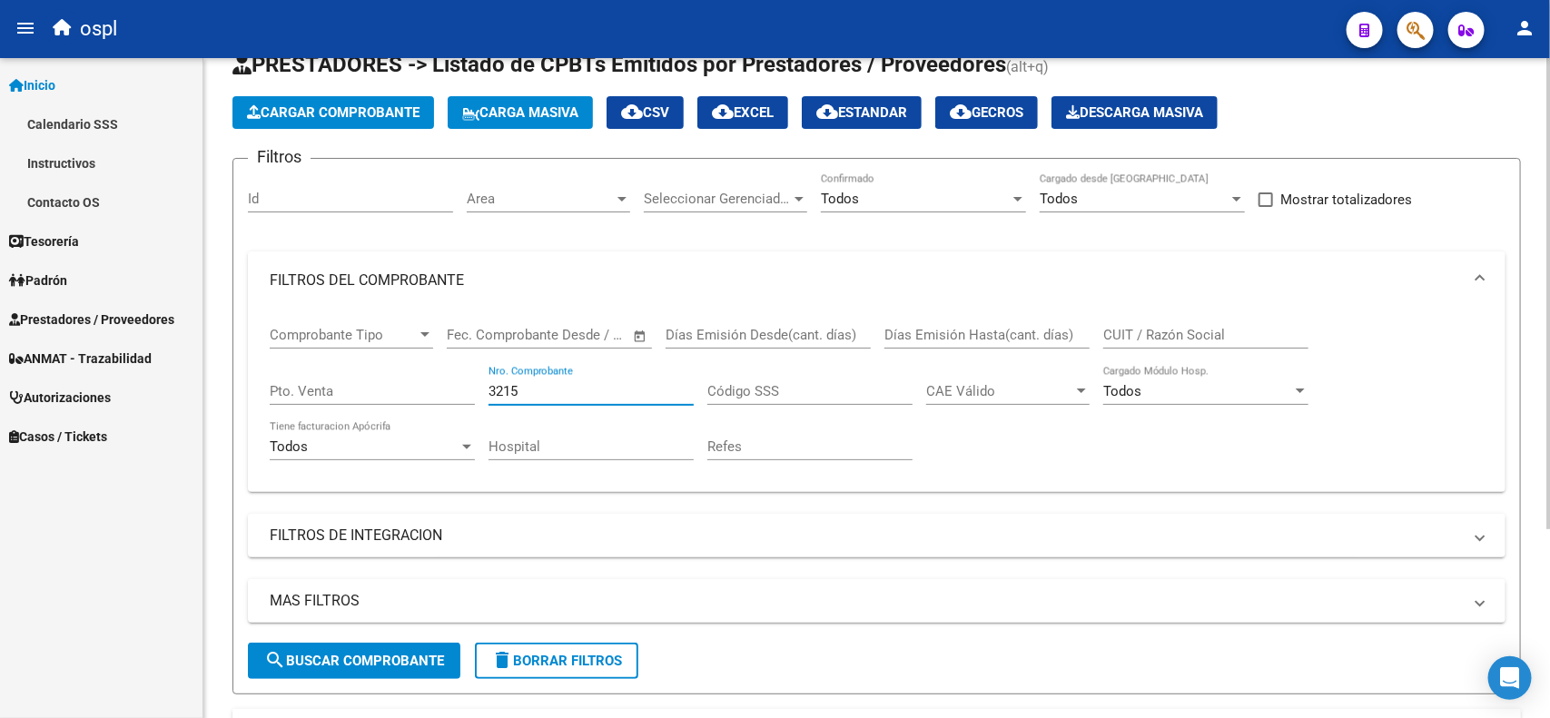
drag, startPoint x: 545, startPoint y: 386, endPoint x: 466, endPoint y: 380, distance: 79.3
click at [466, 380] on div "Comprobante Tipo Comprobante Tipo Fecha inicio – Fecha fin Fec. Comprobante Des…" at bounding box center [877, 394] width 1214 height 168
type input "7"
click at [460, 377] on div "Pto. Venta" at bounding box center [372, 385] width 205 height 39
type input "2375"
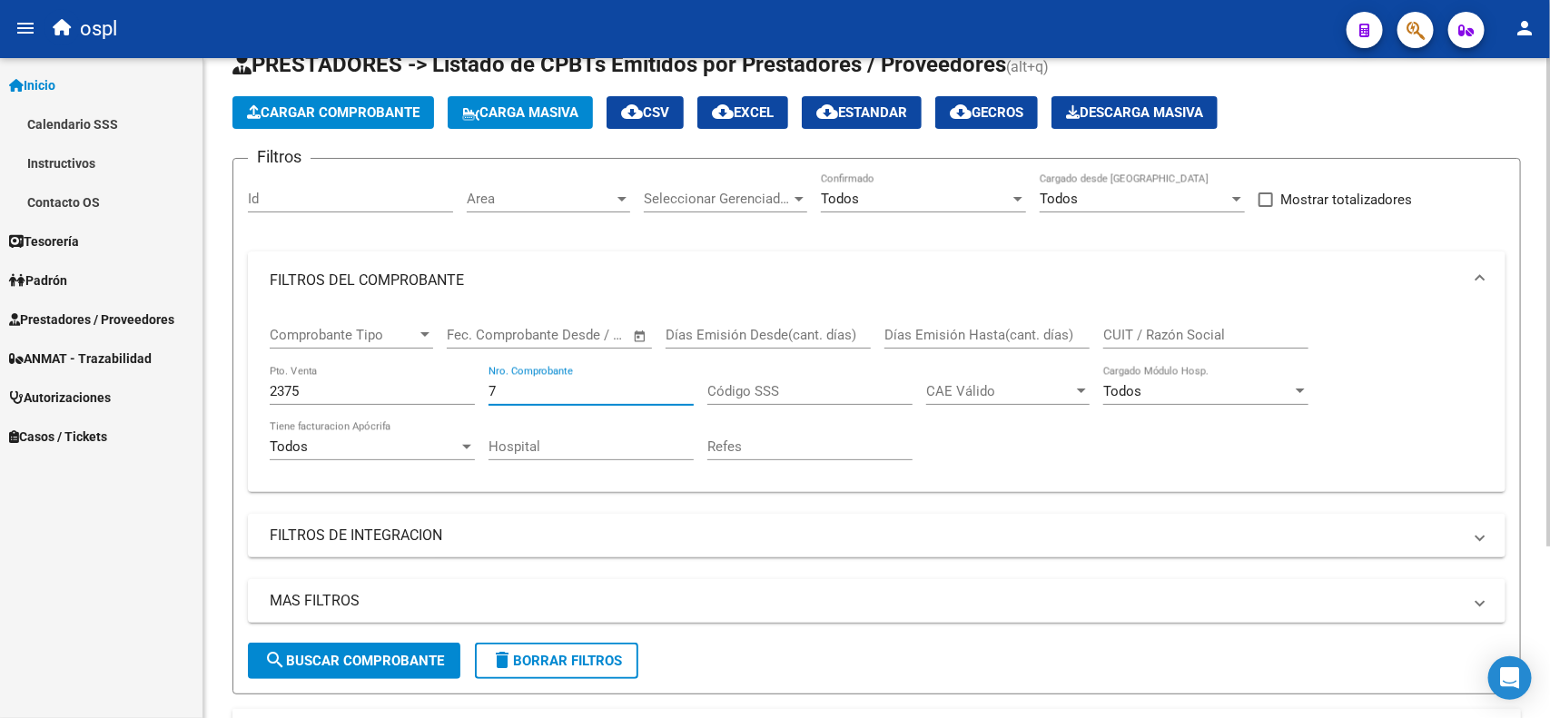
drag, startPoint x: 536, startPoint y: 390, endPoint x: 481, endPoint y: 395, distance: 54.7
click at [481, 395] on div "Comprobante Tipo Comprobante Tipo Fecha inicio – Fecha fin Fec. Comprobante Des…" at bounding box center [877, 394] width 1214 height 168
type input "5470"
drag, startPoint x: 338, startPoint y: 382, endPoint x: 200, endPoint y: 382, distance: 138.0
click at [200, 382] on mat-sidenav-container "Firma Express Inicio Calendario SSS Instructivos Contacto OS Tesorería Auditorí…" at bounding box center [775, 388] width 1550 height 660
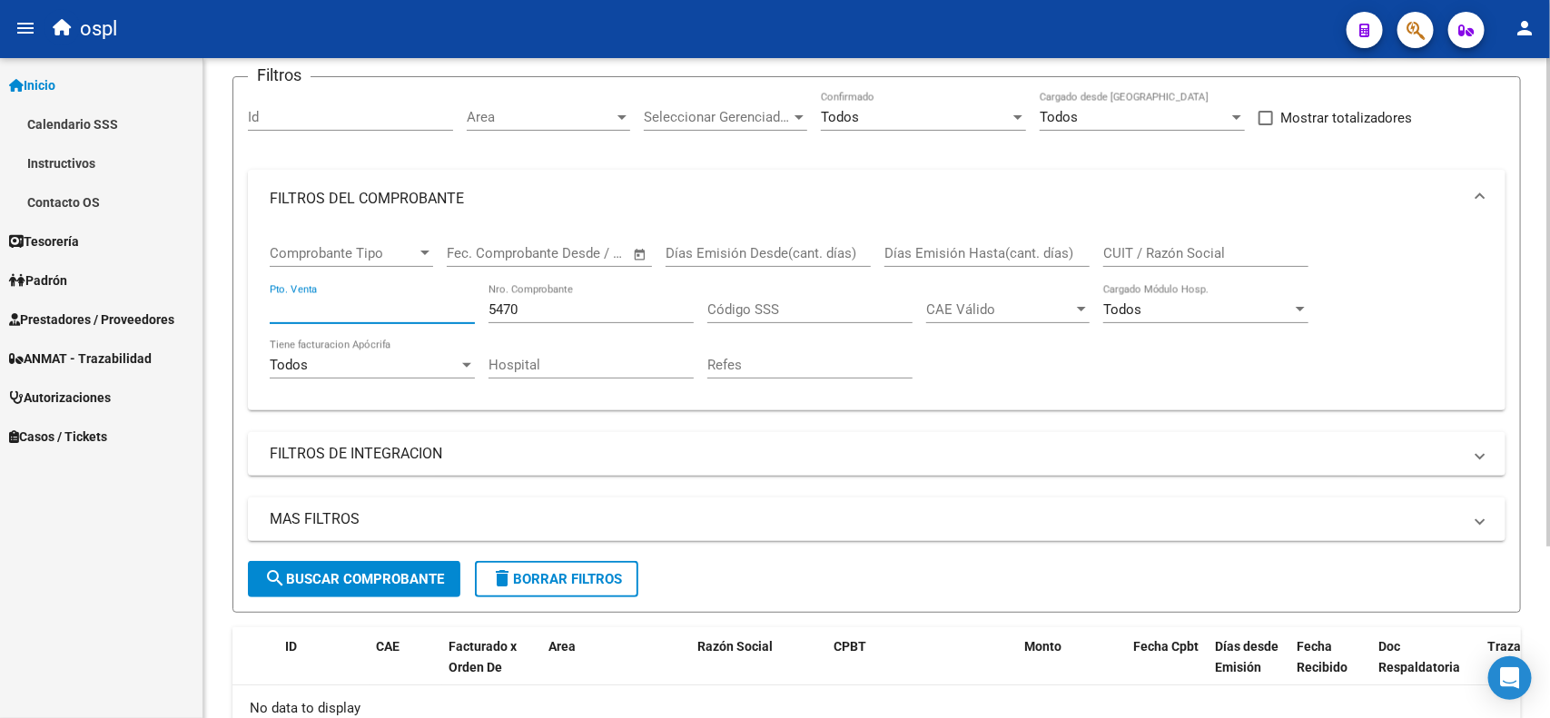
scroll to position [151, 0]
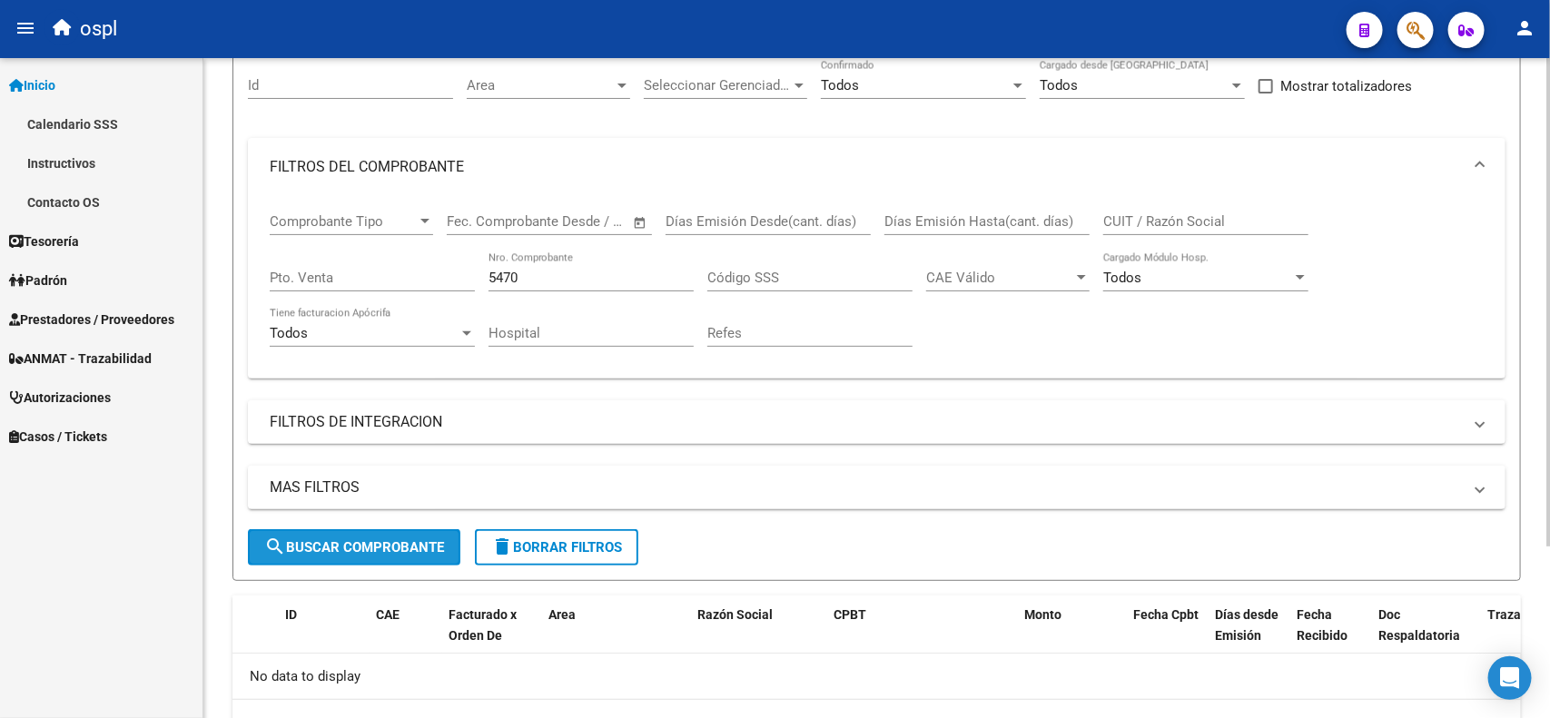
click at [363, 540] on span "search Buscar Comprobante" at bounding box center [354, 547] width 180 height 16
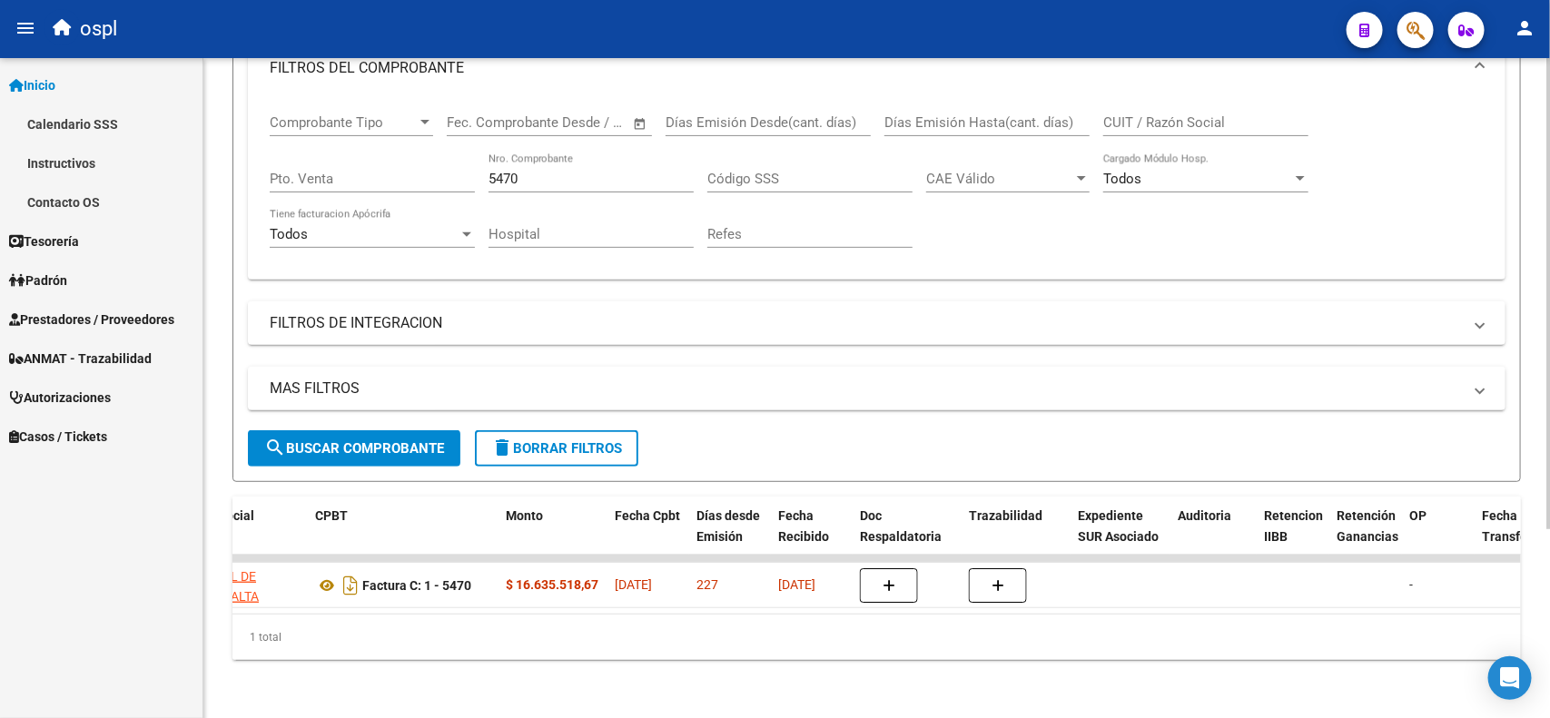
scroll to position [0, 0]
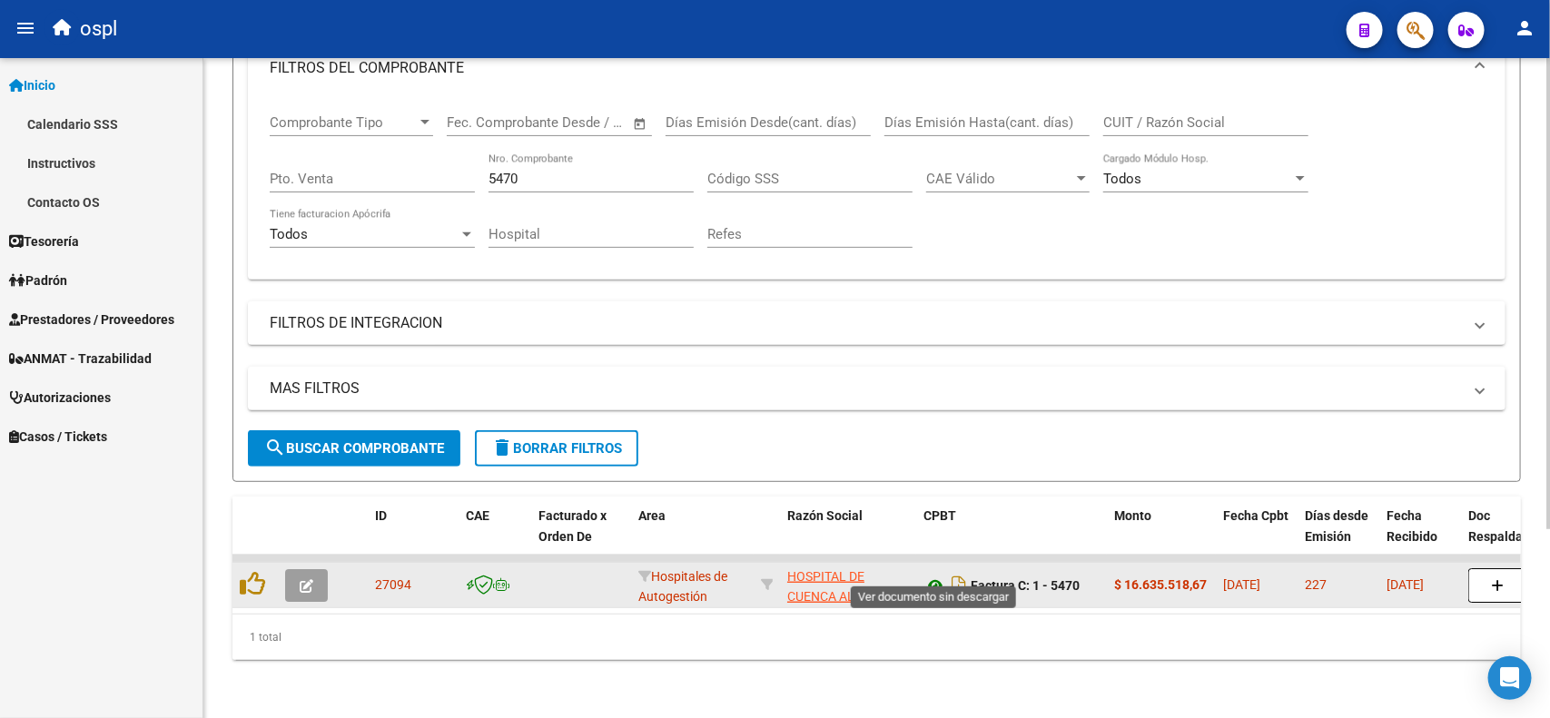
click at [929, 575] on icon at bounding box center [936, 586] width 24 height 22
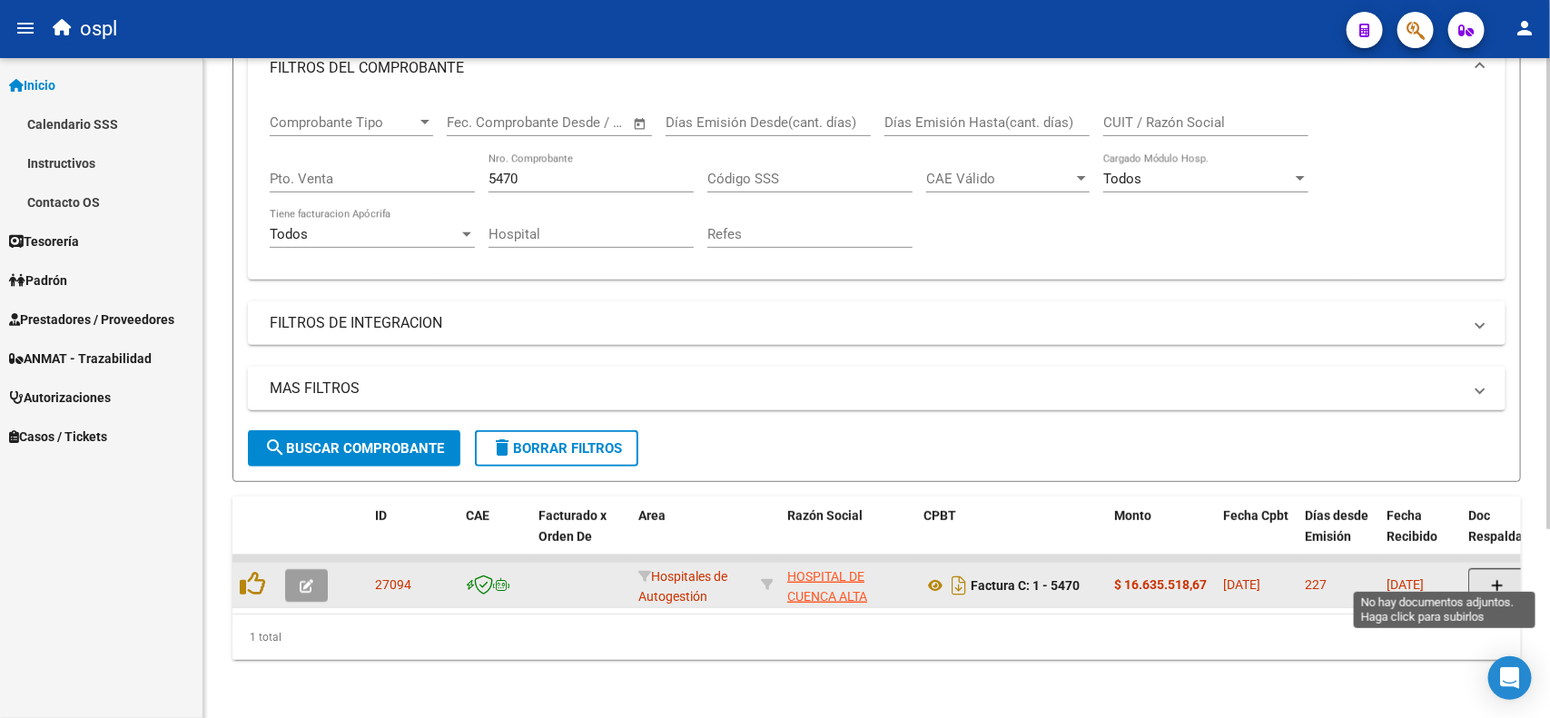
click at [1504, 568] on button "button" at bounding box center [1497, 585] width 58 height 35
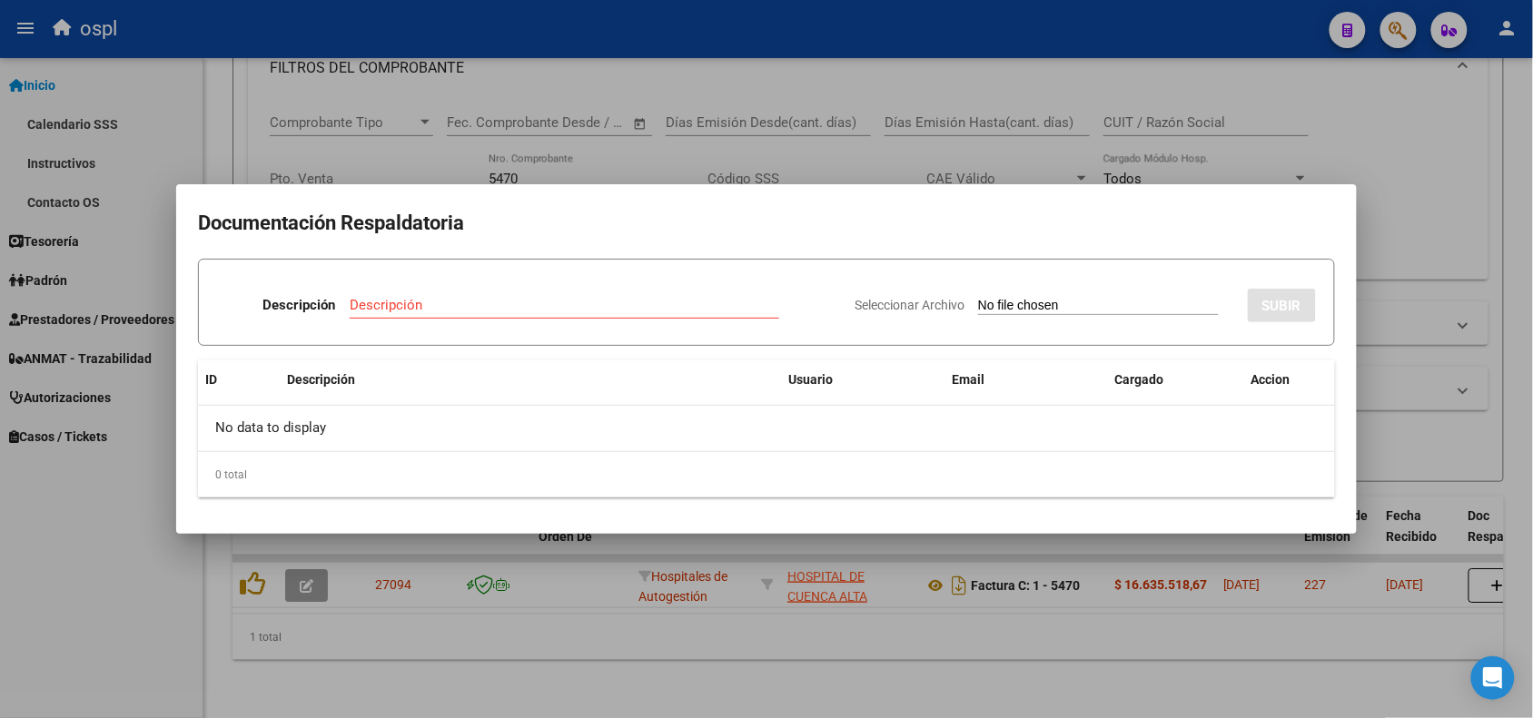
click at [1027, 301] on input "Seleccionar Archivo" at bounding box center [1098, 306] width 241 height 17
type input "C:\fakepath\OSPL RESPALDATORIA .pdf"
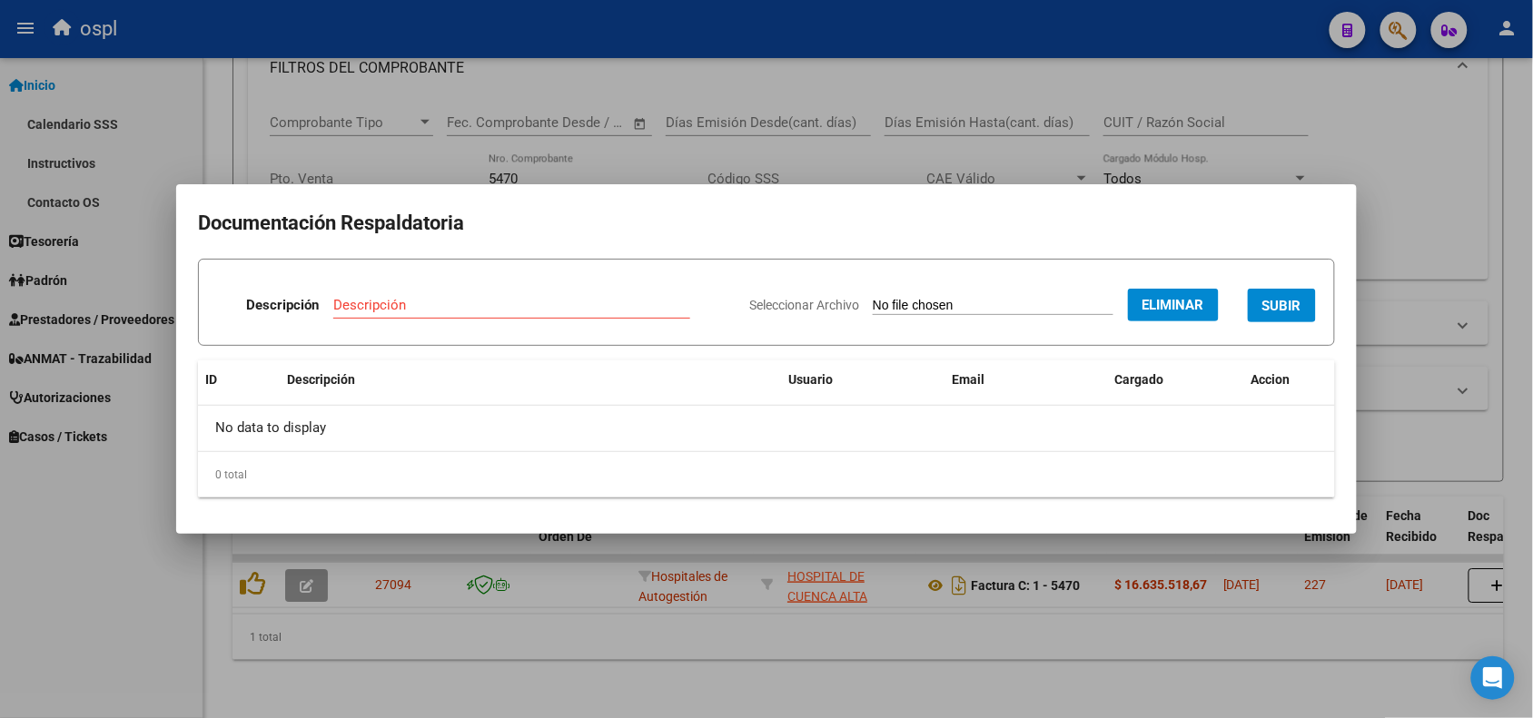
click at [438, 293] on div "Descripción" at bounding box center [511, 305] width 357 height 27
type input "Documentación respaldatoria"
click at [1294, 306] on span "SUBIR" at bounding box center [1281, 306] width 39 height 16
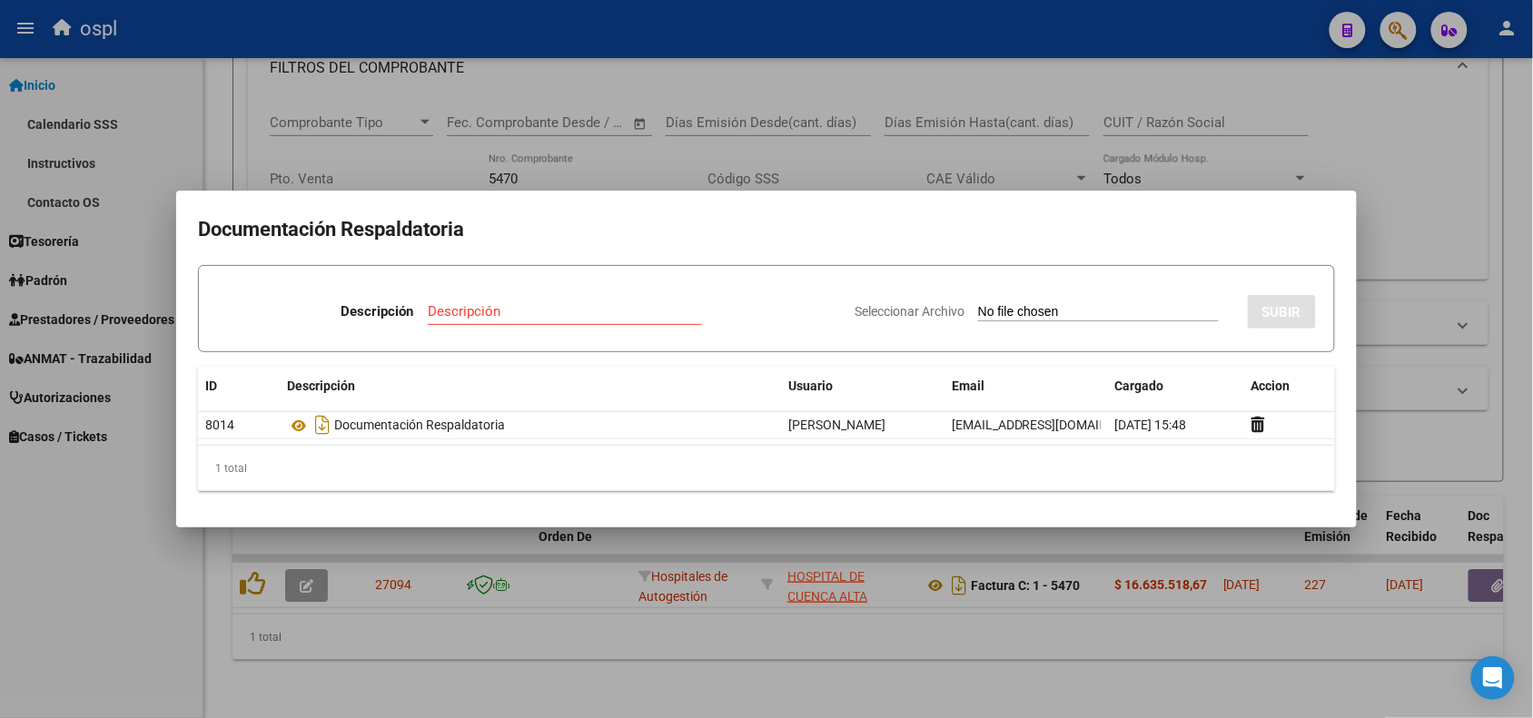
click at [1041, 310] on input "Seleccionar Archivo" at bounding box center [1098, 312] width 241 height 17
type input "C:\fakepath\OSPL FC 5470 x mail.pdf"
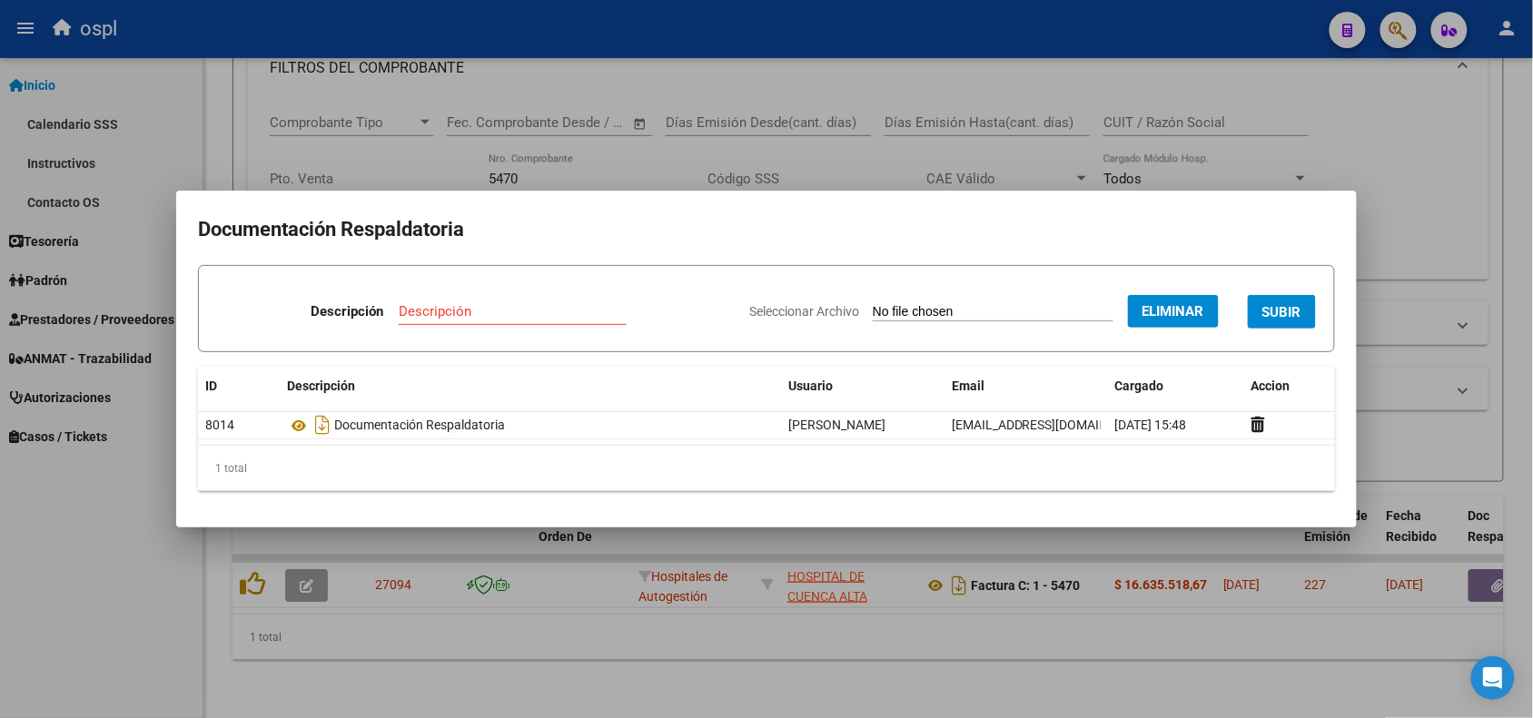
click at [484, 306] on input "Descripción" at bounding box center [513, 311] width 228 height 16
type input "Detalle"
click at [1286, 313] on span "SUBIR" at bounding box center [1281, 312] width 39 height 16
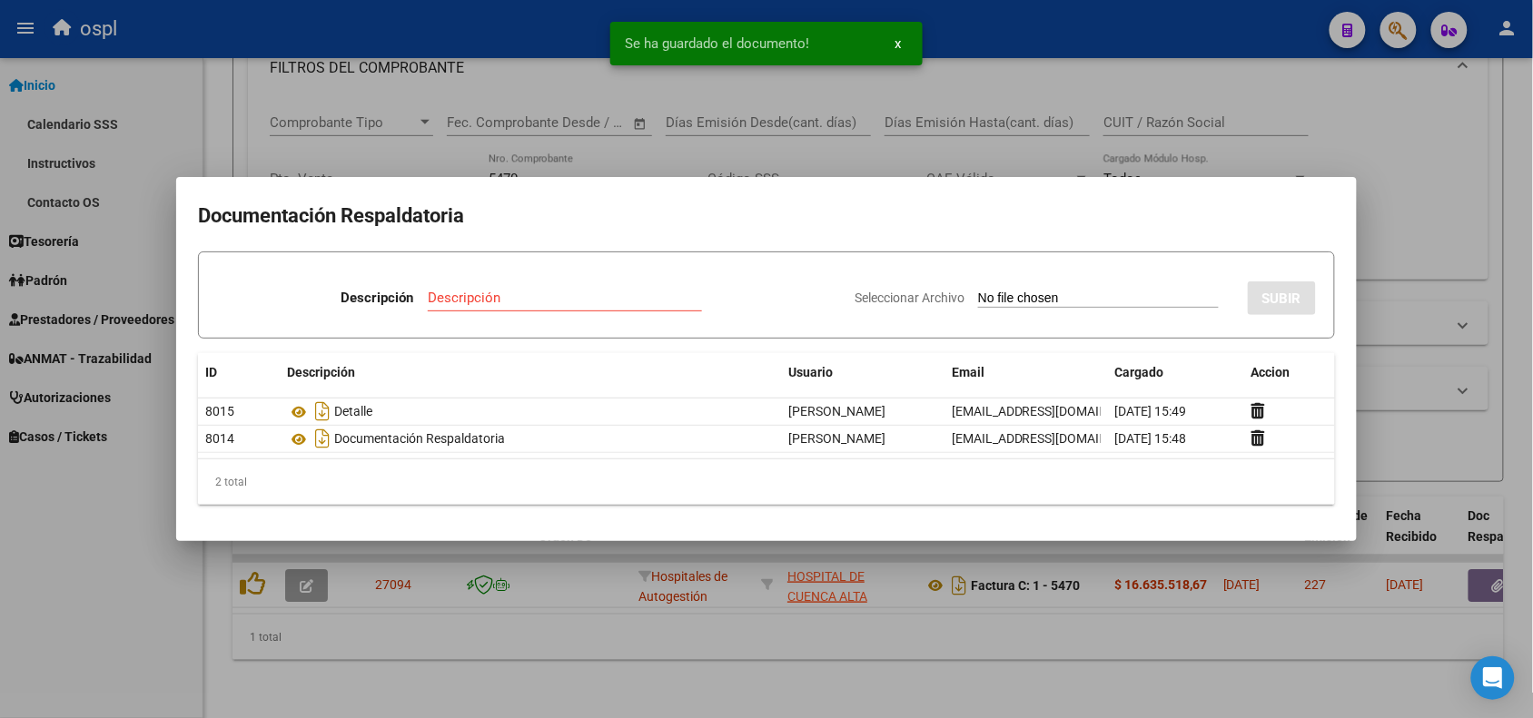
click at [428, 48] on div at bounding box center [766, 359] width 1533 height 718
